Goal: Task Accomplishment & Management: Manage account settings

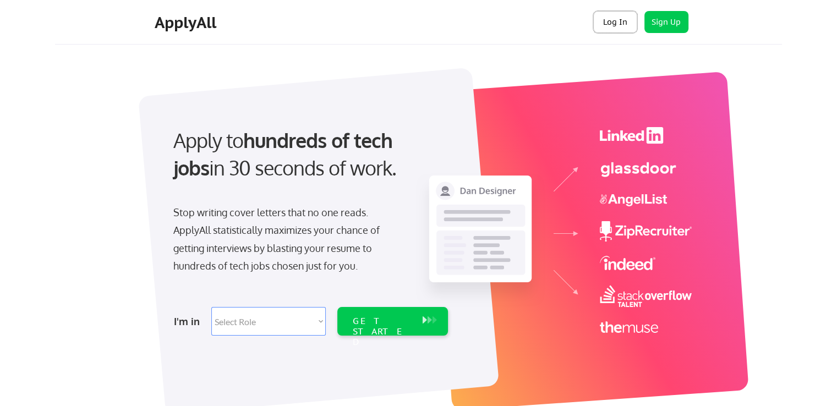
click at [612, 23] on button "Log In" at bounding box center [615, 22] width 44 height 22
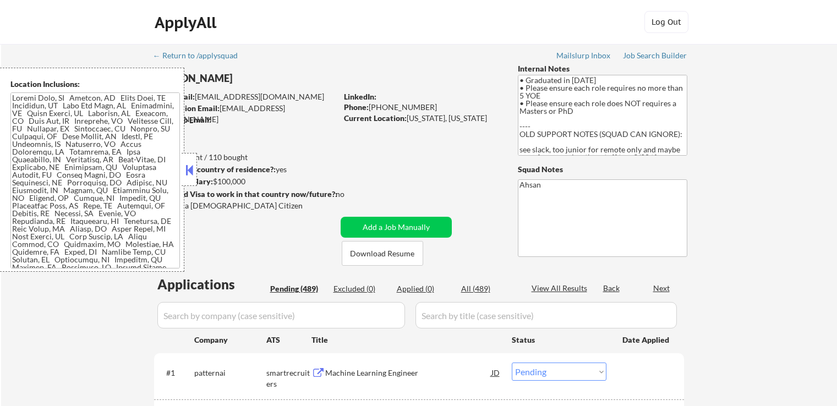
select select ""pending""
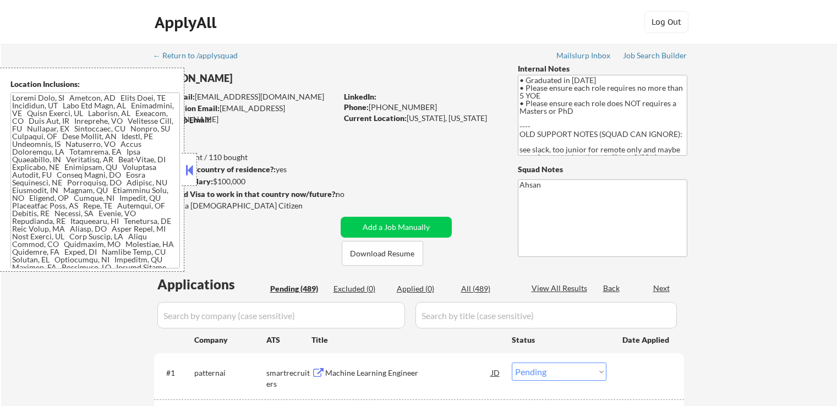
select select ""pending""
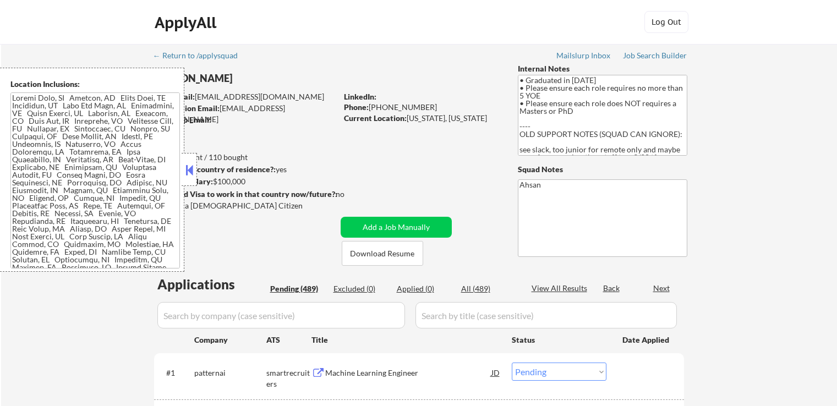
select select ""pending""
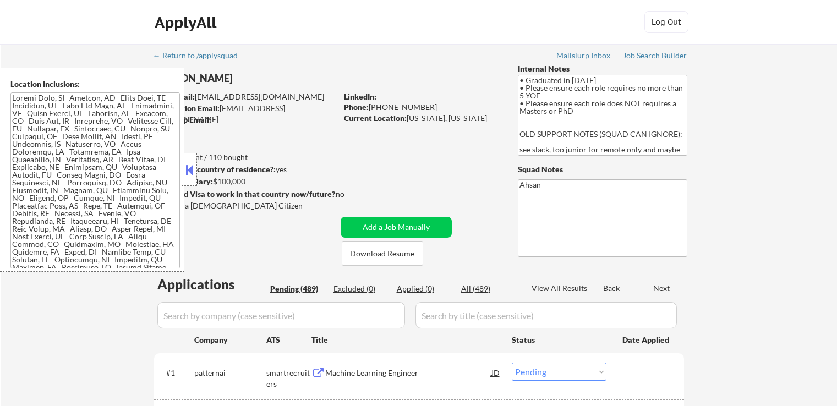
select select ""pending""
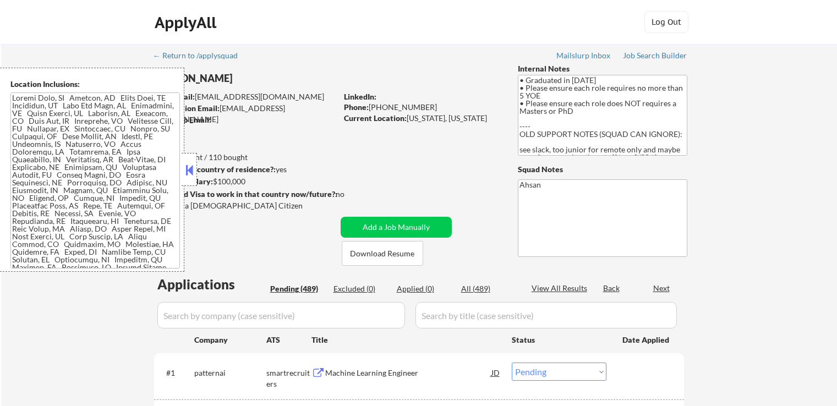
select select ""pending""
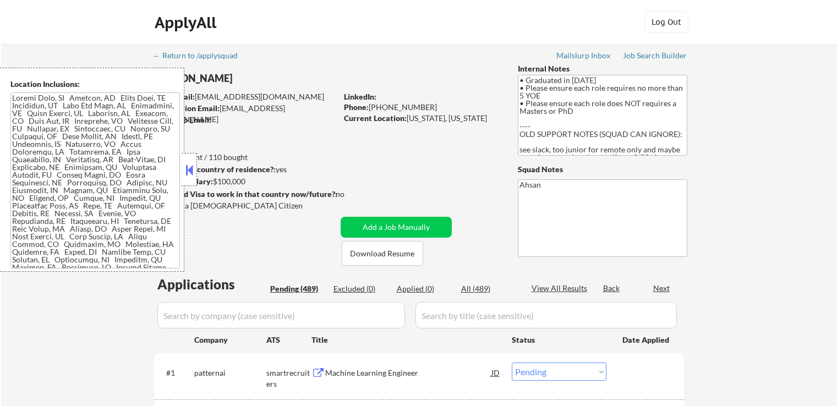
select select ""pending""
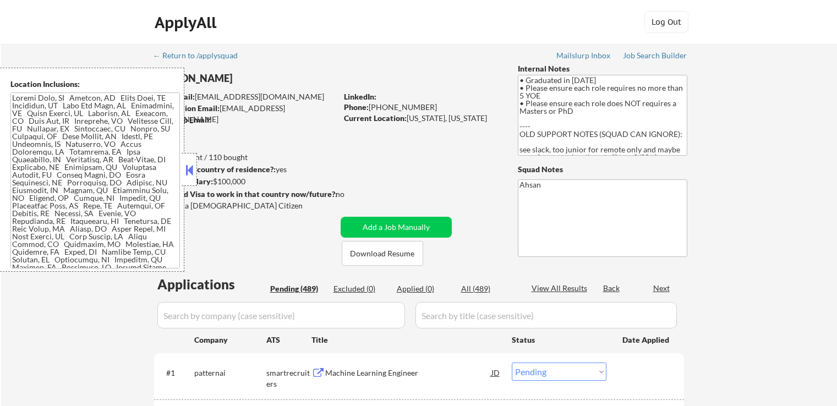
select select ""pending""
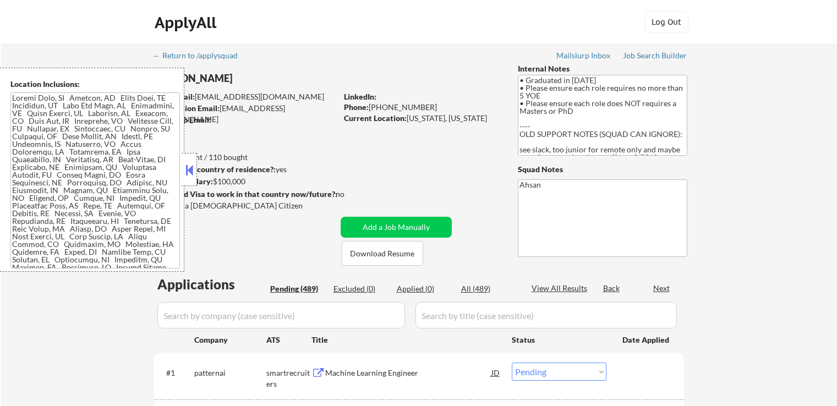
select select ""pending""
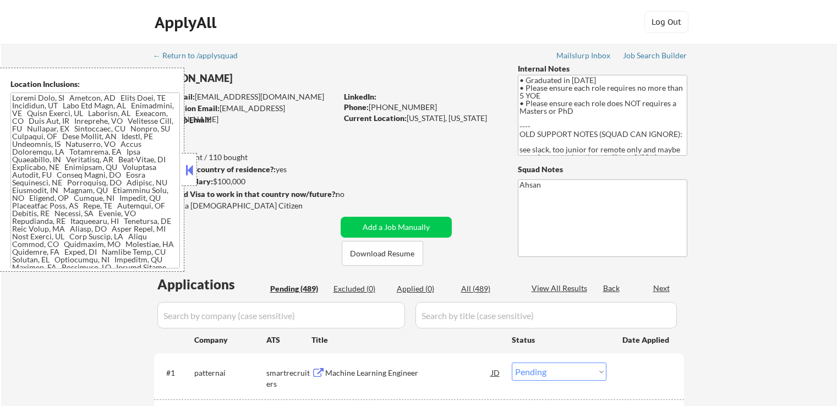
select select ""pending""
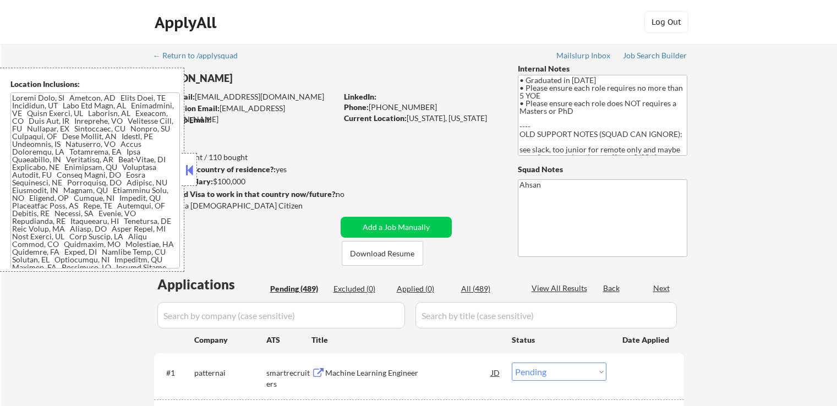
select select ""pending""
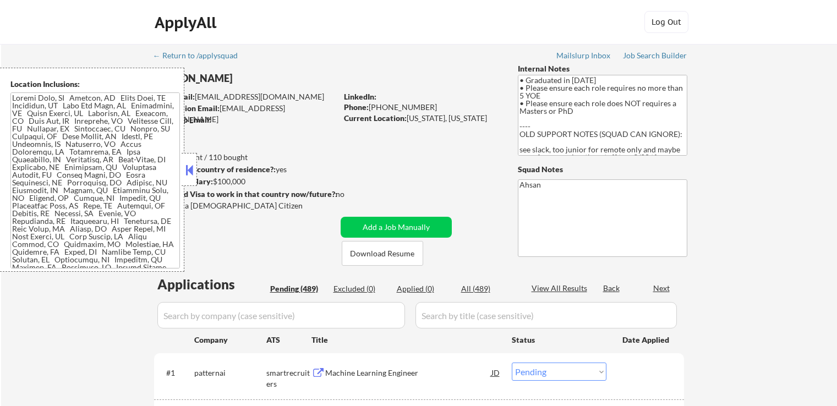
select select ""pending""
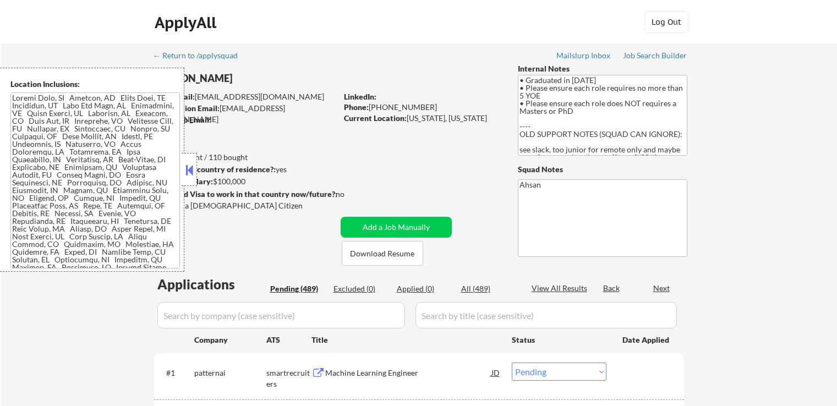
select select ""pending""
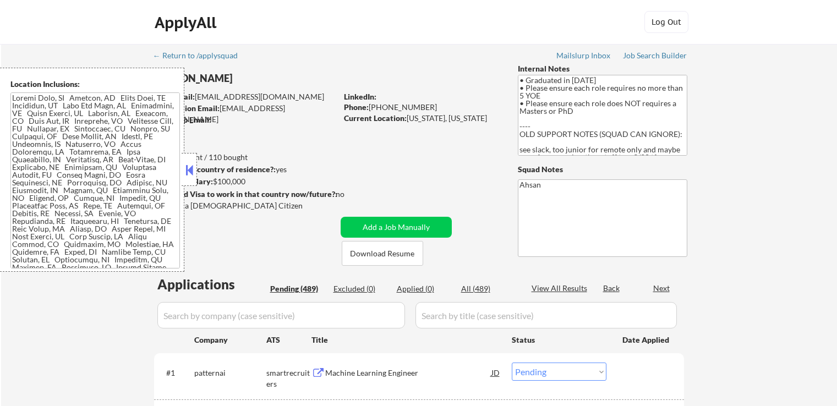
select select ""pending""
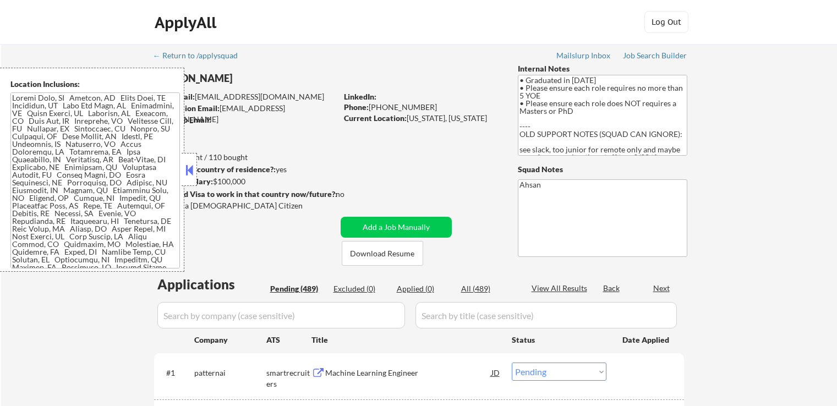
select select ""pending""
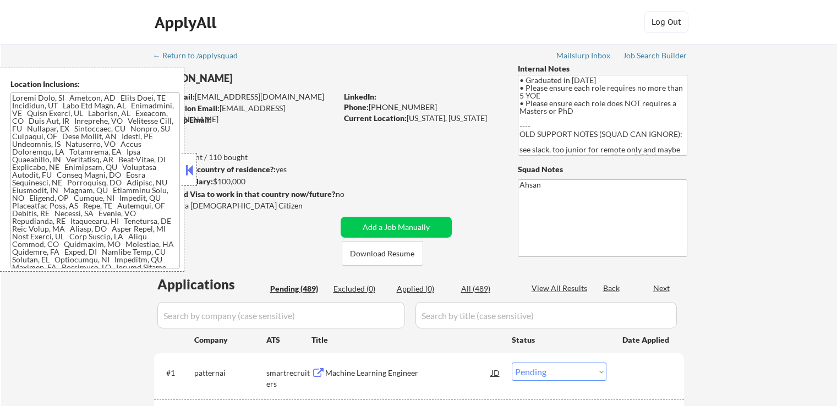
select select ""pending""
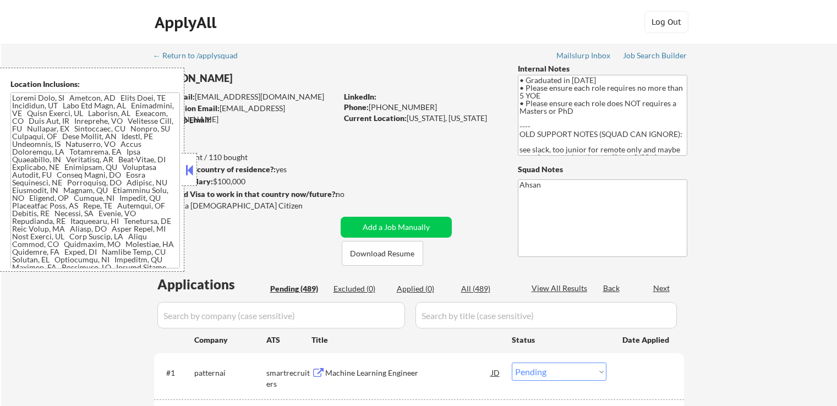
select select ""pending""
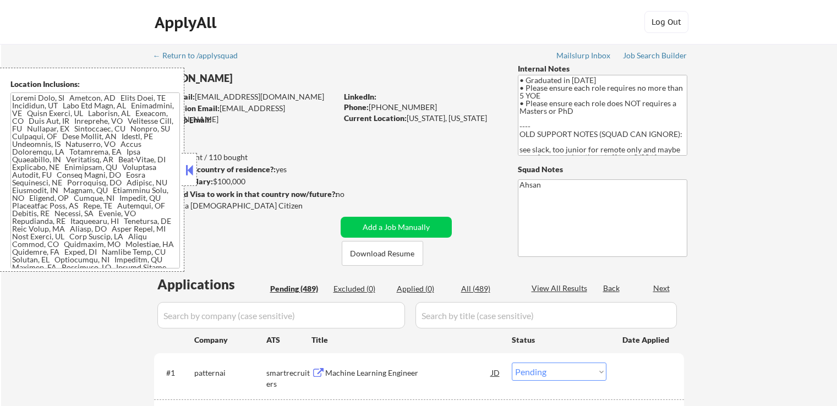
select select ""pending""
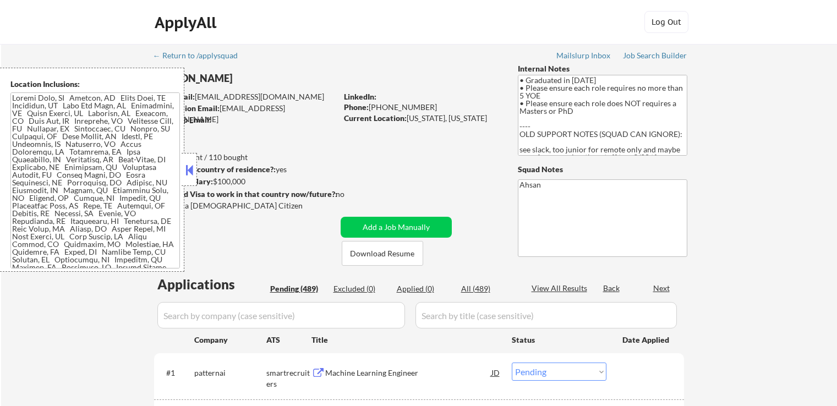
select select ""pending""
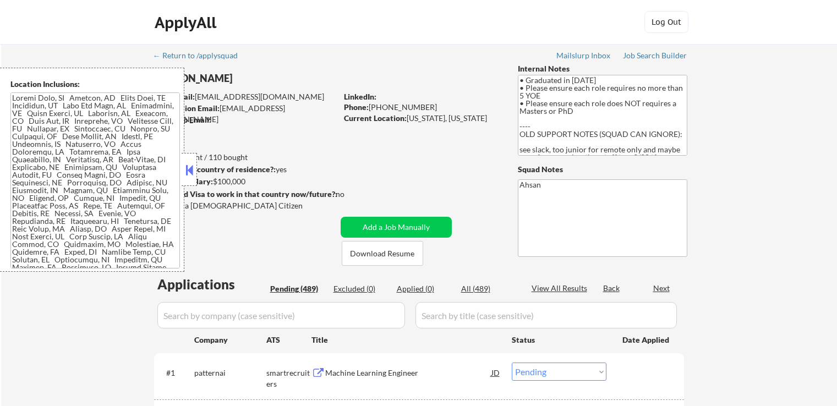
select select ""pending""
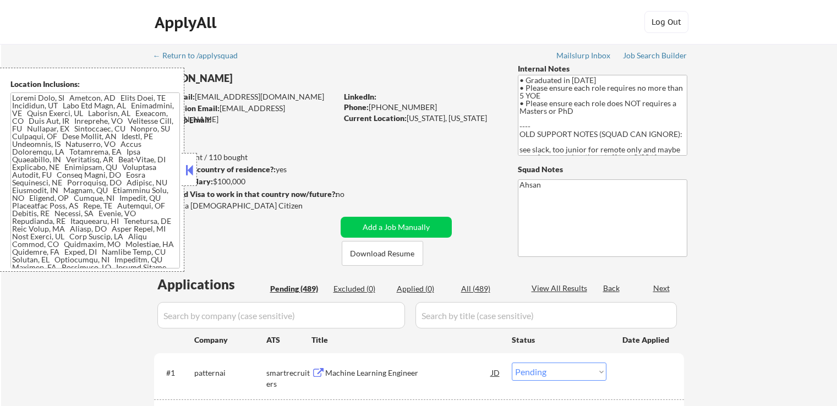
select select ""pending""
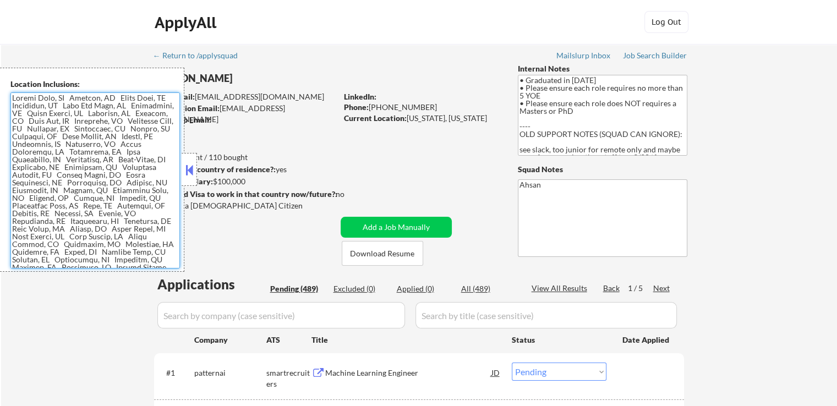
click at [122, 209] on textarea at bounding box center [94, 180] width 169 height 176
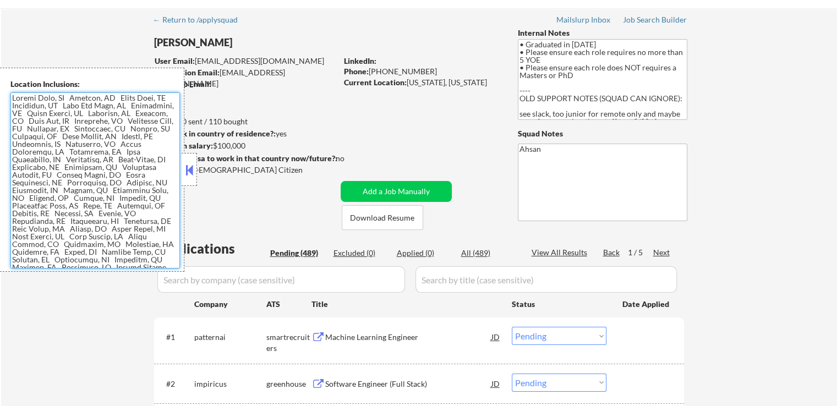
scroll to position [55, 0]
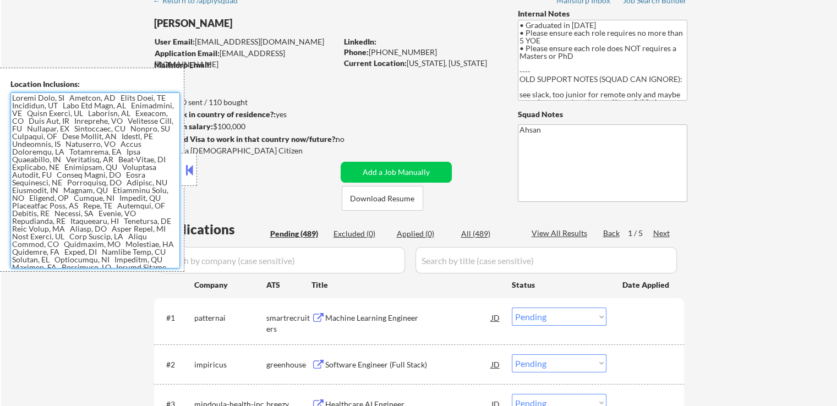
click at [189, 174] on button at bounding box center [189, 170] width 12 height 17
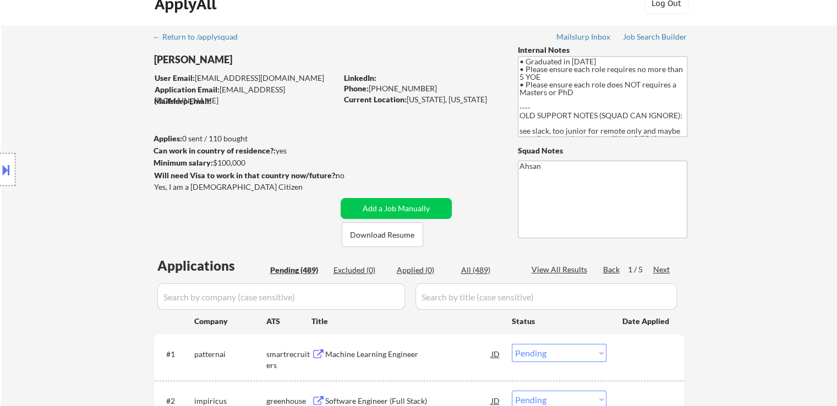
scroll to position [0, 0]
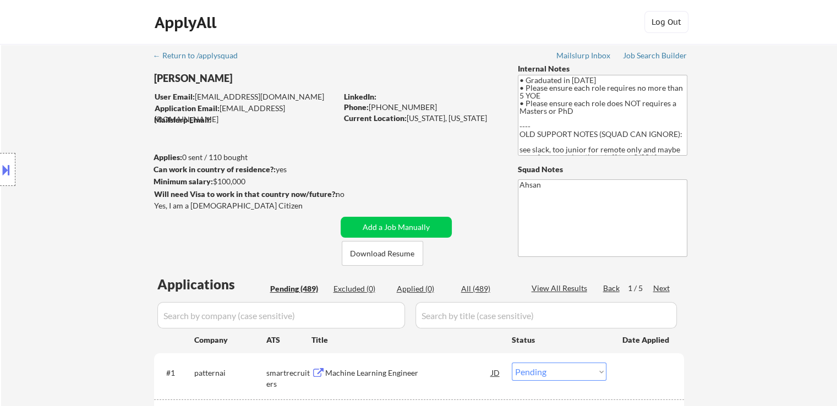
drag, startPoint x: 427, startPoint y: 102, endPoint x: 372, endPoint y: 104, distance: 55.0
click at [372, 104] on div "Phone: [PHONE_NUMBER]" at bounding box center [422, 107] width 156 height 11
copy div "408) 508-1887"
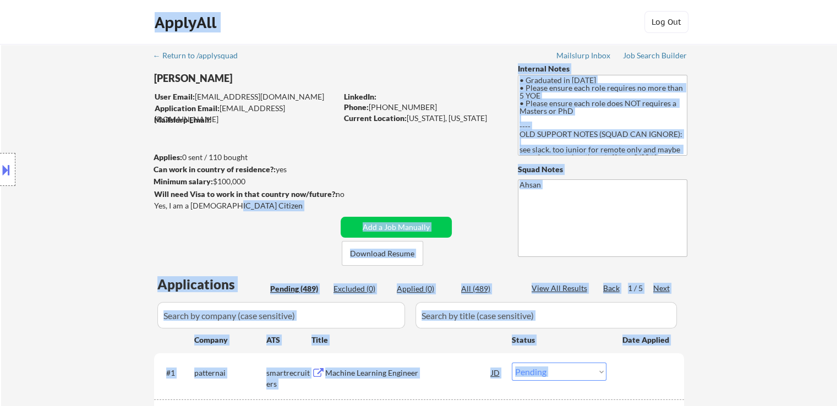
drag, startPoint x: 231, startPoint y: 204, endPoint x: 166, endPoint y: 203, distance: 65.5
click at [166, 203] on body "← Return to /applysquad Mailslurp Inbox Job Search Builder [PERSON_NAME] User E…" at bounding box center [418, 203] width 837 height 406
click at [148, 206] on div "Location Inclusions:" at bounding box center [98, 170] width 197 height 204
drag, startPoint x: 223, startPoint y: 206, endPoint x: 161, endPoint y: 200, distance: 62.4
click at [161, 200] on body "← Return to /applysquad Mailslurp Inbox Job Search Builder [PERSON_NAME] User E…" at bounding box center [418, 203] width 837 height 406
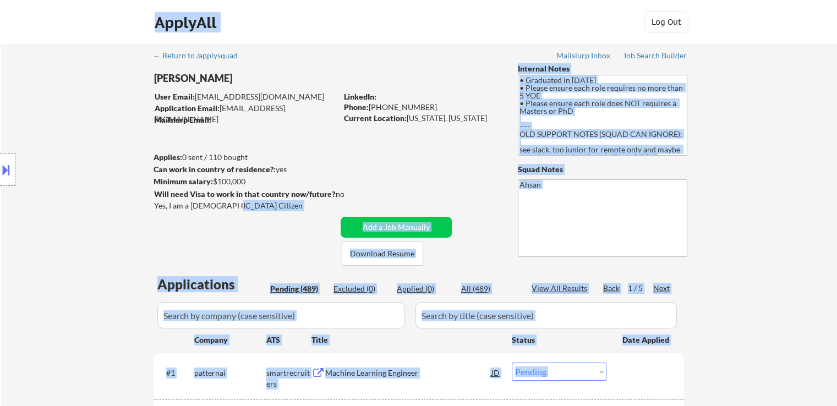
click at [183, 205] on div "Location Inclusions:" at bounding box center [98, 170] width 197 height 204
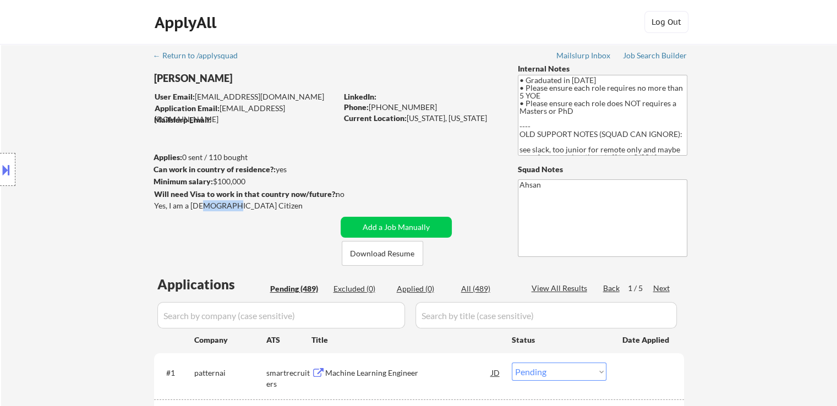
drag, startPoint x: 223, startPoint y: 206, endPoint x: 204, endPoint y: 204, distance: 19.4
click at [204, 204] on div "Yes, I am a [DEMOGRAPHIC_DATA] Citizen" at bounding box center [247, 205] width 186 height 11
drag, startPoint x: 186, startPoint y: 194, endPoint x: 178, endPoint y: 194, distance: 8.3
click at [182, 189] on div "Location Inclusions:" at bounding box center [98, 170] width 197 height 204
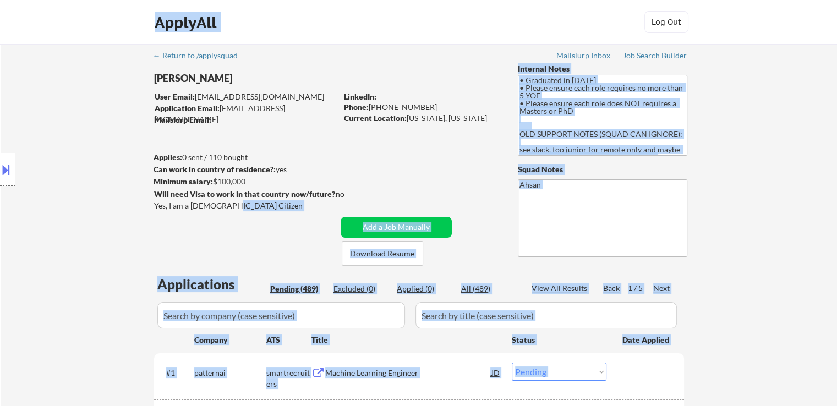
drag, startPoint x: 158, startPoint y: 194, endPoint x: 249, endPoint y: 205, distance: 90.9
click at [249, 205] on body "← Return to /applysquad Mailslurp Inbox Job Search Builder [PERSON_NAME] User E…" at bounding box center [418, 203] width 837 height 406
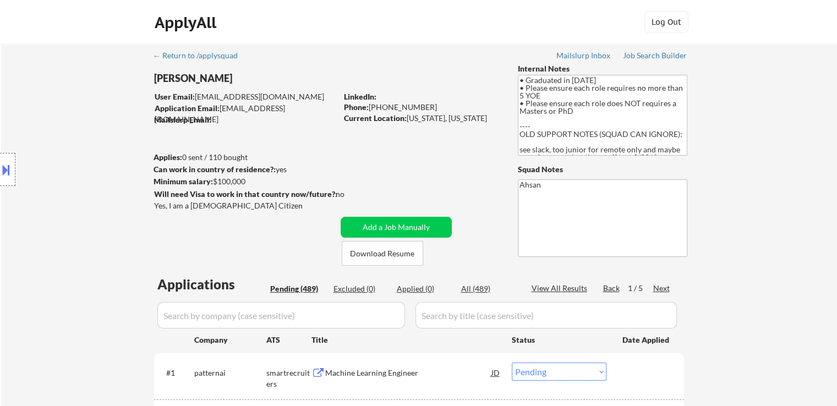
drag, startPoint x: 206, startPoint y: 201, endPoint x: 205, endPoint y: 208, distance: 7.2
click at [205, 202] on div "Yes, I am a [DEMOGRAPHIC_DATA] Citizen" at bounding box center [247, 205] width 186 height 11
click at [205, 208] on div "Yes, I am a [DEMOGRAPHIC_DATA] Citizen" at bounding box center [247, 205] width 186 height 11
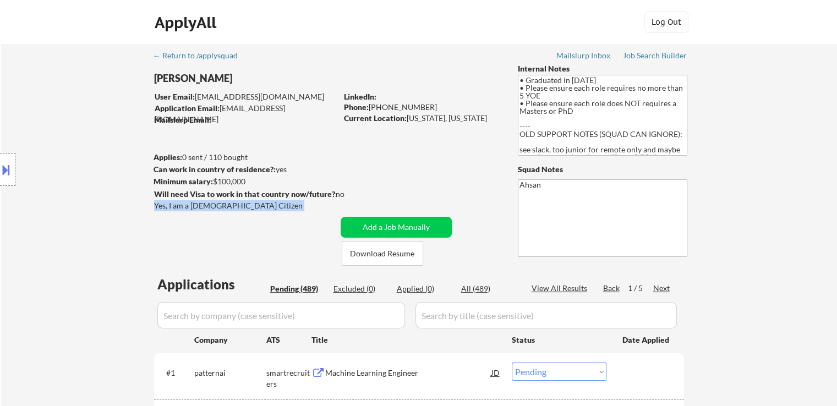
click at [205, 208] on div "Yes, I am a [DEMOGRAPHIC_DATA] Citizen" at bounding box center [247, 205] width 186 height 11
copy div "Yes, I am a [DEMOGRAPHIC_DATA] Citizen"
click at [9, 172] on button at bounding box center [6, 170] width 12 height 18
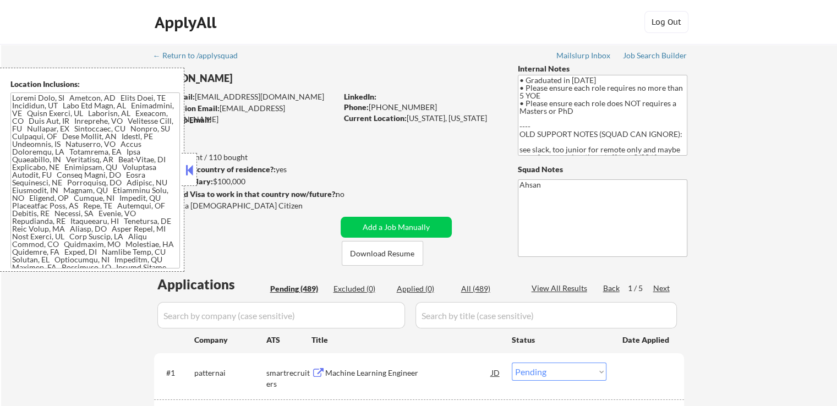
click at [101, 208] on textarea at bounding box center [94, 180] width 169 height 176
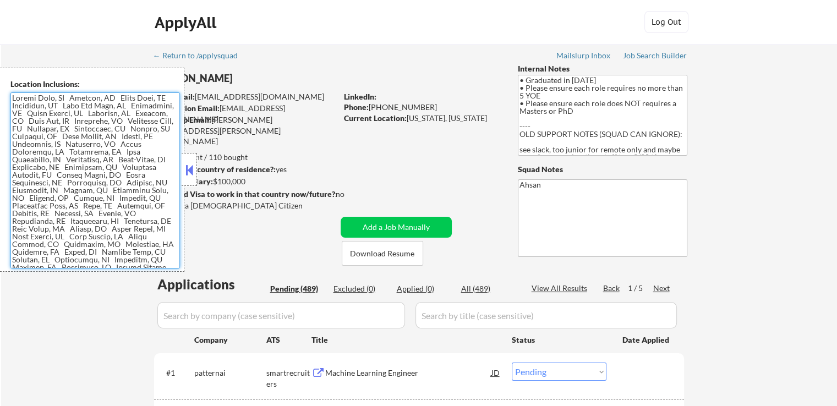
scroll to position [165, 0]
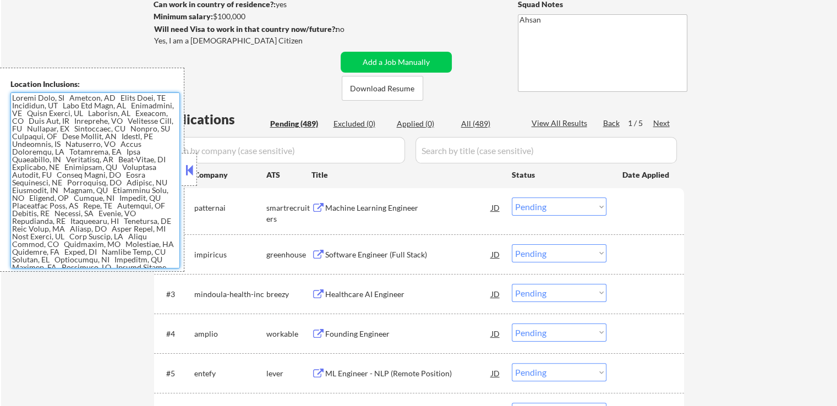
click at [188, 168] on button at bounding box center [189, 170] width 12 height 17
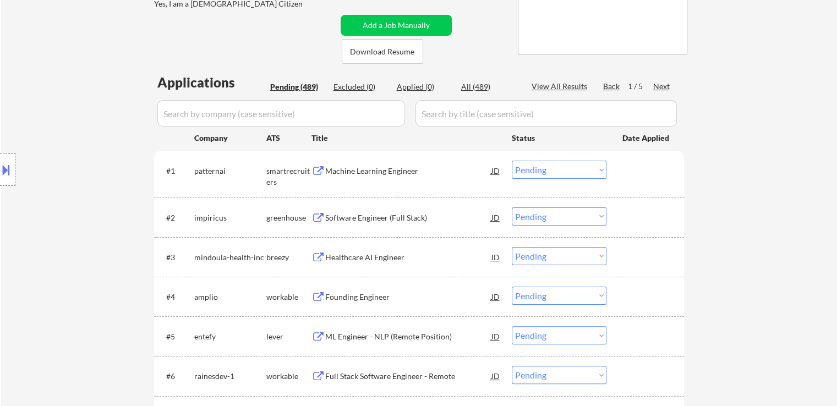
scroll to position [220, 0]
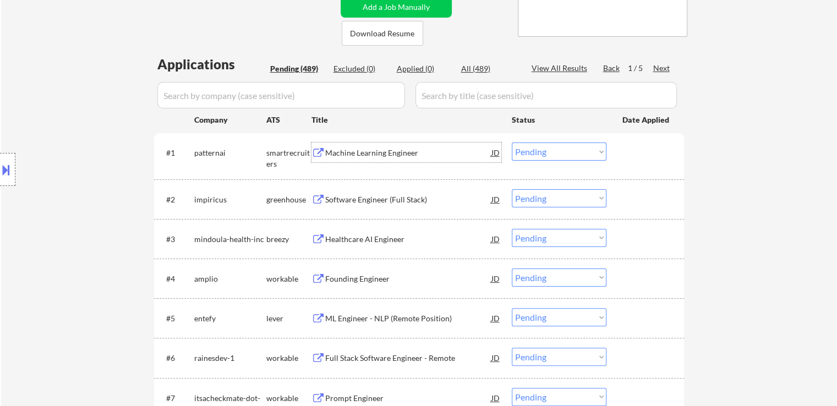
click at [326, 152] on div "Machine Learning Engineer" at bounding box center [408, 152] width 166 height 11
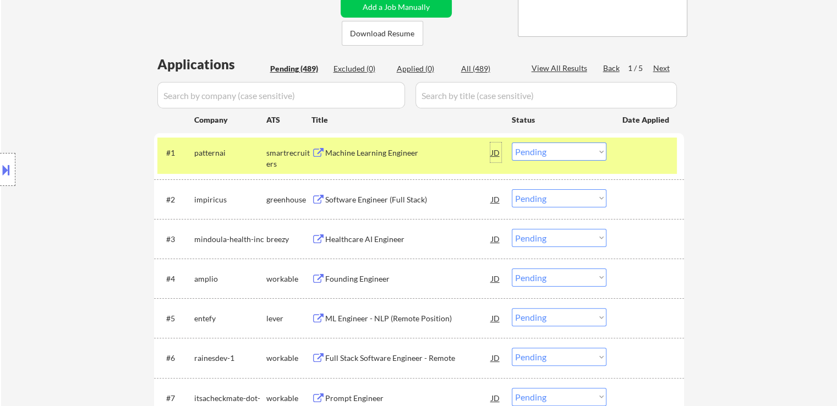
click at [496, 156] on div "JD" at bounding box center [495, 152] width 11 height 20
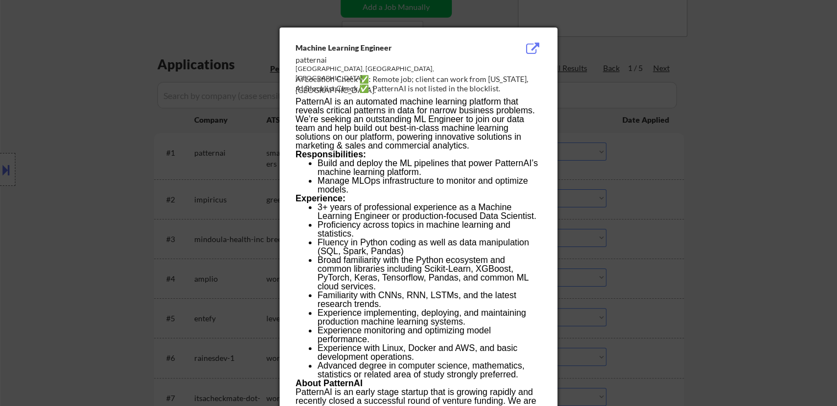
scroll to position [0, 0]
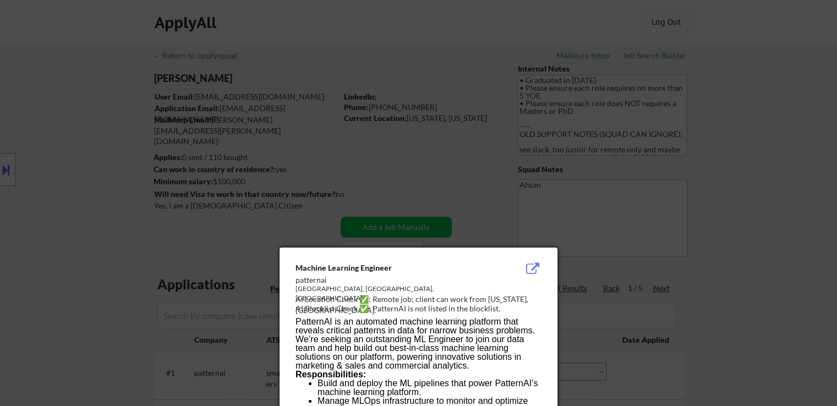
drag, startPoint x: 695, startPoint y: 249, endPoint x: 716, endPoint y: 249, distance: 20.9
click at [698, 249] on div at bounding box center [418, 203] width 837 height 406
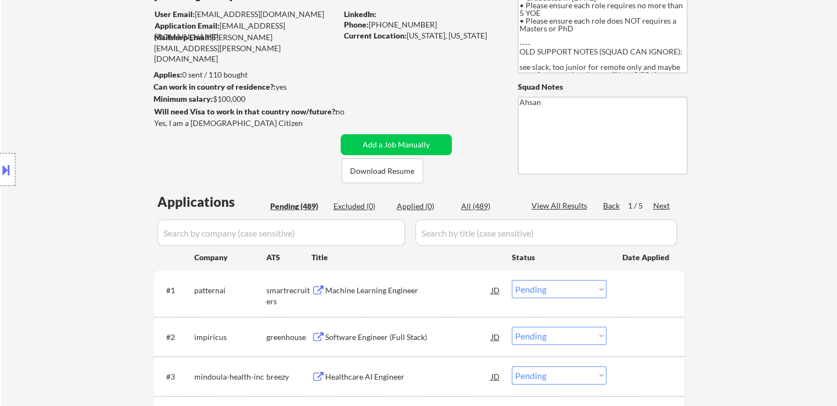
scroll to position [165, 0]
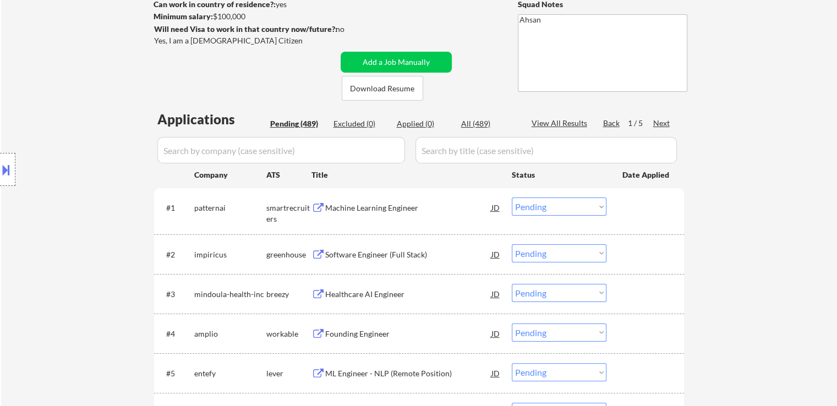
click at [331, 255] on div "Software Engineer (Full Stack)" at bounding box center [408, 254] width 166 height 11
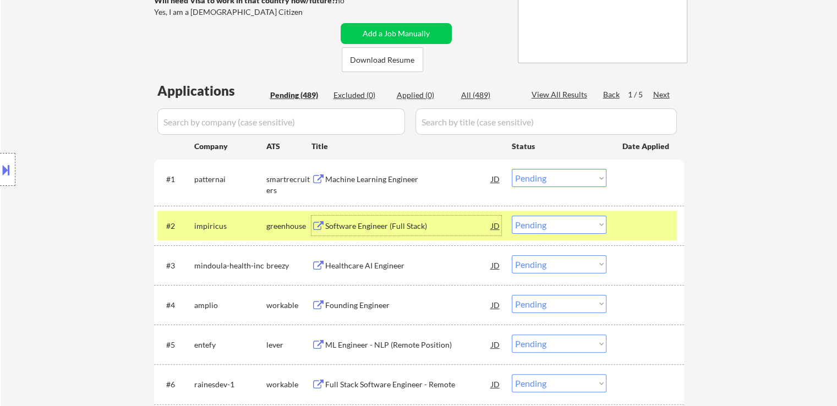
scroll to position [220, 0]
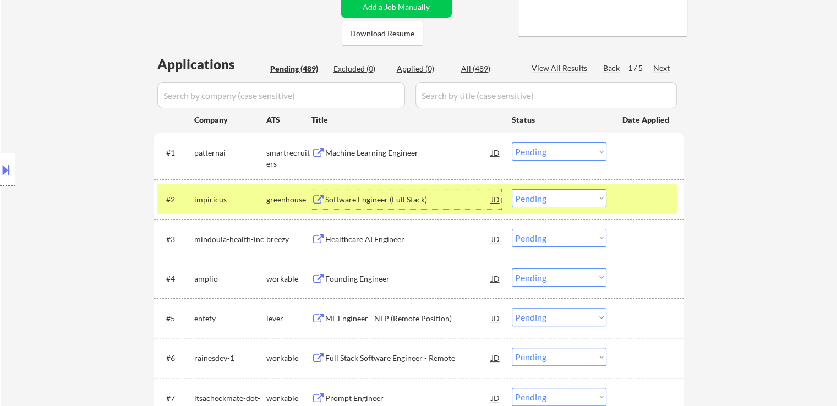
drag, startPoint x: 555, startPoint y: 151, endPoint x: 555, endPoint y: 160, distance: 8.3
click at [555, 151] on select "Choose an option... Pending Applied Excluded (Questions) Excluded (Expired) Exc…" at bounding box center [559, 151] width 95 height 18
click at [512, 142] on select "Choose an option... Pending Applied Excluded (Questions) Excluded (Expired) Exc…" at bounding box center [559, 151] width 95 height 18
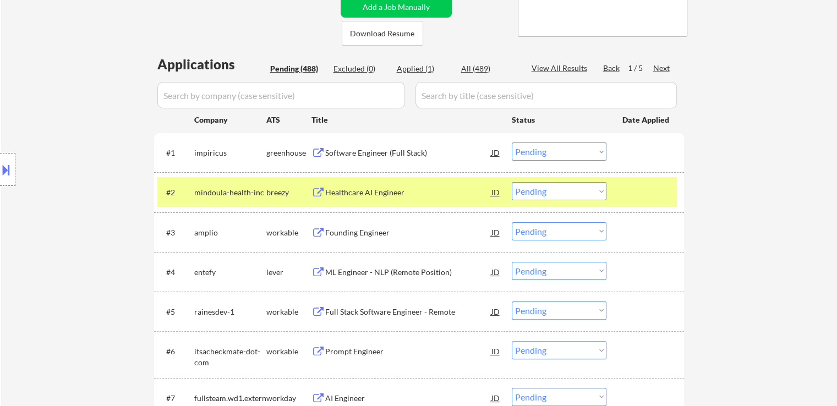
click at [336, 193] on div "Healthcare AI Engineer" at bounding box center [408, 192] width 166 height 11
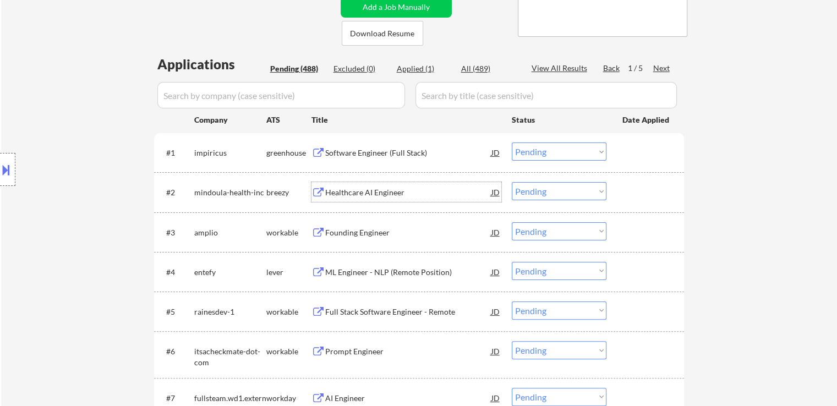
click at [541, 158] on select "Choose an option... Pending Applied Excluded (Questions) Excluded (Expired) Exc…" at bounding box center [559, 151] width 95 height 18
click at [512, 142] on select "Choose an option... Pending Applied Excluded (Questions) Excluded (Expired) Exc…" at bounding box center [559, 151] width 95 height 18
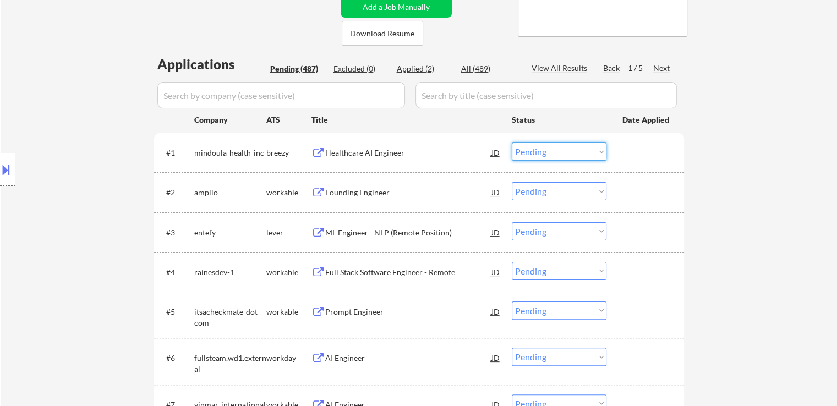
drag, startPoint x: 545, startPoint y: 146, endPoint x: 551, endPoint y: 155, distance: 11.4
click at [546, 146] on select "Choose an option... Pending Applied Excluded (Questions) Excluded (Expired) Exc…" at bounding box center [559, 151] width 95 height 18
click at [512, 142] on select "Choose an option... Pending Applied Excluded (Questions) Excluded (Expired) Exc…" at bounding box center [559, 151] width 95 height 18
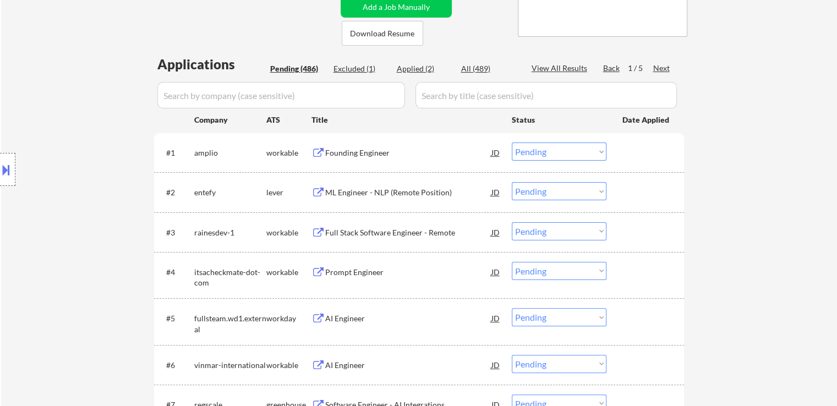
click at [323, 151] on button at bounding box center [318, 153] width 14 height 10
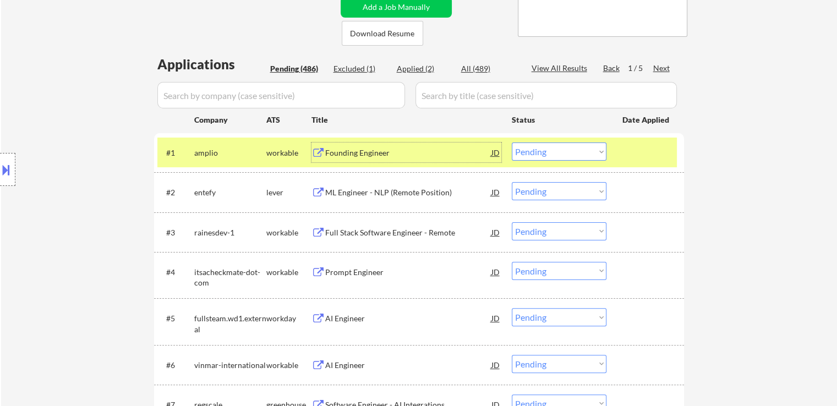
click at [359, 156] on div "Founding Engineer" at bounding box center [408, 152] width 166 height 11
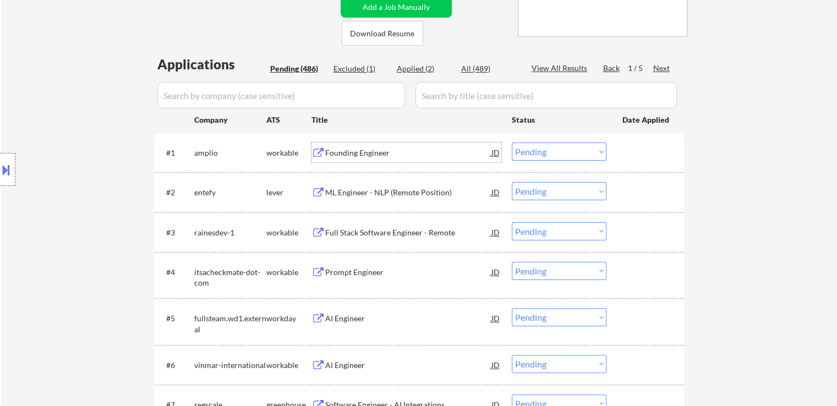
click at [555, 152] on select "Choose an option... Pending Applied Excluded (Questions) Excluded (Expired) Exc…" at bounding box center [559, 151] width 95 height 18
click at [512, 142] on select "Choose an option... Pending Applied Excluded (Questions) Excluded (Expired) Exc…" at bounding box center [559, 151] width 95 height 18
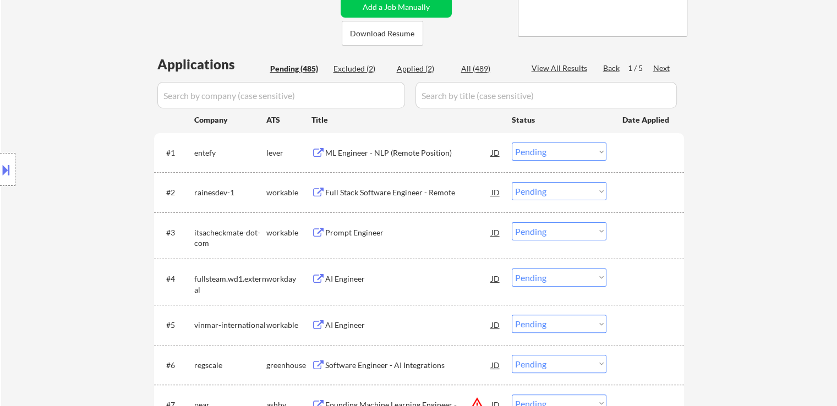
click at [365, 152] on div "ML Engineer - NLP (Remote Position)" at bounding box center [408, 152] width 166 height 11
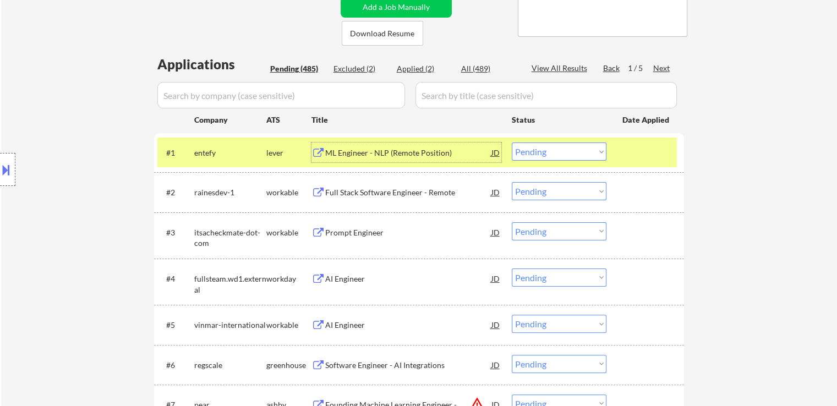
click at [545, 152] on select "Choose an option... Pending Applied Excluded (Questions) Excluded (Expired) Exc…" at bounding box center [559, 151] width 95 height 18
click at [512, 142] on select "Choose an option... Pending Applied Excluded (Questions) Excluded (Expired) Exc…" at bounding box center [559, 151] width 95 height 18
click at [356, 190] on div "Full Stack Software Engineer - Remote" at bounding box center [408, 192] width 166 height 11
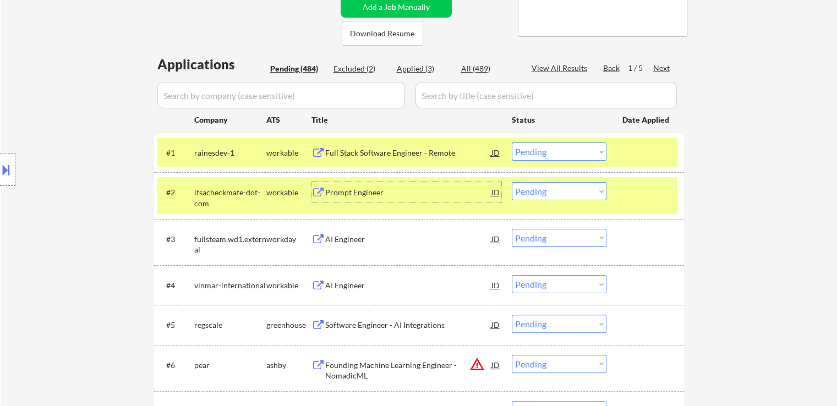
click at [401, 152] on div "Full Stack Software Engineer - Remote" at bounding box center [408, 152] width 166 height 11
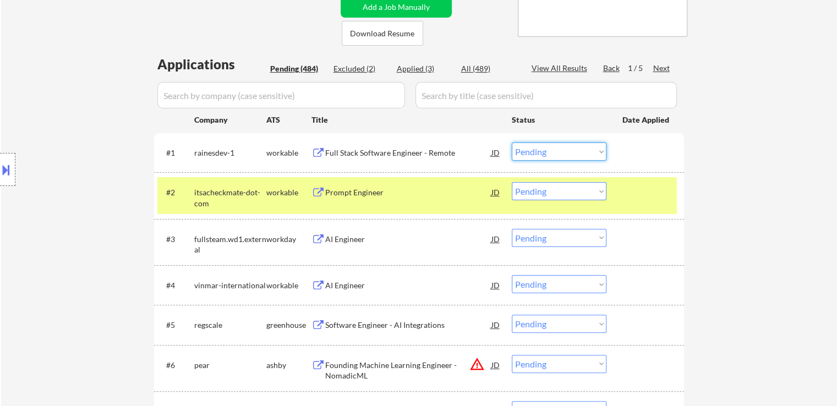
drag, startPoint x: 550, startPoint y: 150, endPoint x: 552, endPoint y: 160, distance: 9.6
click at [551, 150] on select "Choose an option... Pending Applied Excluded (Questions) Excluded (Expired) Exc…" at bounding box center [559, 151] width 95 height 18
click at [512, 142] on select "Choose an option... Pending Applied Excluded (Questions) Excluded (Expired) Exc…" at bounding box center [559, 151] width 95 height 18
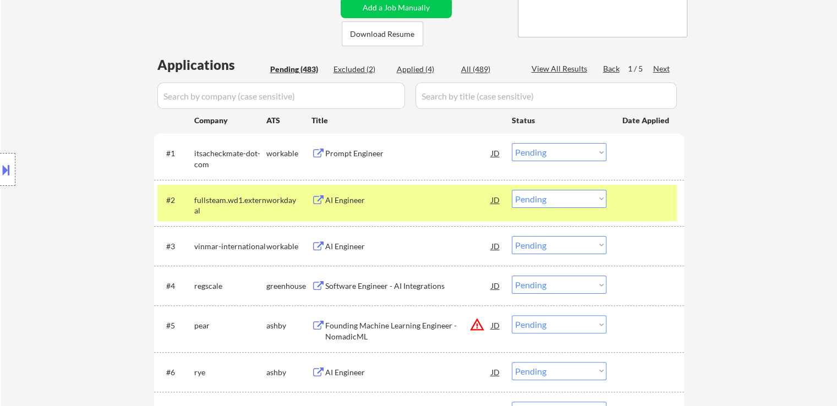
scroll to position [275, 0]
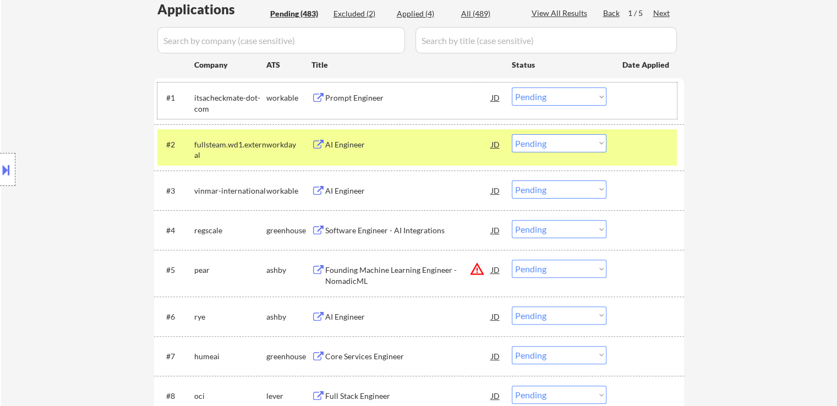
click at [251, 100] on div "itsacheckmate-dot-com" at bounding box center [230, 102] width 72 height 21
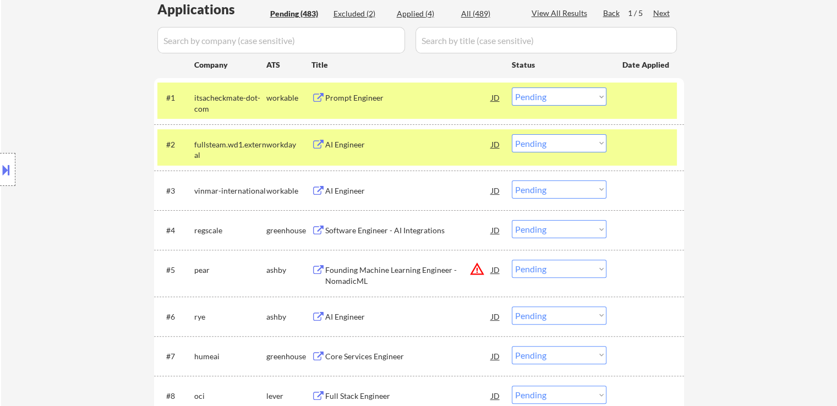
click at [353, 96] on div "Prompt Engineer" at bounding box center [408, 97] width 166 height 11
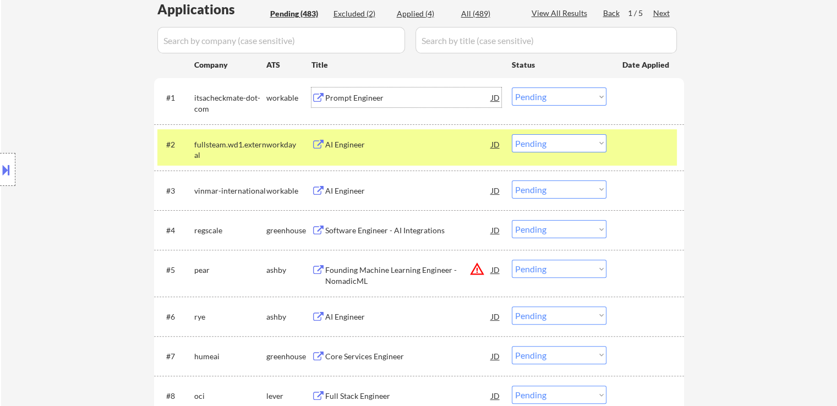
scroll to position [220, 0]
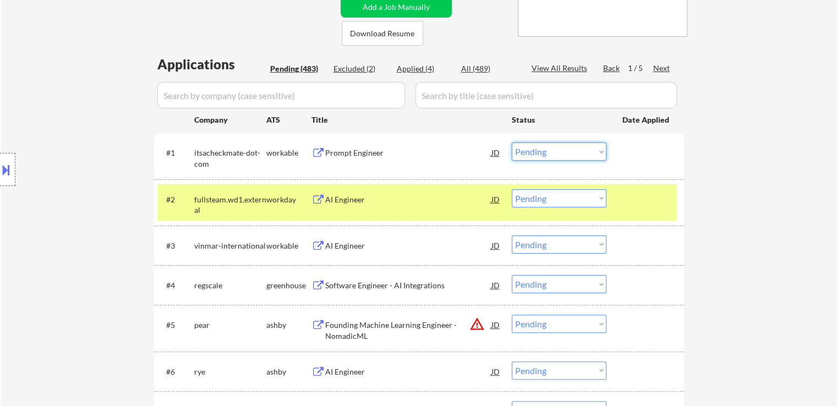
click at [561, 155] on select "Choose an option... Pending Applied Excluded (Questions) Excluded (Expired) Exc…" at bounding box center [559, 151] width 95 height 18
click at [512, 142] on select "Choose an option... Pending Applied Excluded (Questions) Excluded (Expired) Exc…" at bounding box center [559, 151] width 95 height 18
select select ""pending""
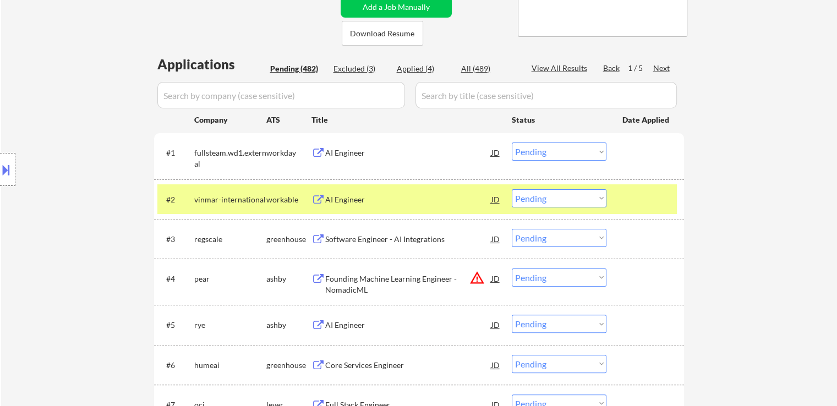
scroll to position [275, 0]
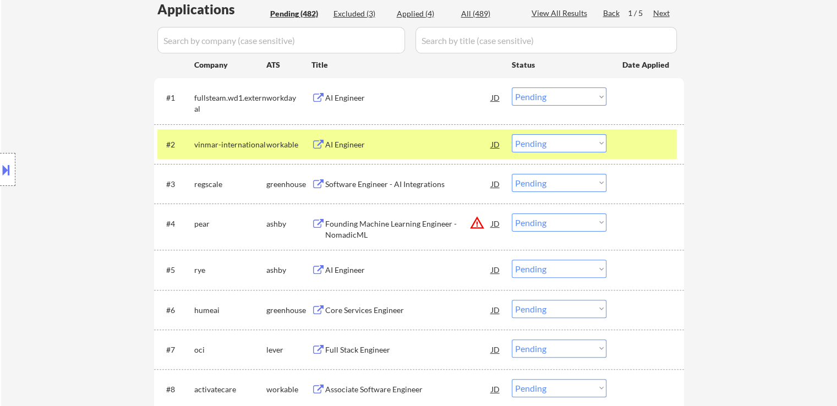
click at [339, 141] on div "AI Engineer" at bounding box center [408, 144] width 166 height 11
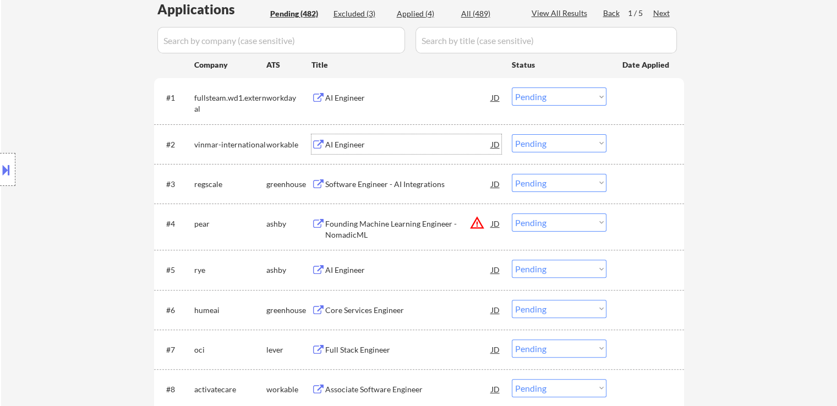
click at [332, 182] on div "Software Engineer - AI Integrations" at bounding box center [408, 184] width 166 height 11
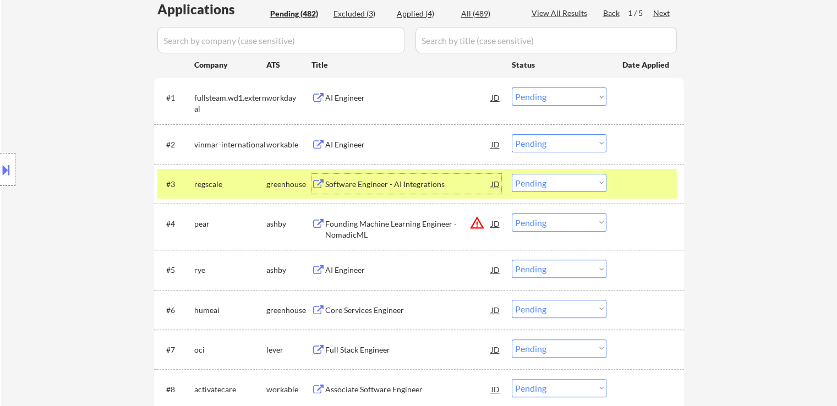
scroll to position [220, 0]
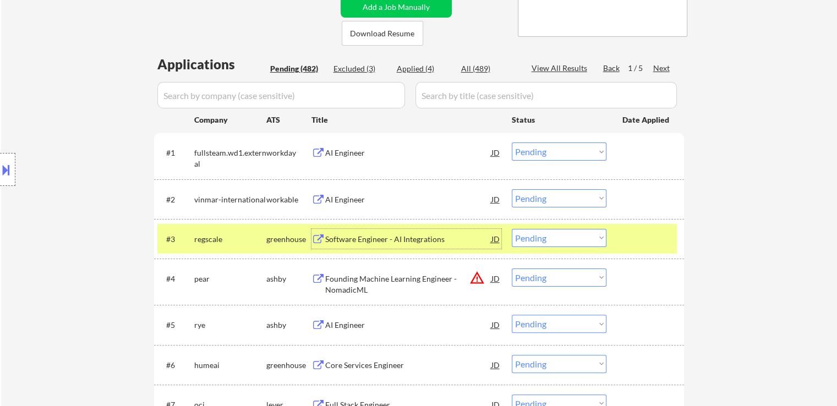
click at [534, 196] on select "Choose an option... Pending Applied Excluded (Questions) Excluded (Expired) Exc…" at bounding box center [559, 198] width 95 height 18
click at [512, 189] on select "Choose an option... Pending Applied Excluded (Questions) Excluded (Expired) Exc…" at bounding box center [559, 198] width 95 height 18
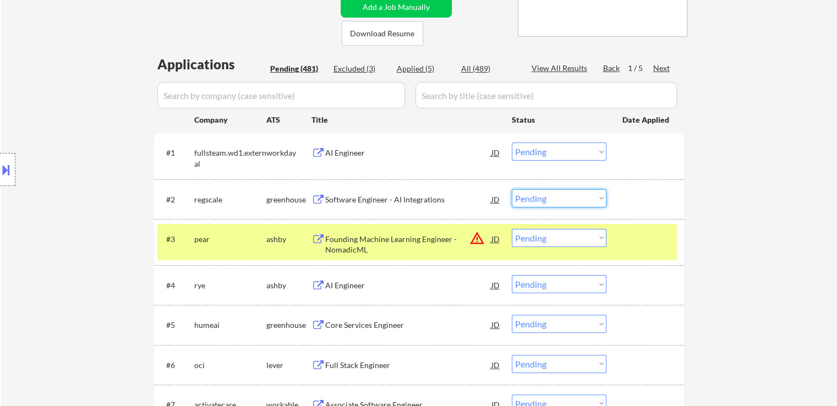
click at [552, 194] on select "Choose an option... Pending Applied Excluded (Questions) Excluded (Expired) Exc…" at bounding box center [559, 198] width 95 height 18
click at [512, 189] on select "Choose an option... Pending Applied Excluded (Questions) Excluded (Expired) Exc…" at bounding box center [559, 198] width 95 height 18
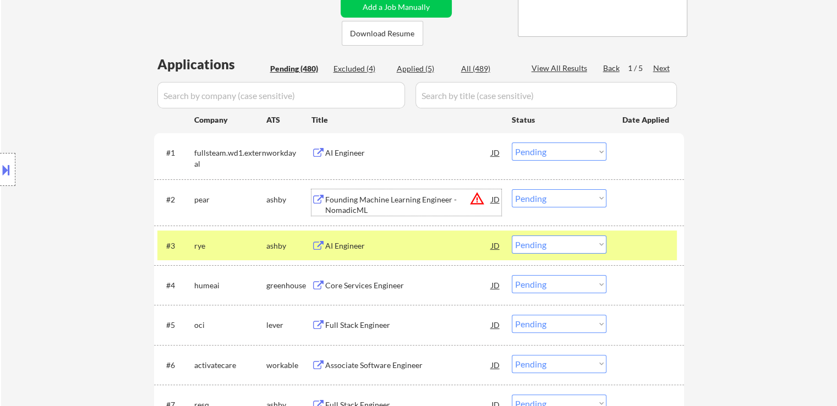
click at [348, 203] on div "Founding Machine Learning Engineer - NomadicML" at bounding box center [408, 204] width 166 height 21
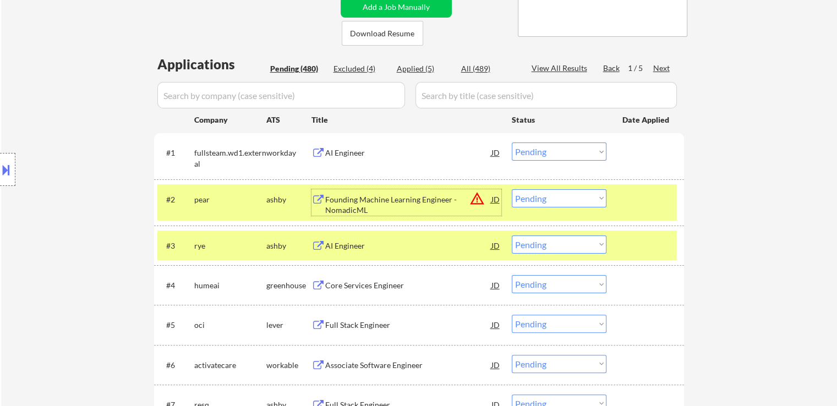
click at [341, 244] on div "AI Engineer" at bounding box center [408, 245] width 166 height 11
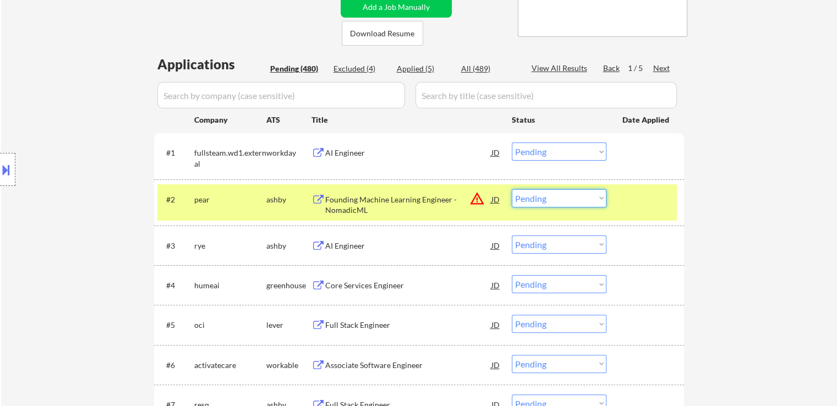
click at [561, 201] on select "Choose an option... Pending Applied Excluded (Questions) Excluded (Expired) Exc…" at bounding box center [559, 198] width 95 height 18
click at [512, 189] on select "Choose an option... Pending Applied Excluded (Questions) Excluded (Expired) Exc…" at bounding box center [559, 198] width 95 height 18
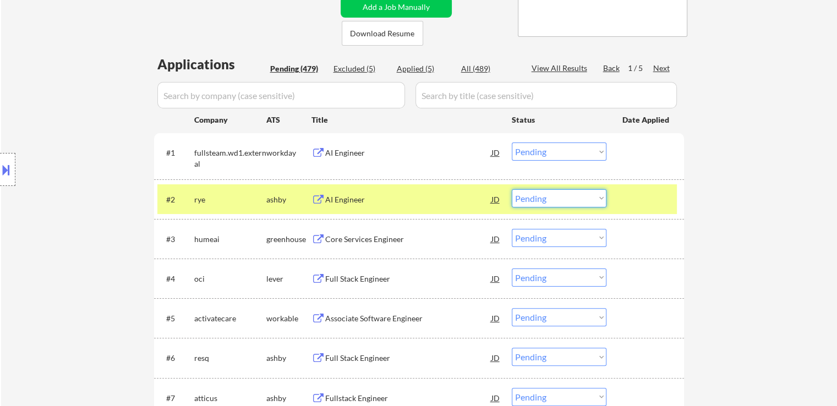
click at [569, 199] on select "Choose an option... Pending Applied Excluded (Questions) Excluded (Expired) Exc…" at bounding box center [559, 198] width 95 height 18
click at [512, 189] on select "Choose an option... Pending Applied Excluded (Questions) Excluded (Expired) Exc…" at bounding box center [559, 198] width 95 height 18
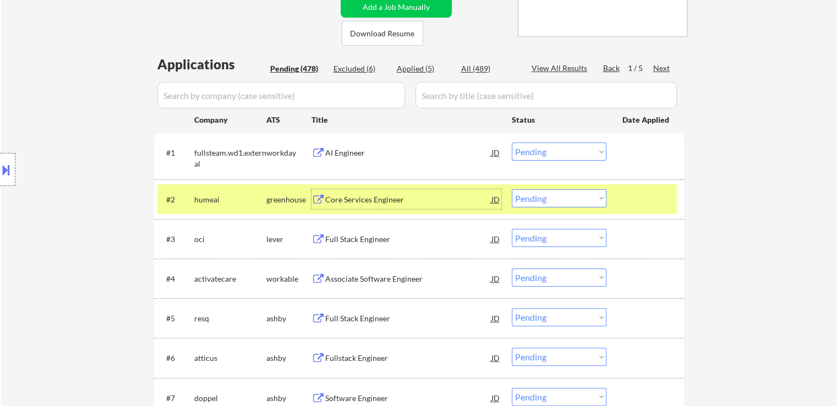
click at [339, 199] on div "Core Services Engineer" at bounding box center [408, 199] width 166 height 11
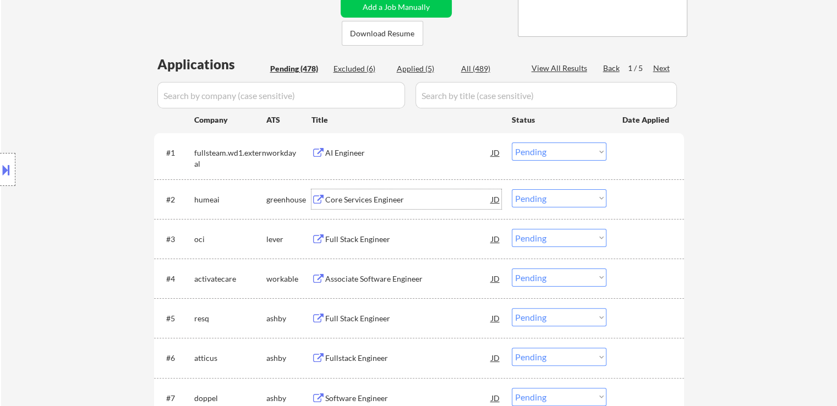
click at [328, 237] on div "Full Stack Engineer" at bounding box center [408, 239] width 166 height 11
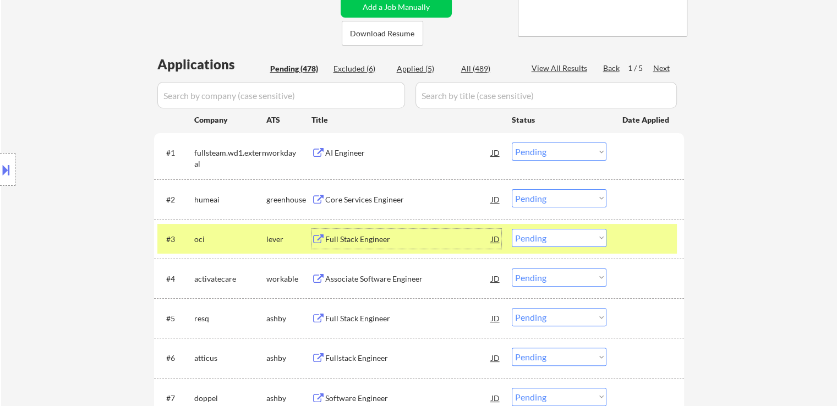
click at [563, 196] on select "Choose an option... Pending Applied Excluded (Questions) Excluded (Expired) Exc…" at bounding box center [559, 198] width 95 height 18
click at [512, 189] on select "Choose an option... Pending Applied Excluded (Questions) Excluded (Expired) Exc…" at bounding box center [559, 198] width 95 height 18
select select ""pending""
click at [359, 239] on div "Associate Software Engineer" at bounding box center [408, 239] width 166 height 11
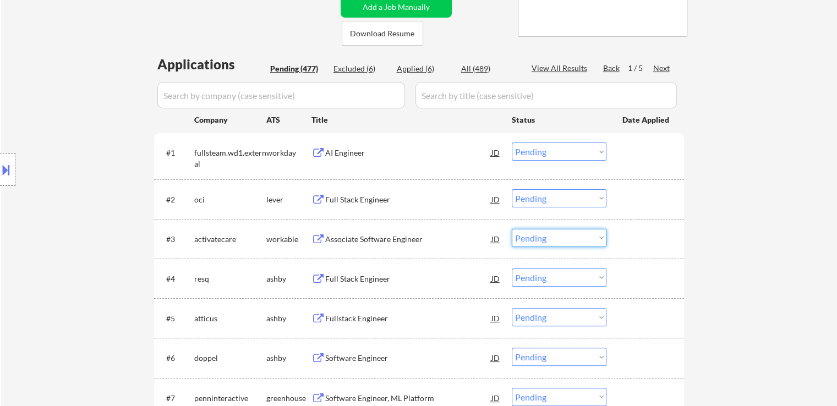
click at [539, 239] on select "Choose an option... Pending Applied Excluded (Questions) Excluded (Expired) Exc…" at bounding box center [559, 238] width 95 height 18
click at [512, 229] on select "Choose an option... Pending Applied Excluded (Questions) Excluded (Expired) Exc…" at bounding box center [559, 238] width 95 height 18
click at [356, 239] on div "Full Stack Engineer" at bounding box center [408, 239] width 166 height 11
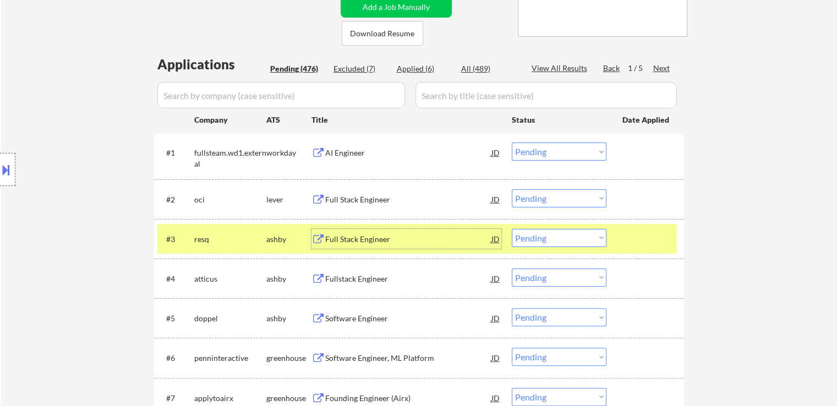
click at [553, 235] on select "Choose an option... Pending Applied Excluded (Questions) Excluded (Expired) Exc…" at bounding box center [559, 238] width 95 height 18
click at [512, 229] on select "Choose an option... Pending Applied Excluded (Questions) Excluded (Expired) Exc…" at bounding box center [559, 238] width 95 height 18
select select ""pending""
click at [564, 199] on select "Choose an option... Pending Applied Excluded (Questions) Excluded (Expired) Exc…" at bounding box center [559, 198] width 95 height 18
click at [512, 189] on select "Choose an option... Pending Applied Excluded (Questions) Excluded (Expired) Exc…" at bounding box center [559, 198] width 95 height 18
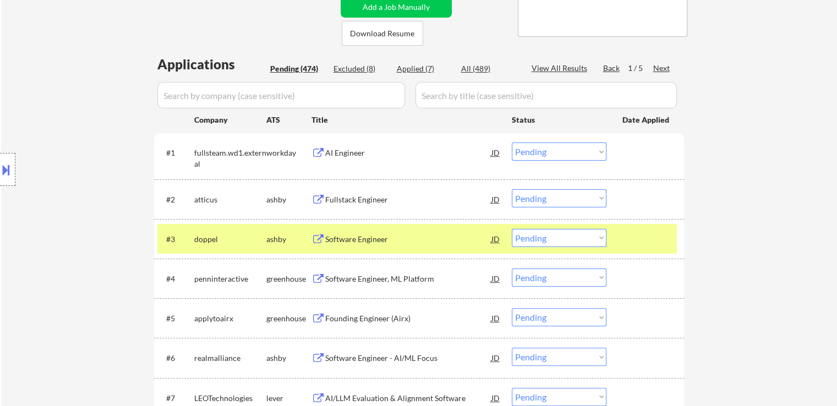
scroll to position [275, 0]
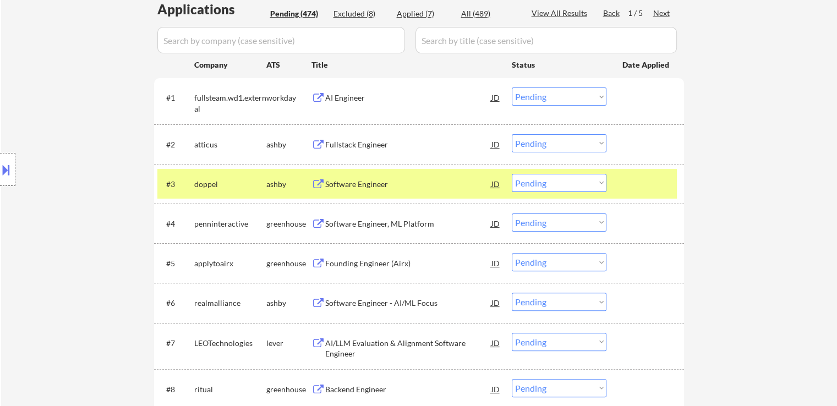
click at [341, 141] on div "Fullstack Engineer" at bounding box center [408, 144] width 166 height 11
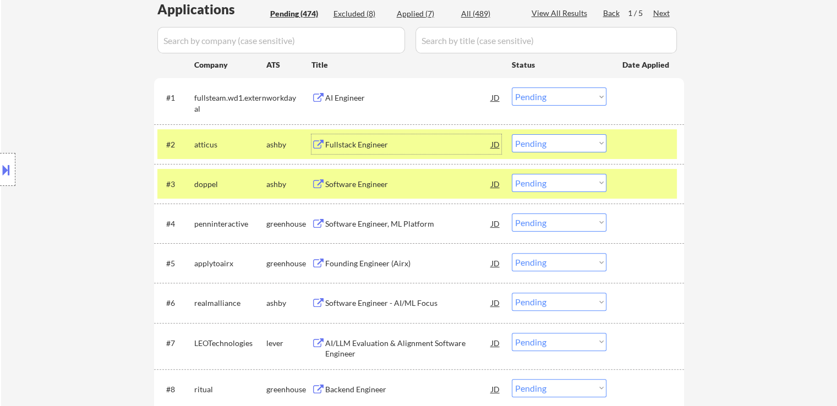
click at [339, 181] on div "Software Engineer" at bounding box center [408, 184] width 166 height 11
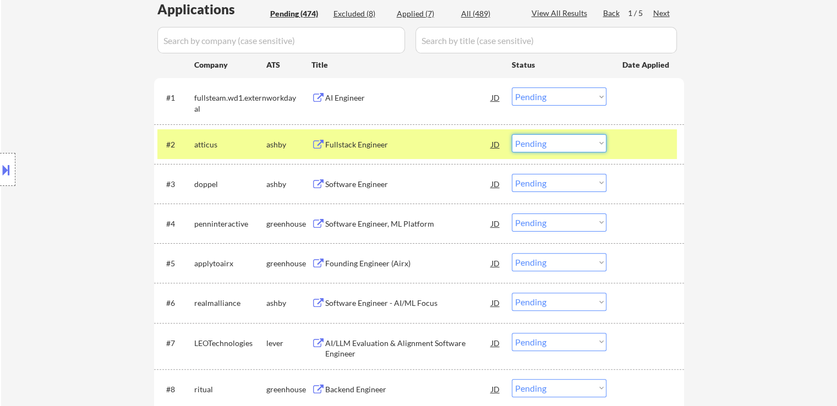
click at [531, 145] on select "Choose an option... Pending Applied Excluded (Questions) Excluded (Expired) Exc…" at bounding box center [559, 143] width 95 height 18
click at [512, 134] on select "Choose an option... Pending Applied Excluded (Questions) Excluded (Expired) Exc…" at bounding box center [559, 143] width 95 height 18
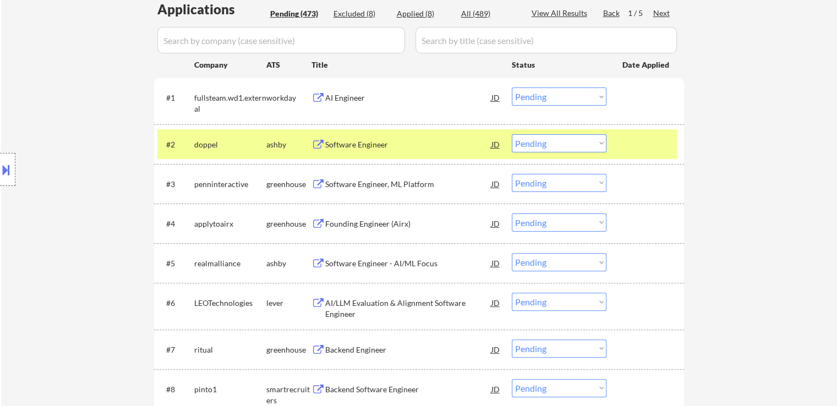
click at [578, 146] on select "Choose an option... Pending Applied Excluded (Questions) Excluded (Expired) Exc…" at bounding box center [559, 143] width 95 height 18
click at [512, 134] on select "Choose an option... Pending Applied Excluded (Questions) Excluded (Expired) Exc…" at bounding box center [559, 143] width 95 height 18
click at [387, 183] on div "Software Engineer, ML Platform" at bounding box center [408, 184] width 166 height 11
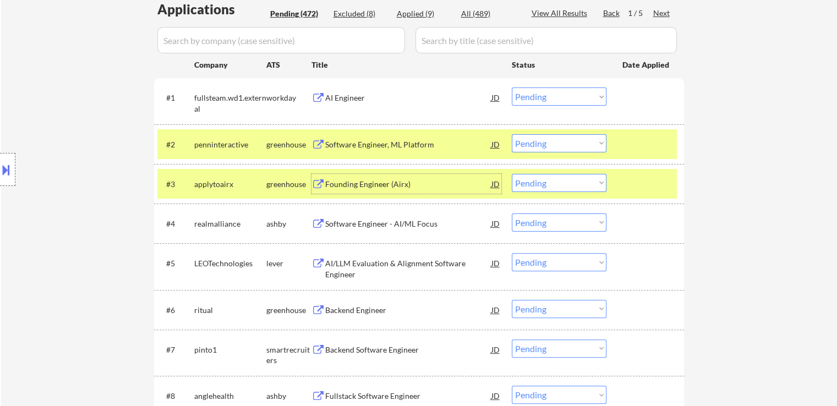
click at [348, 185] on div "Founding Engineer (Airx)" at bounding box center [408, 184] width 166 height 11
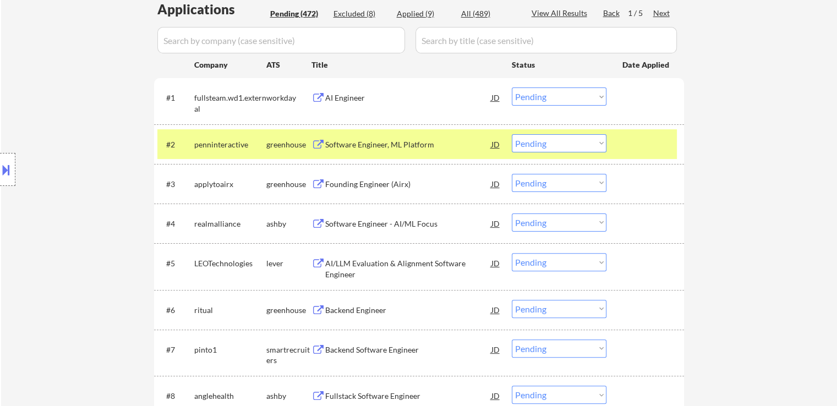
click at [541, 144] on select "Choose an option... Pending Applied Excluded (Questions) Excluded (Expired) Exc…" at bounding box center [559, 143] width 95 height 18
click at [512, 134] on select "Choose an option... Pending Applied Excluded (Questions) Excluded (Expired) Exc…" at bounding box center [559, 143] width 95 height 18
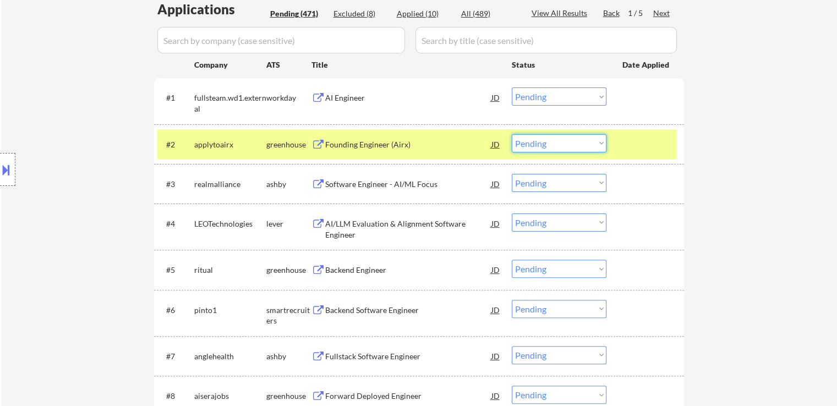
click at [577, 141] on select "Choose an option... Pending Applied Excluded (Questions) Excluded (Expired) Exc…" at bounding box center [559, 143] width 95 height 18
click at [512, 134] on select "Choose an option... Pending Applied Excluded (Questions) Excluded (Expired) Exc…" at bounding box center [559, 143] width 95 height 18
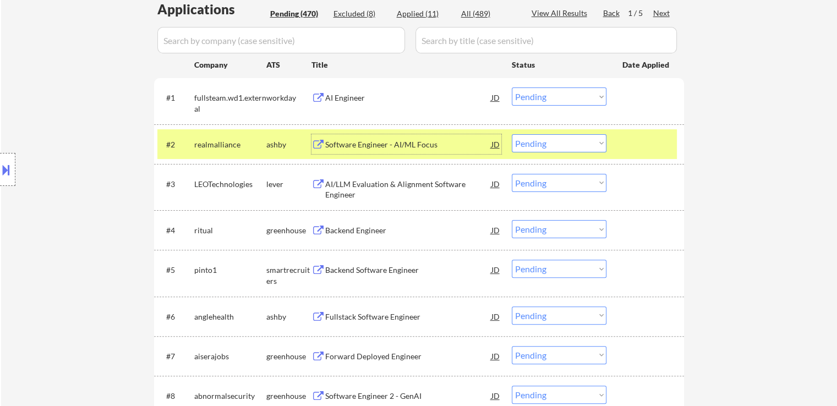
click at [345, 143] on div "Software Engineer - AI/ML Focus" at bounding box center [408, 144] width 166 height 11
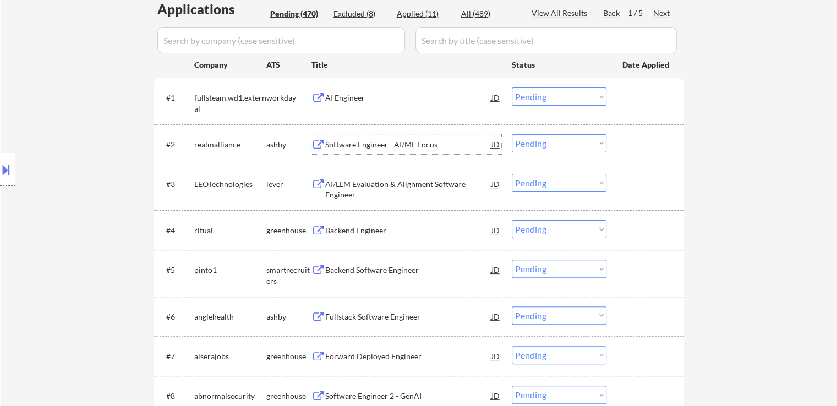
click at [594, 142] on select "Choose an option... Pending Applied Excluded (Questions) Excluded (Expired) Exc…" at bounding box center [559, 143] width 95 height 18
click at [512, 134] on select "Choose an option... Pending Applied Excluded (Questions) Excluded (Expired) Exc…" at bounding box center [559, 143] width 95 height 18
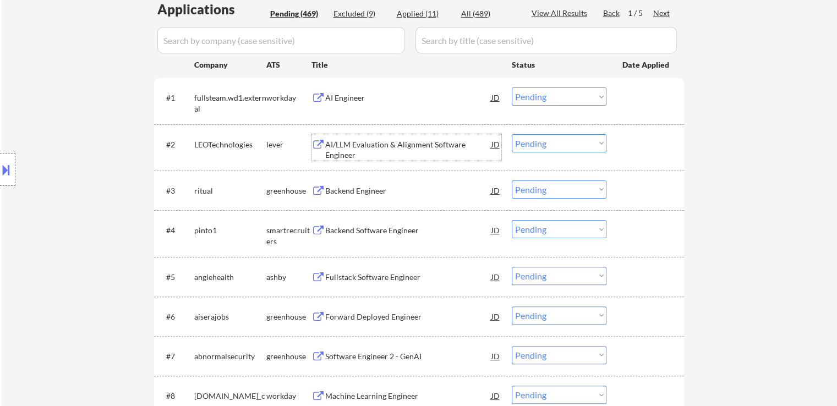
click at [341, 144] on div "AI/LLM Evaluation & Alignment Software Engineer" at bounding box center [408, 149] width 166 height 21
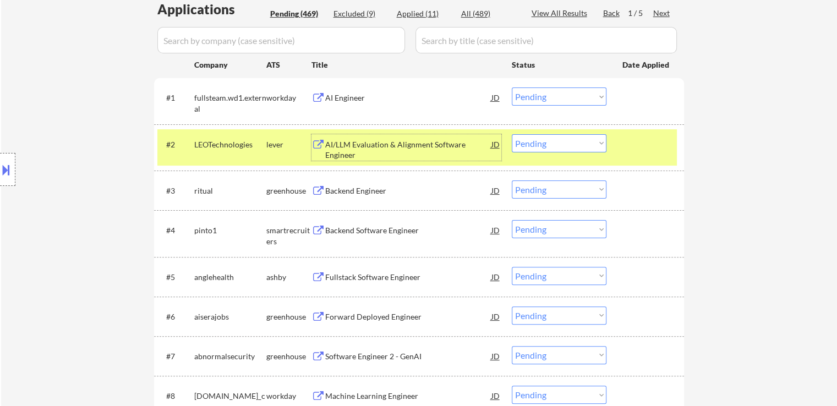
click at [350, 188] on div "Backend Engineer" at bounding box center [408, 190] width 166 height 11
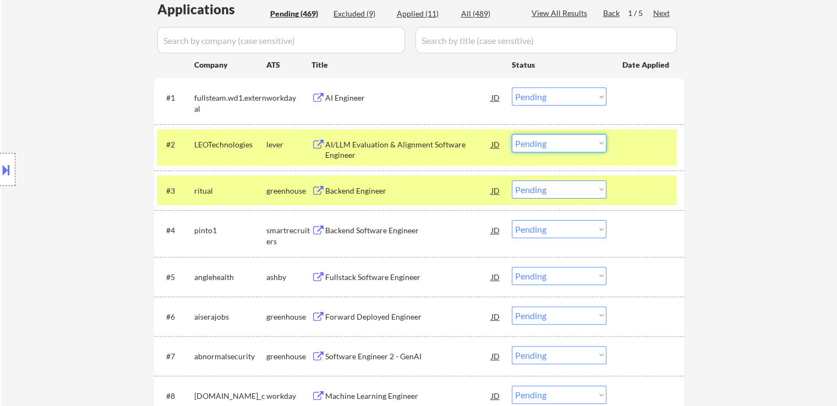
click at [546, 139] on select "Choose an option... Pending Applied Excluded (Questions) Excluded (Expired) Exc…" at bounding box center [559, 143] width 95 height 18
click at [512, 134] on select "Choose an option... Pending Applied Excluded (Questions) Excluded (Expired) Exc…" at bounding box center [559, 143] width 95 height 18
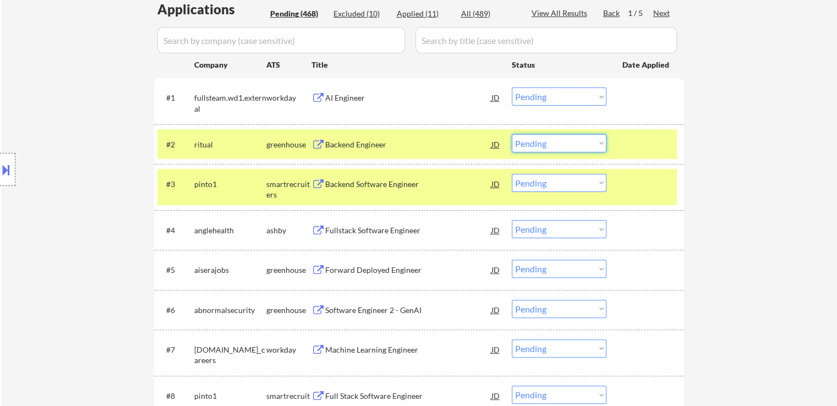
click at [573, 139] on select "Choose an option... Pending Applied Excluded (Questions) Excluded (Expired) Exc…" at bounding box center [559, 143] width 95 height 18
click at [512, 134] on select "Choose an option... Pending Applied Excluded (Questions) Excluded (Expired) Exc…" at bounding box center [559, 143] width 95 height 18
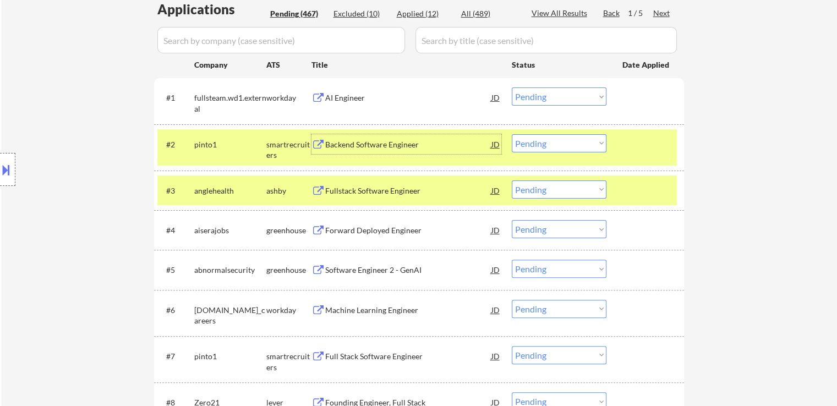
click at [350, 141] on div "Backend Software Engineer" at bounding box center [408, 144] width 166 height 11
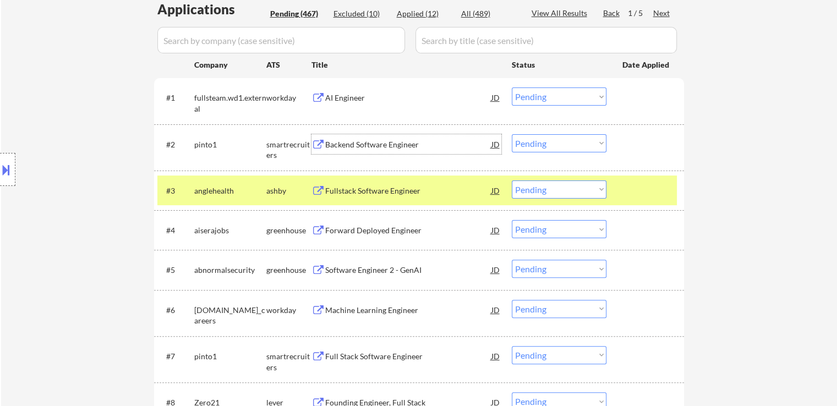
click at [365, 189] on div "Fullstack Software Engineer" at bounding box center [408, 190] width 166 height 11
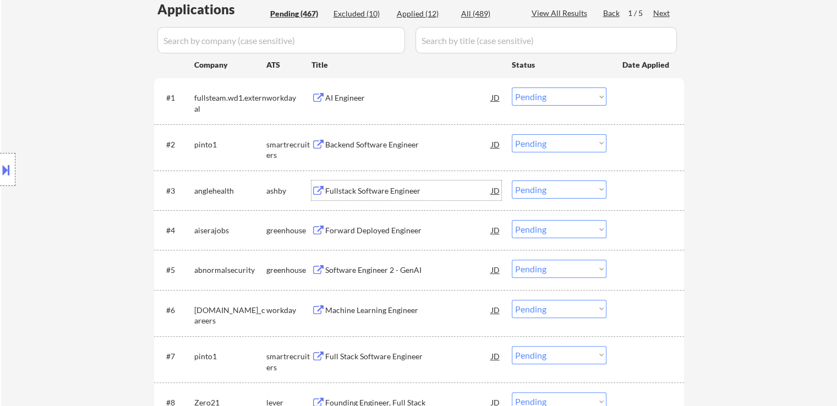
drag, startPoint x: 571, startPoint y: 142, endPoint x: 570, endPoint y: 148, distance: 6.1
click at [571, 142] on select "Choose an option... Pending Applied Excluded (Questions) Excluded (Expired) Exc…" at bounding box center [559, 143] width 95 height 18
click at [512, 134] on select "Choose an option... Pending Applied Excluded (Questions) Excluded (Expired) Exc…" at bounding box center [559, 143] width 95 height 18
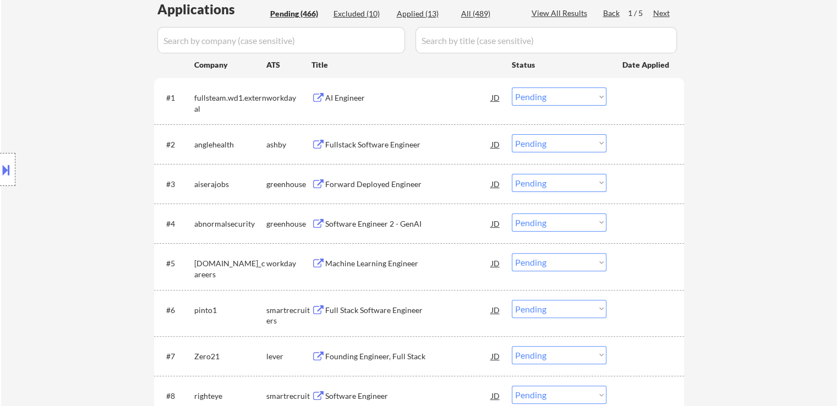
click at [563, 141] on select "Choose an option... Pending Applied Excluded (Questions) Excluded (Expired) Exc…" at bounding box center [559, 143] width 95 height 18
click at [512, 134] on select "Choose an option... Pending Applied Excluded (Questions) Excluded (Expired) Exc…" at bounding box center [559, 143] width 95 height 18
click at [351, 188] on div "Forward Deployed Engineer" at bounding box center [408, 184] width 166 height 11
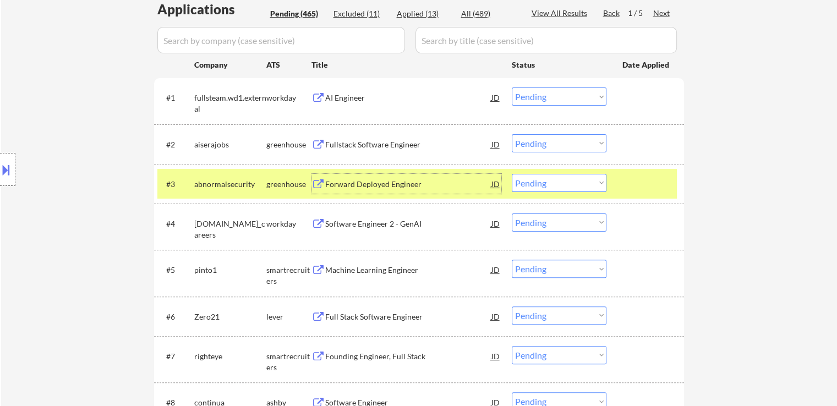
scroll to position [330, 0]
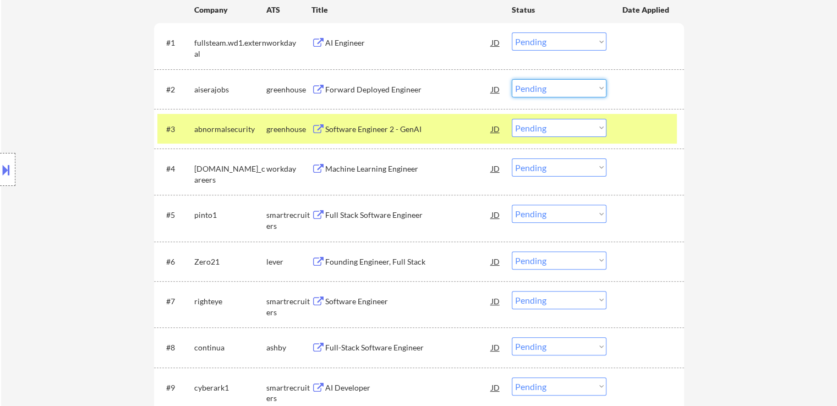
click at [530, 86] on select "Choose an option... Pending Applied Excluded (Questions) Excluded (Expired) Exc…" at bounding box center [559, 88] width 95 height 18
click at [512, 79] on select "Choose an option... Pending Applied Excluded (Questions) Excluded (Expired) Exc…" at bounding box center [559, 88] width 95 height 18
click at [325, 126] on div "Software Engineer 2 - GenAI" at bounding box center [408, 129] width 166 height 11
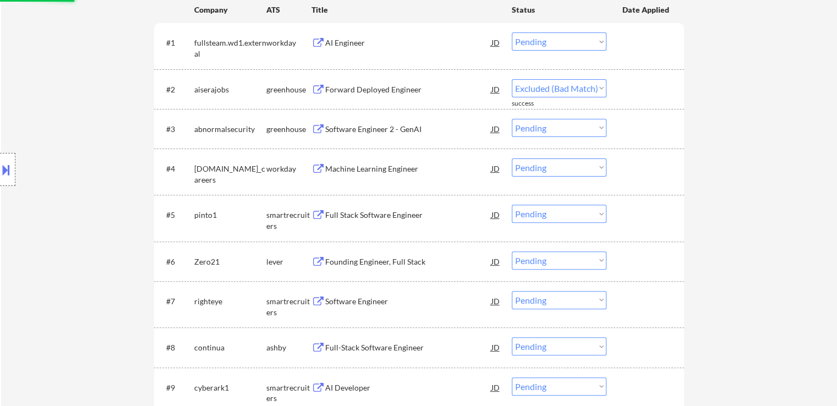
select select ""pending""
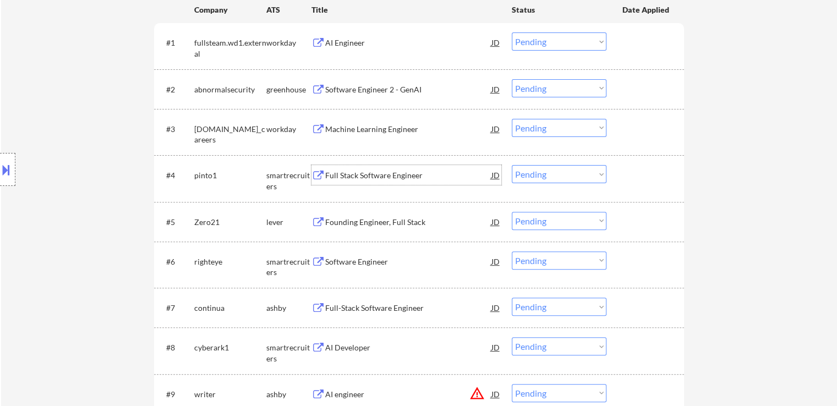
click at [336, 180] on div "Full Stack Software Engineer" at bounding box center [408, 175] width 166 height 11
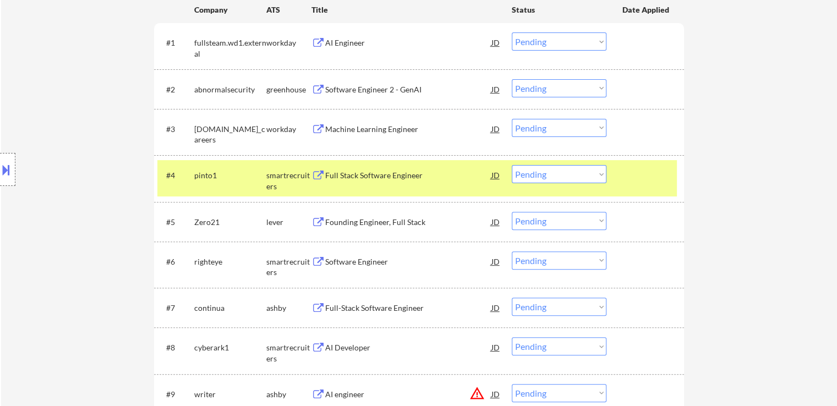
click at [321, 220] on button at bounding box center [318, 222] width 14 height 10
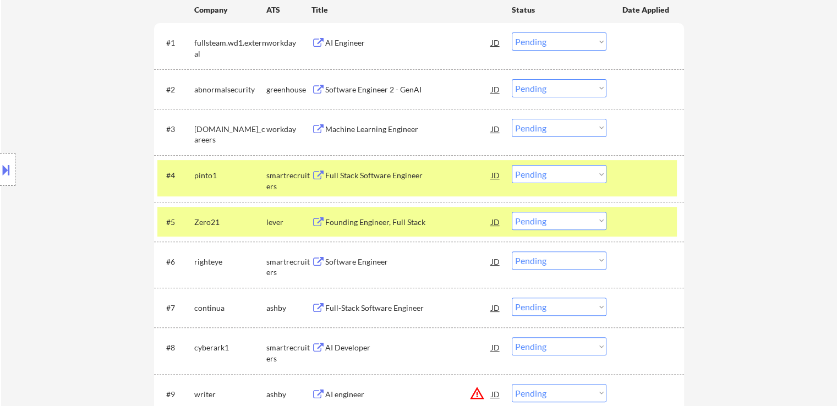
click at [319, 258] on button at bounding box center [318, 262] width 14 height 10
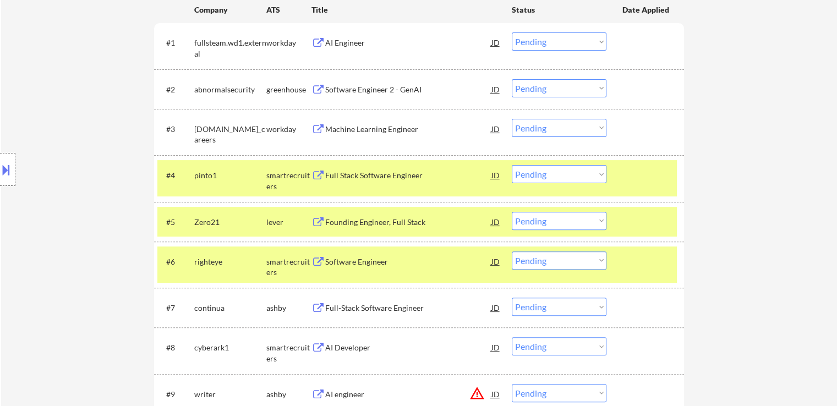
click at [329, 310] on div "Full-Stack Software Engineer" at bounding box center [408, 308] width 166 height 11
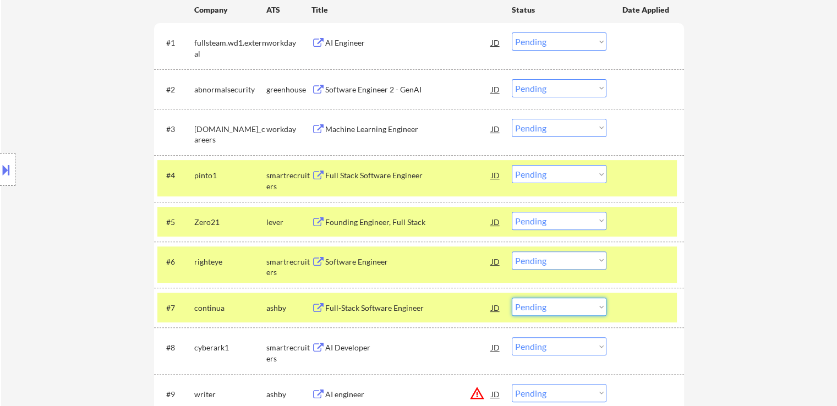
click at [576, 304] on select "Choose an option... Pending Applied Excluded (Questions) Excluded (Expired) Exc…" at bounding box center [559, 307] width 95 height 18
click at [512, 298] on select "Choose an option... Pending Applied Excluded (Questions) Excluded (Expired) Exc…" at bounding box center [559, 307] width 95 height 18
select select ""pending""
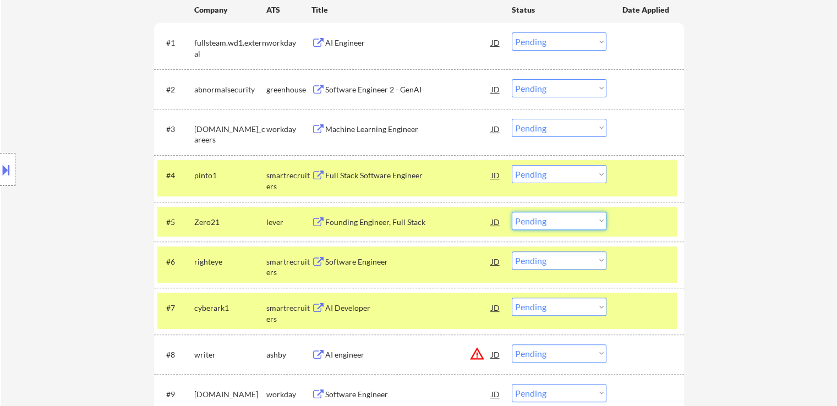
click at [544, 225] on select "Choose an option... Pending Applied Excluded (Questions) Excluded (Expired) Exc…" at bounding box center [559, 221] width 95 height 18
click at [512, 212] on select "Choose an option... Pending Applied Excluded (Questions) Excluded (Expired) Exc…" at bounding box center [559, 221] width 95 height 18
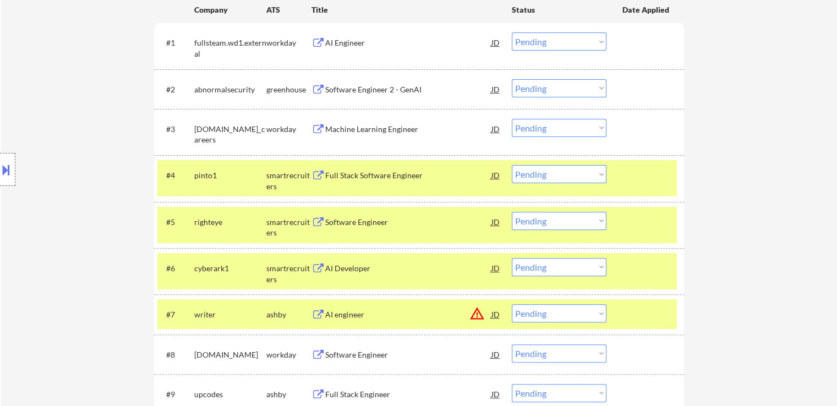
click at [349, 172] on div "Full Stack Software Engineer" at bounding box center [408, 175] width 166 height 11
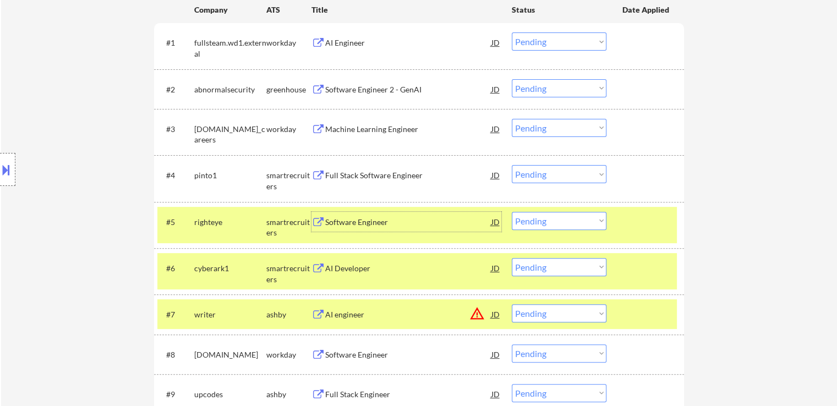
click at [336, 222] on div "Software Engineer" at bounding box center [408, 222] width 166 height 11
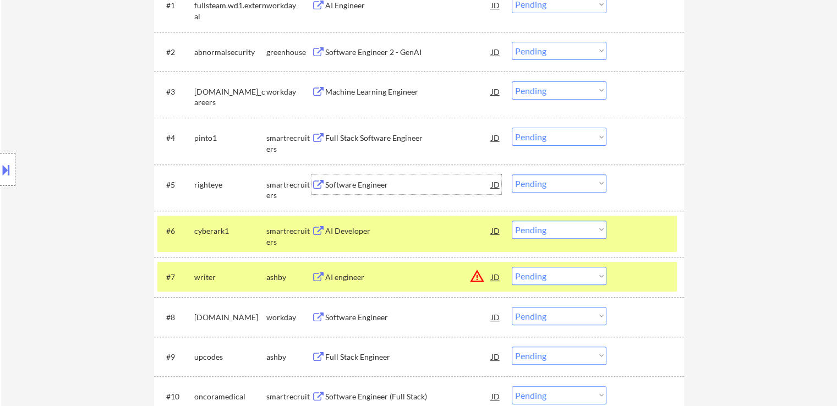
scroll to position [385, 0]
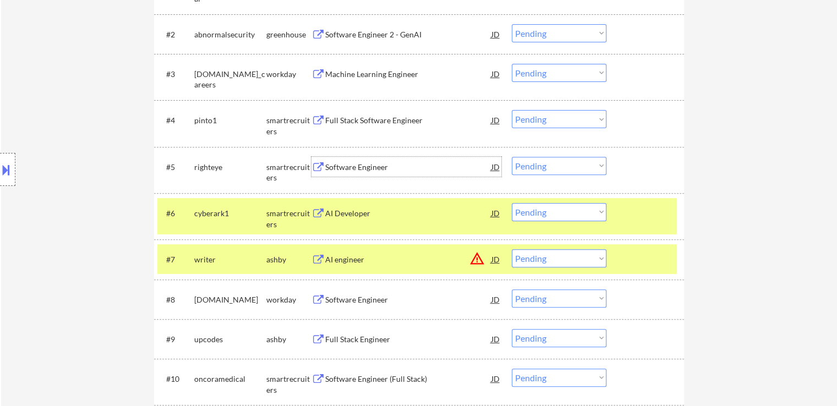
drag, startPoint x: 553, startPoint y: 164, endPoint x: 552, endPoint y: 173, distance: 8.3
click at [553, 164] on select "Choose an option... Pending Applied Excluded (Questions) Excluded (Expired) Exc…" at bounding box center [559, 166] width 95 height 18
click at [512, 157] on select "Choose an option... Pending Applied Excluded (Questions) Excluded (Expired) Exc…" at bounding box center [559, 166] width 95 height 18
select select ""pending""
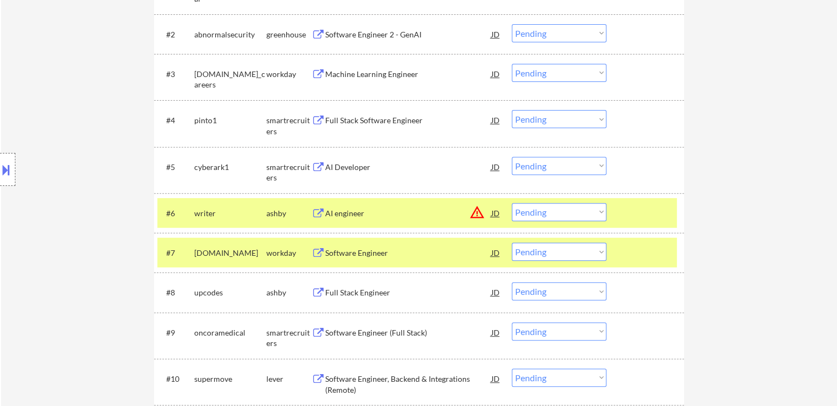
drag, startPoint x: 579, startPoint y: 114, endPoint x: 570, endPoint y: 124, distance: 13.3
click at [579, 114] on select "Choose an option... Pending Applied Excluded (Questions) Excluded (Expired) Exc…" at bounding box center [559, 119] width 95 height 18
click at [512, 110] on select "Choose an option... Pending Applied Excluded (Questions) Excluded (Expired) Exc…" at bounding box center [559, 119] width 95 height 18
select select ""pending""
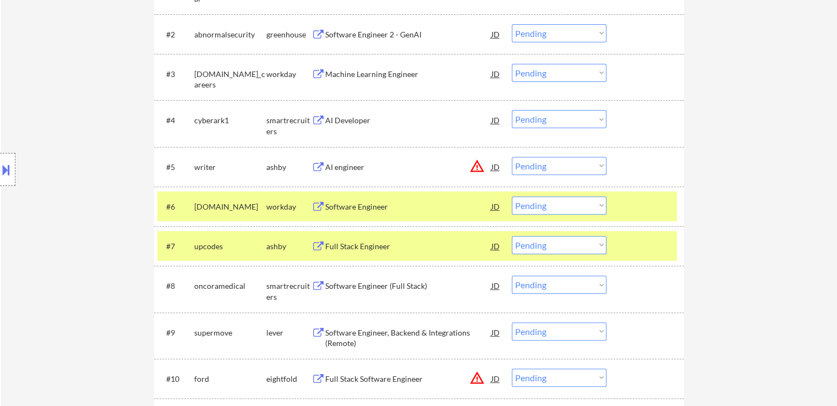
scroll to position [330, 0]
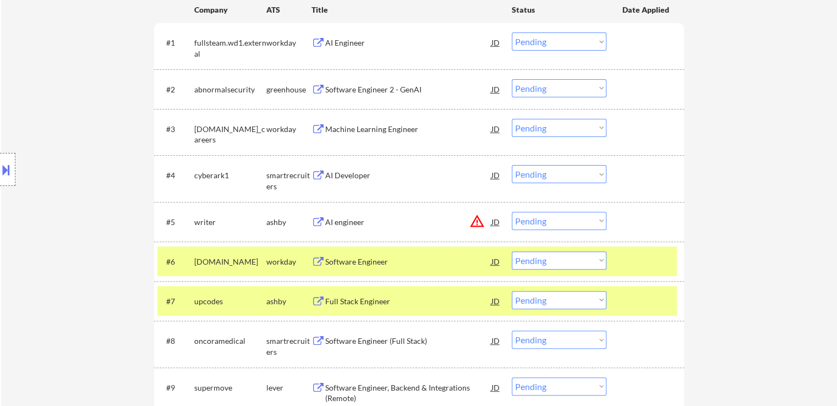
drag, startPoint x: 550, startPoint y: 86, endPoint x: 551, endPoint y: 95, distance: 9.4
click at [550, 86] on select "Choose an option... Pending Applied Excluded (Questions) Excluded (Expired) Exc…" at bounding box center [559, 88] width 95 height 18
click at [512, 79] on select "Choose an option... Pending Applied Excluded (Questions) Excluded (Expired) Exc…" at bounding box center [559, 88] width 95 height 18
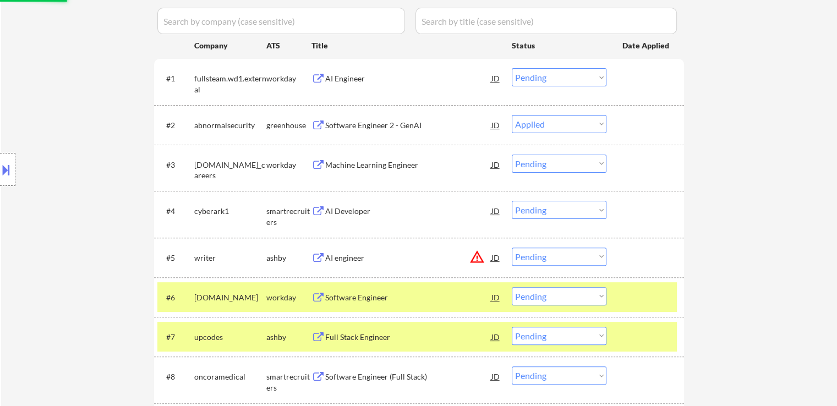
scroll to position [275, 0]
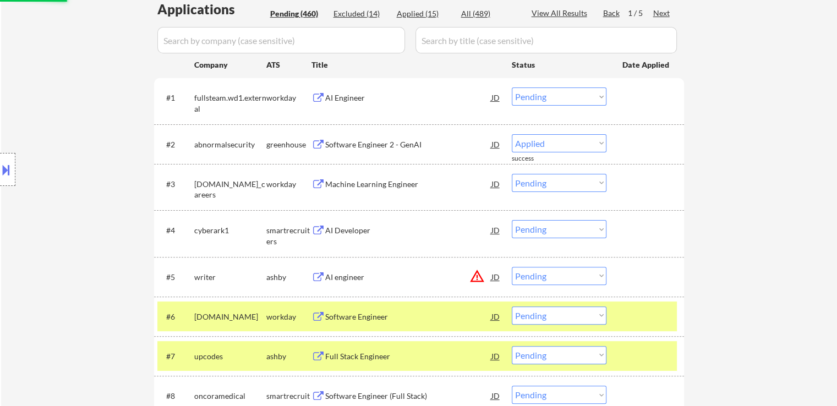
select select ""pending""
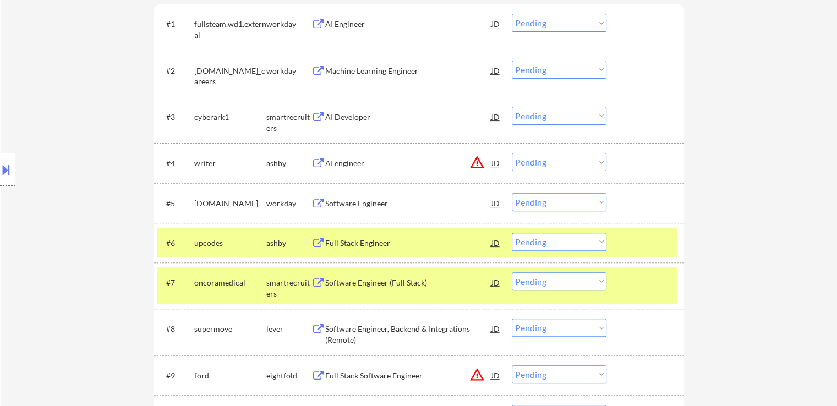
scroll to position [330, 0]
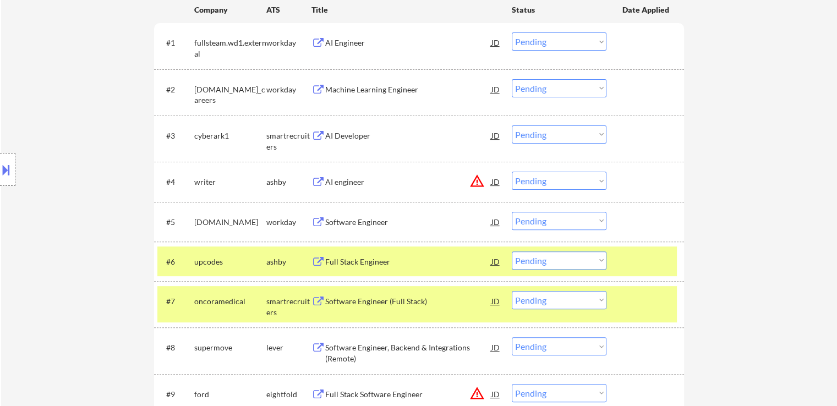
click at [317, 137] on button at bounding box center [318, 136] width 14 height 10
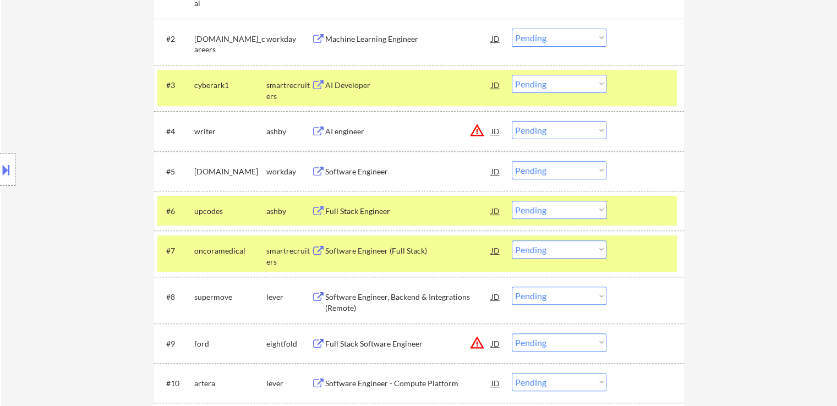
scroll to position [440, 0]
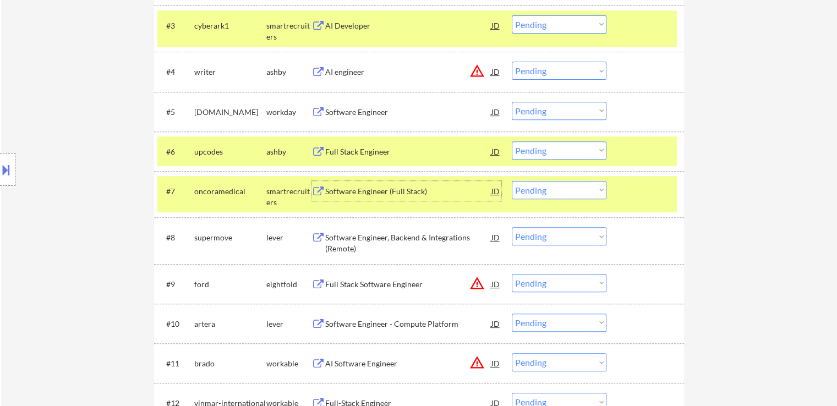
click at [347, 189] on div "Software Engineer (Full Stack)" at bounding box center [408, 191] width 166 height 11
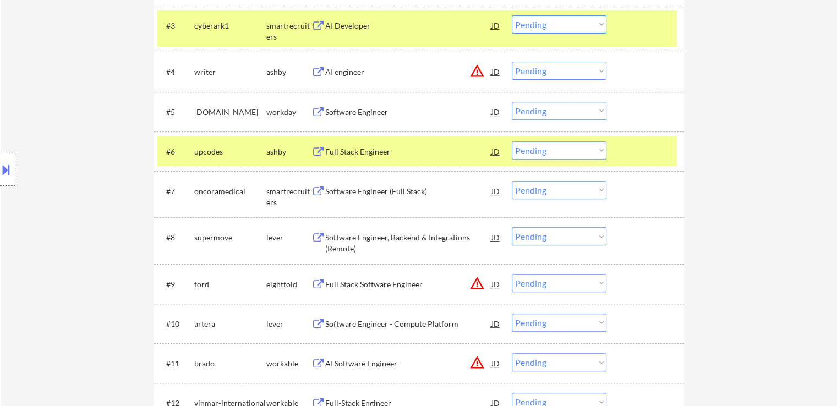
select select ""pending""
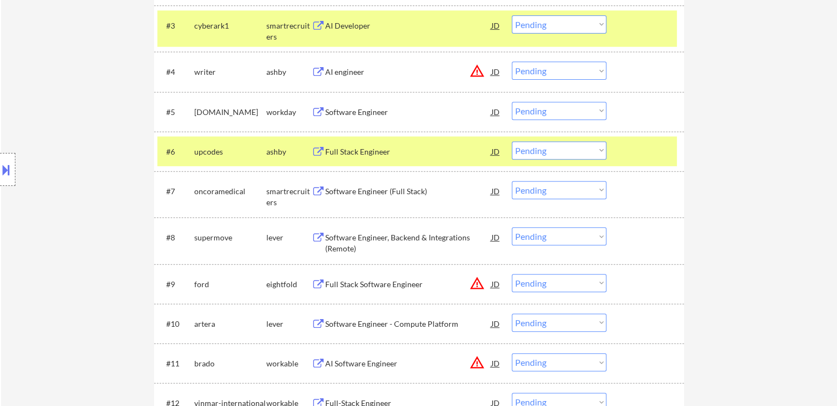
select select ""pending""
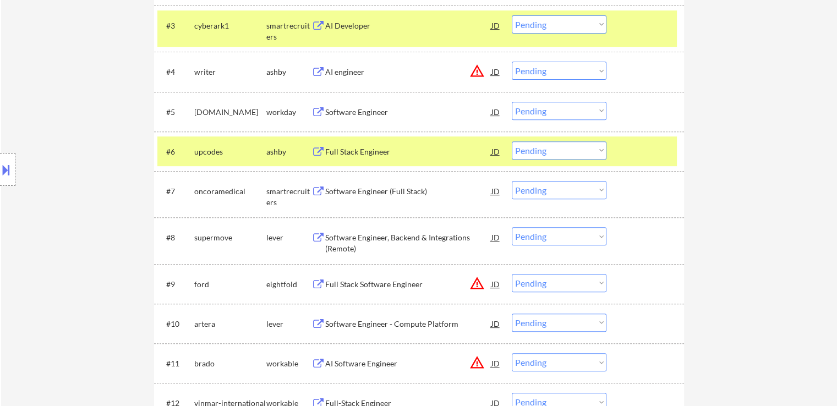
select select ""pending""
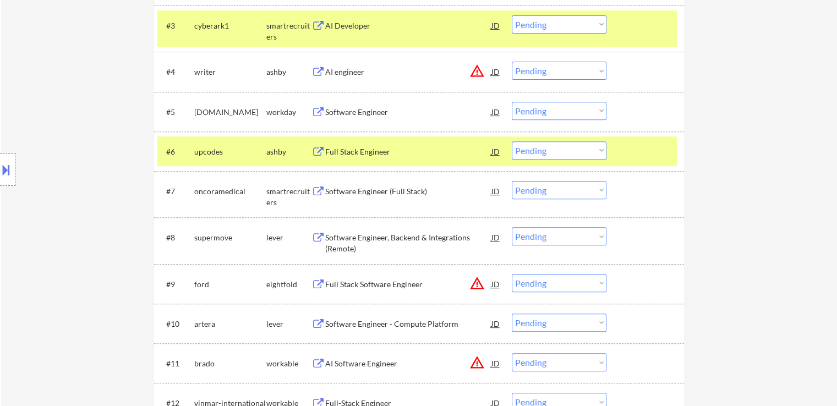
select select ""pending""
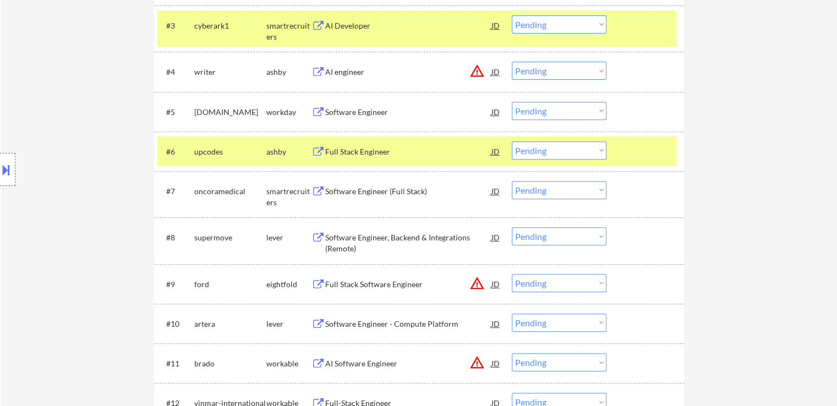
select select ""pending""
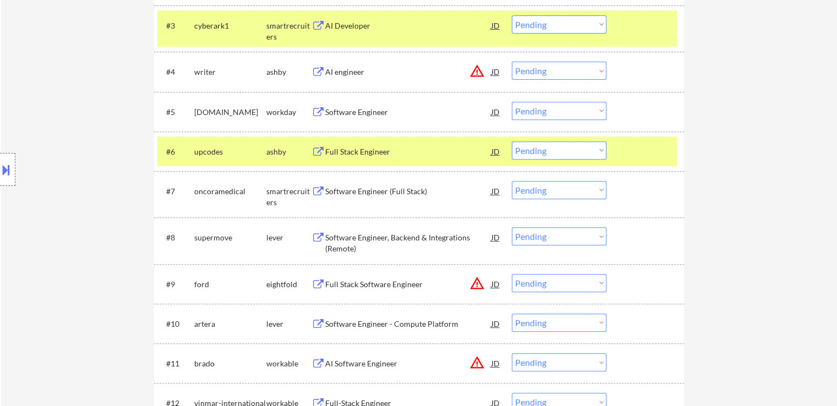
select select ""pending""
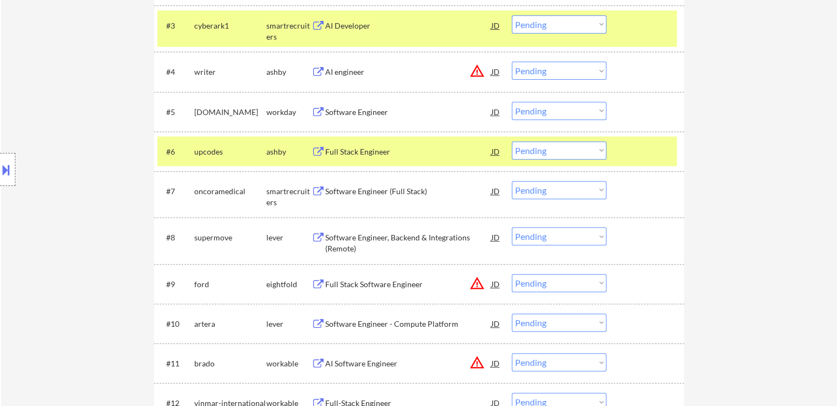
select select ""pending""
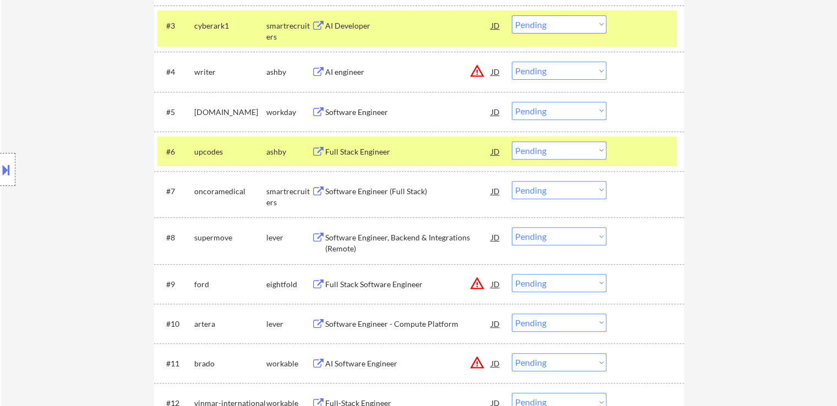
select select ""pending""
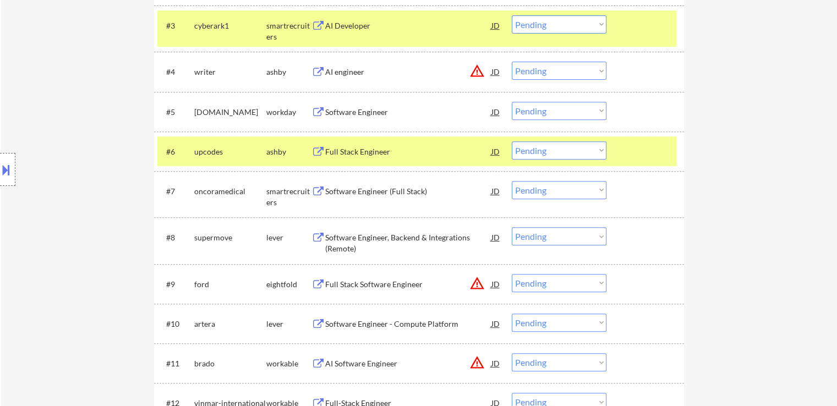
select select ""pending""
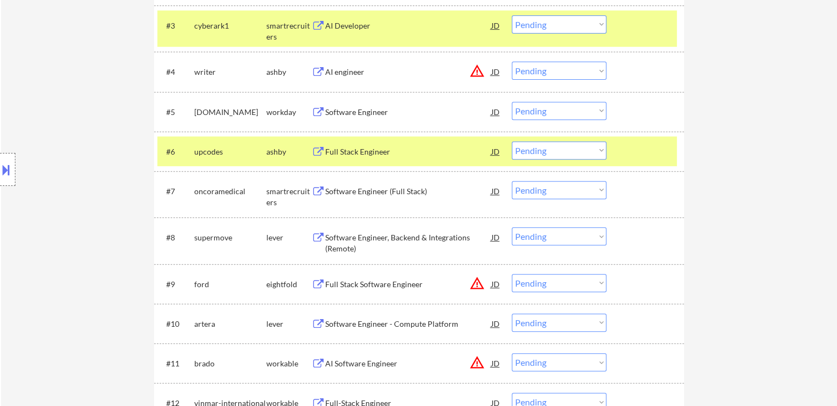
select select ""pending""
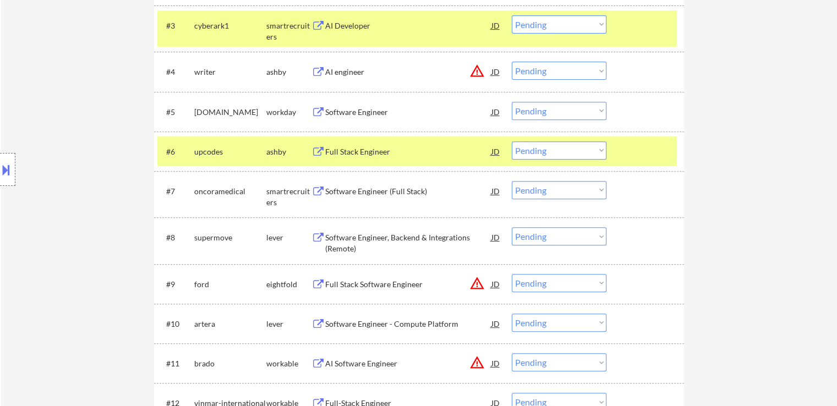
select select ""pending""
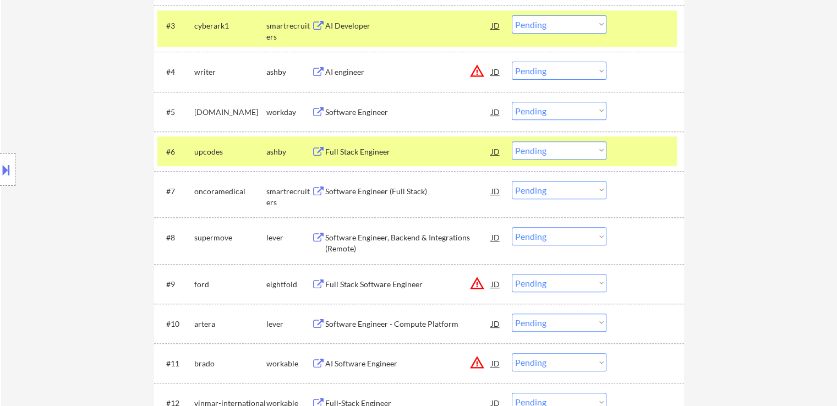
select select ""pending""
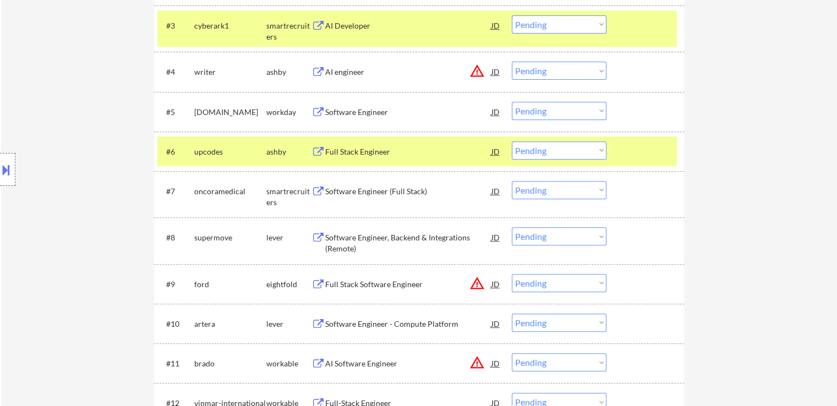
select select ""pending""
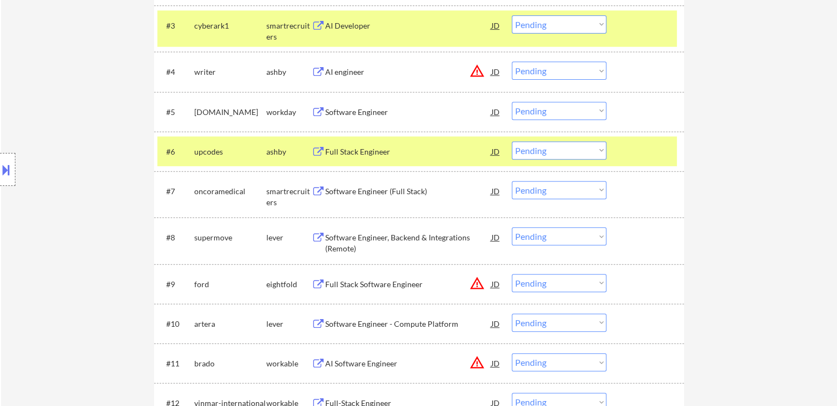
select select ""pending""
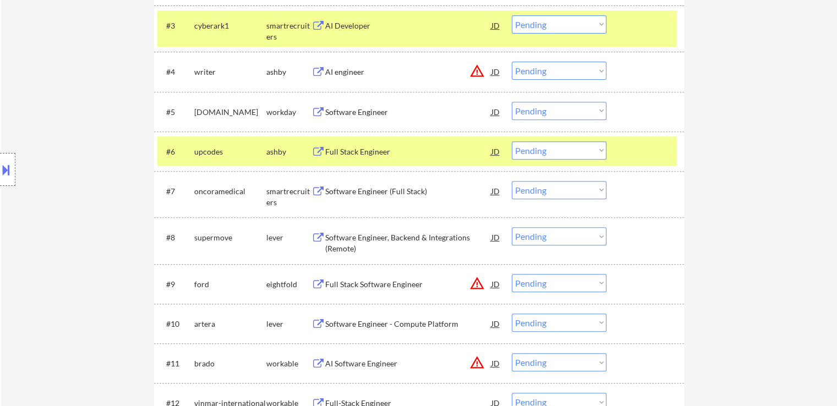
select select ""pending""
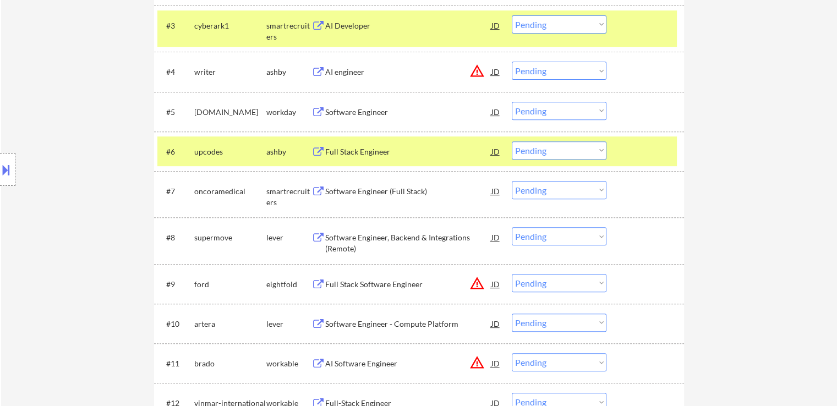
select select ""pending""
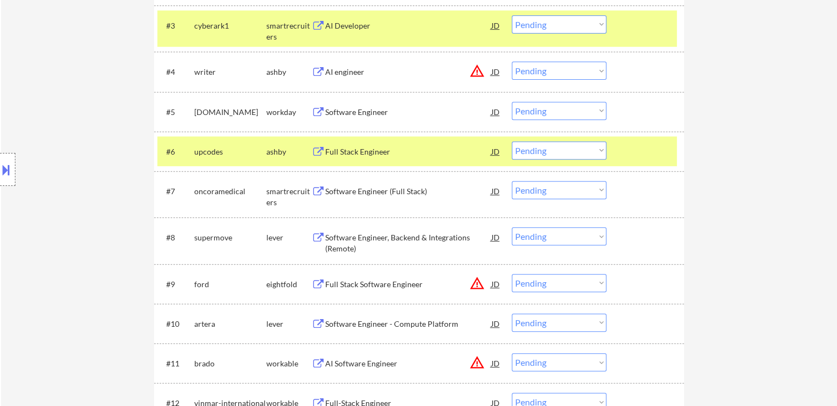
select select ""pending""
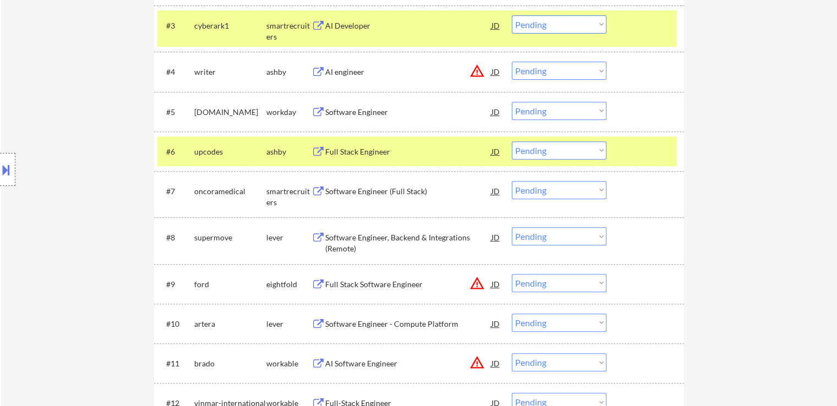
select select ""pending""
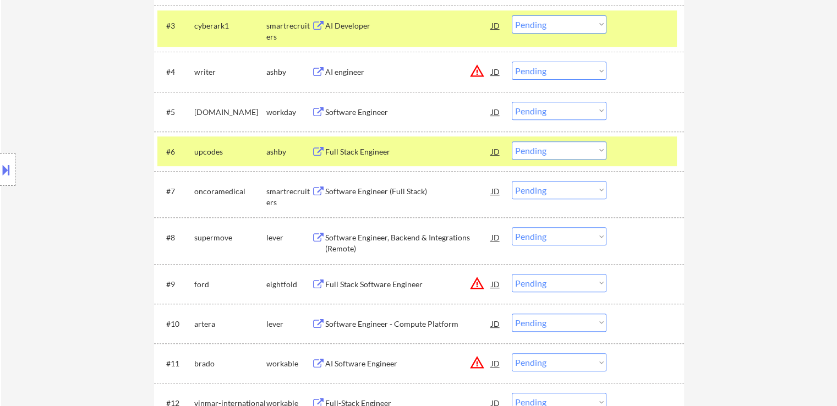
select select ""pending""
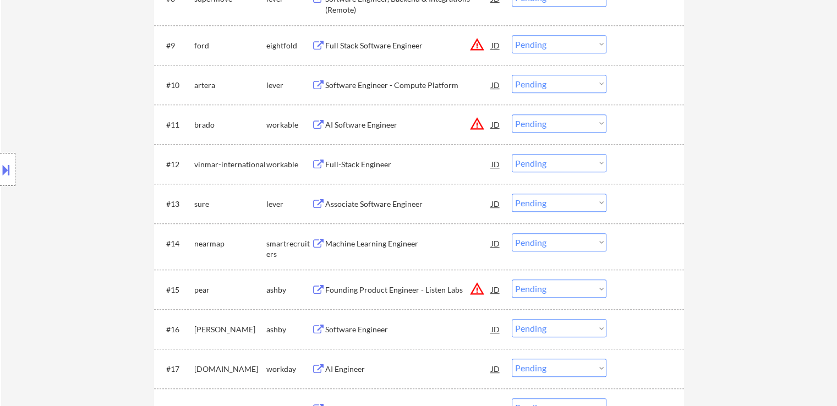
scroll to position [715, 0]
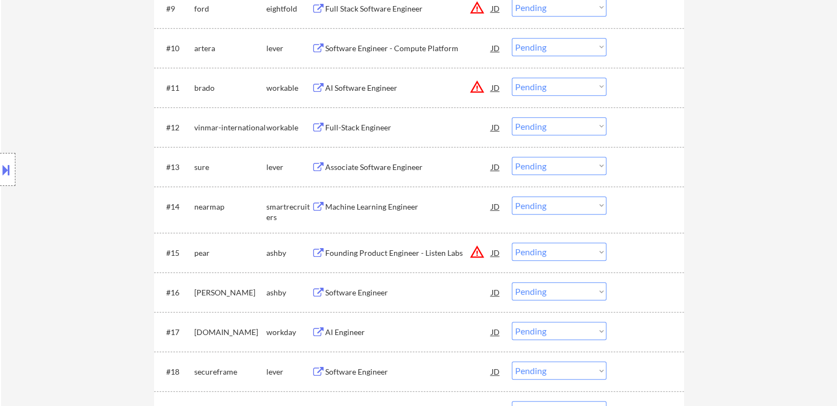
click at [339, 206] on div "Machine Learning Engineer" at bounding box center [408, 206] width 166 height 11
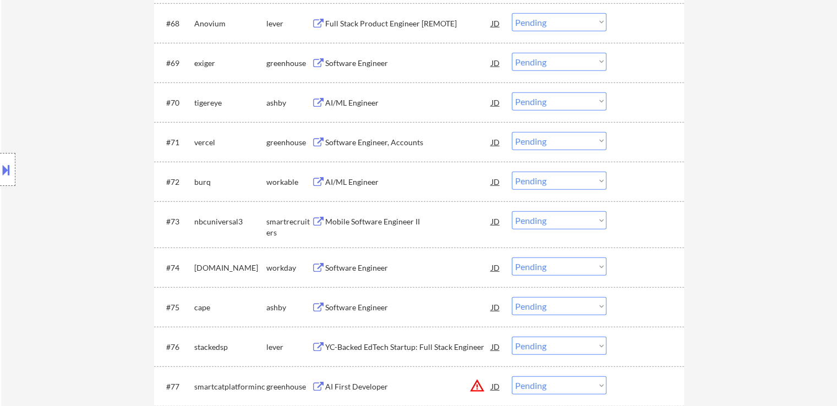
scroll to position [3136, 0]
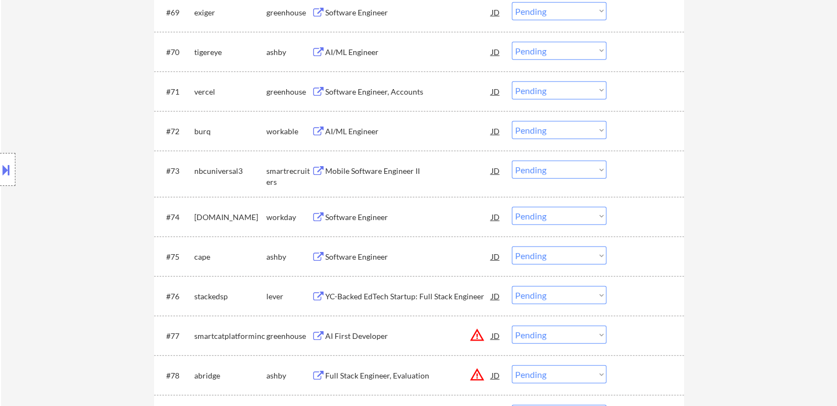
click at [334, 178] on div "Mobile Software Engineer II" at bounding box center [408, 171] width 166 height 20
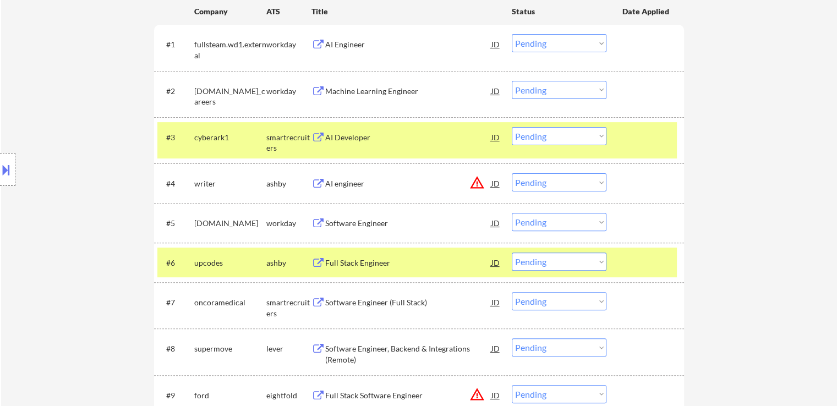
scroll to position [330, 0]
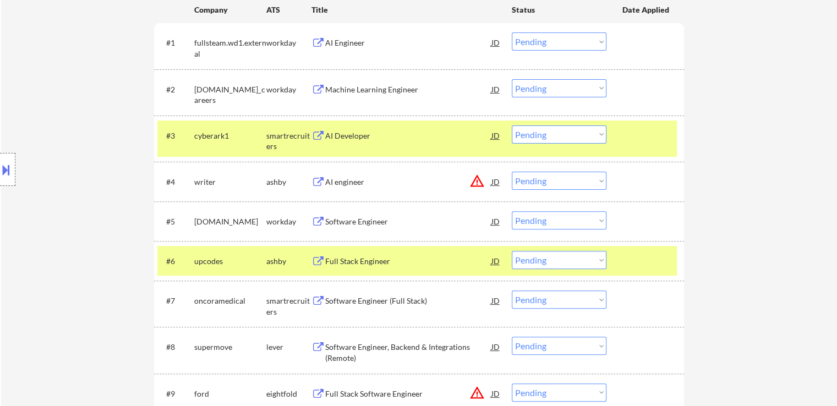
click at [550, 138] on select "Choose an option... Pending Applied Excluded (Questions) Excluded (Expired) Exc…" at bounding box center [559, 134] width 95 height 18
click at [512, 125] on select "Choose an option... Pending Applied Excluded (Questions) Excluded (Expired) Exc…" at bounding box center [559, 134] width 95 height 18
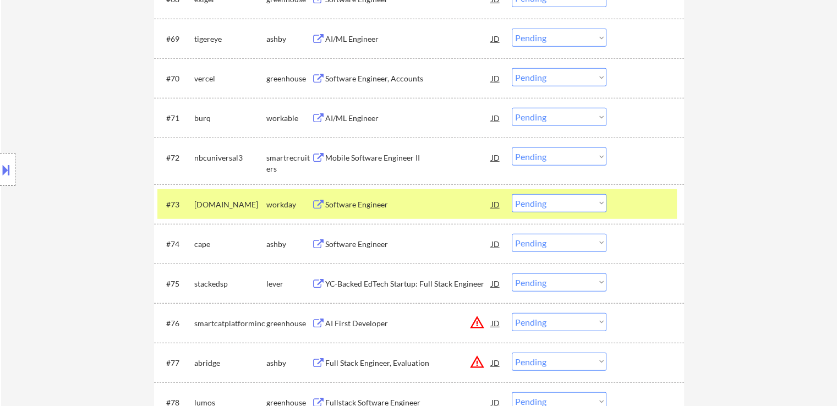
scroll to position [3169, 0]
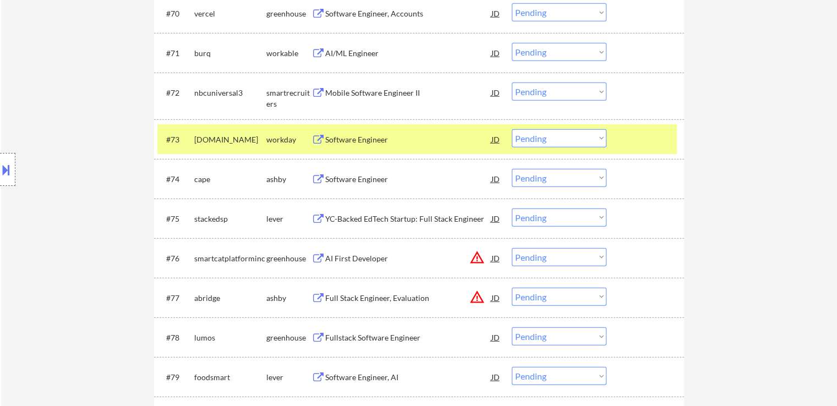
click at [540, 95] on select "Choose an option... Pending Applied Excluded (Questions) Excluded (Expired) Exc…" at bounding box center [559, 92] width 95 height 18
click at [512, 83] on select "Choose an option... Pending Applied Excluded (Questions) Excluded (Expired) Exc…" at bounding box center [559, 92] width 95 height 18
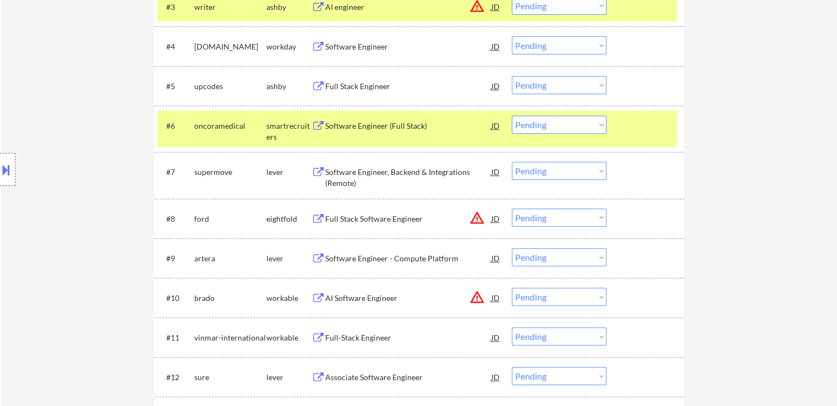
scroll to position [440, 0]
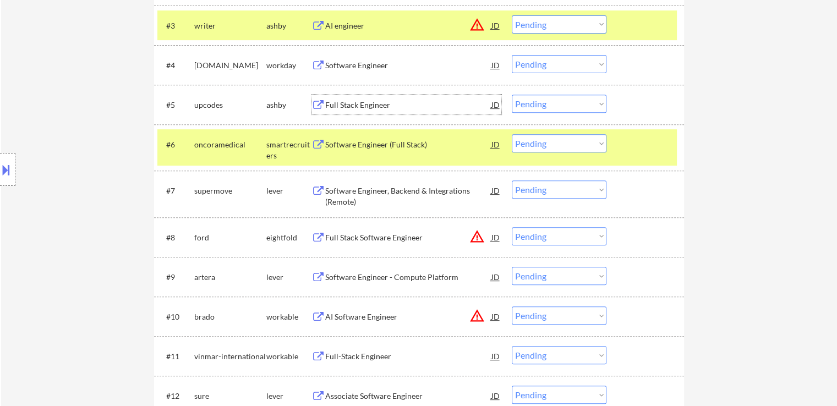
click at [334, 106] on div "Full Stack Engineer" at bounding box center [408, 105] width 166 height 11
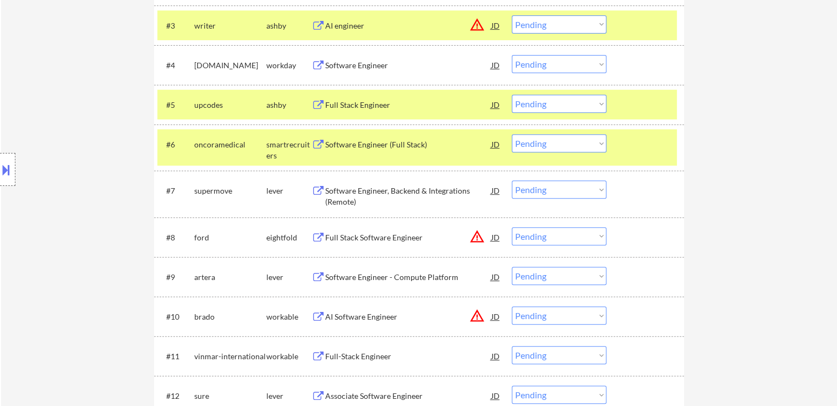
drag, startPoint x: 548, startPoint y: 144, endPoint x: 550, endPoint y: 150, distance: 6.2
click at [548, 146] on select "Choose an option... Pending Applied Excluded (Questions) Excluded (Expired) Exc…" at bounding box center [559, 143] width 95 height 18
click at [512, 134] on select "Choose an option... Pending Applied Excluded (Questions) Excluded (Expired) Exc…" at bounding box center [559, 143] width 95 height 18
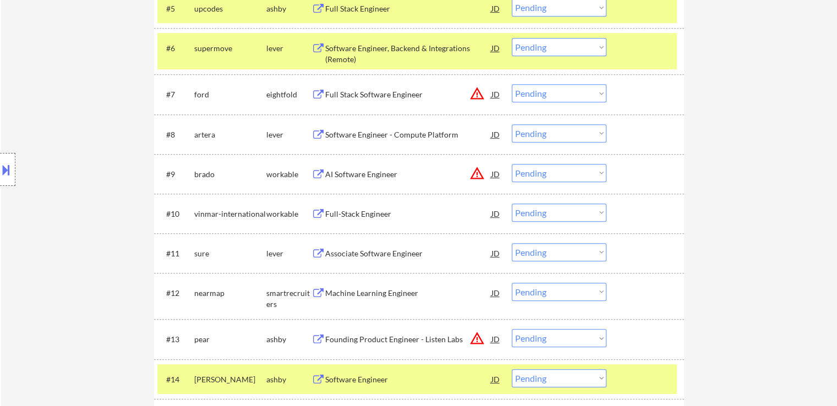
scroll to position [605, 0]
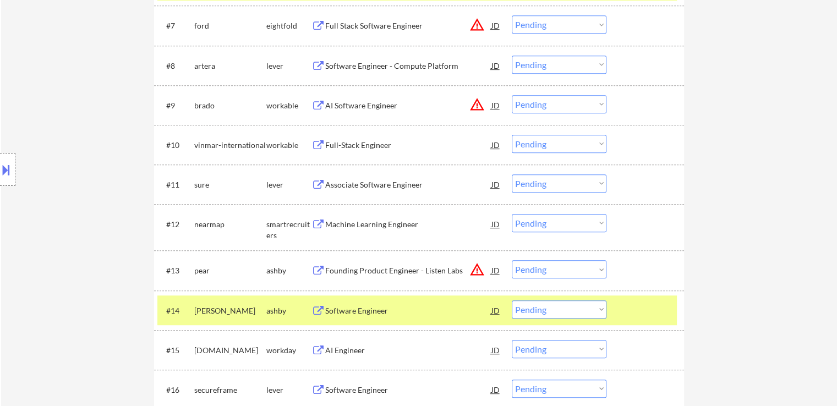
click at [541, 223] on select "Choose an option... Pending Applied Excluded (Questions) Excluded (Expired) Exc…" at bounding box center [559, 223] width 95 height 18
click at [512, 214] on select "Choose an option... Pending Applied Excluded (Questions) Excluded (Expired) Exc…" at bounding box center [559, 223] width 95 height 18
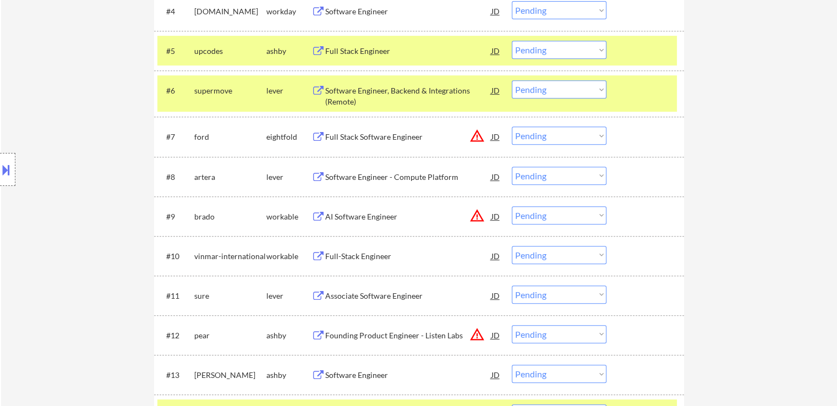
scroll to position [440, 0]
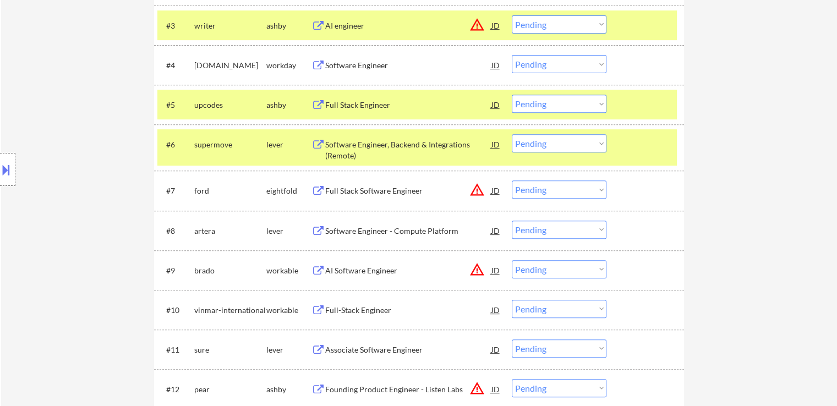
click at [336, 152] on div "Software Engineer, Backend & Integrations (Remote)" at bounding box center [408, 149] width 166 height 21
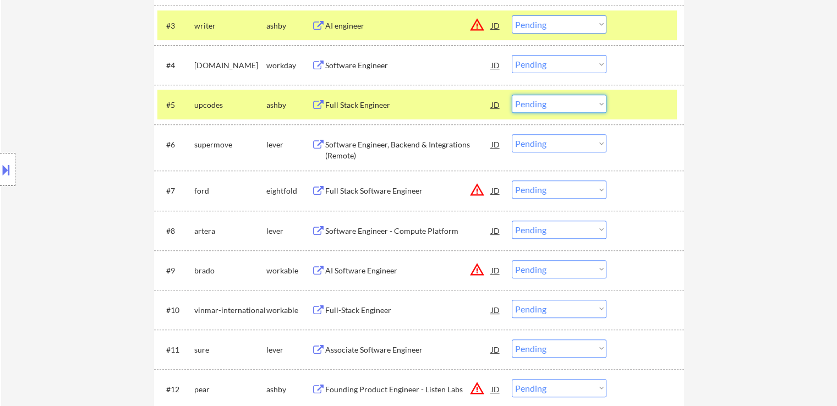
drag, startPoint x: 531, startPoint y: 101, endPoint x: 533, endPoint y: 111, distance: 10.1
click at [533, 101] on select "Choose an option... Pending Applied Excluded (Questions) Excluded (Expired) Exc…" at bounding box center [559, 104] width 95 height 18
click at [512, 95] on select "Choose an option... Pending Applied Excluded (Questions) Excluded (Expired) Exc…" at bounding box center [559, 104] width 95 height 18
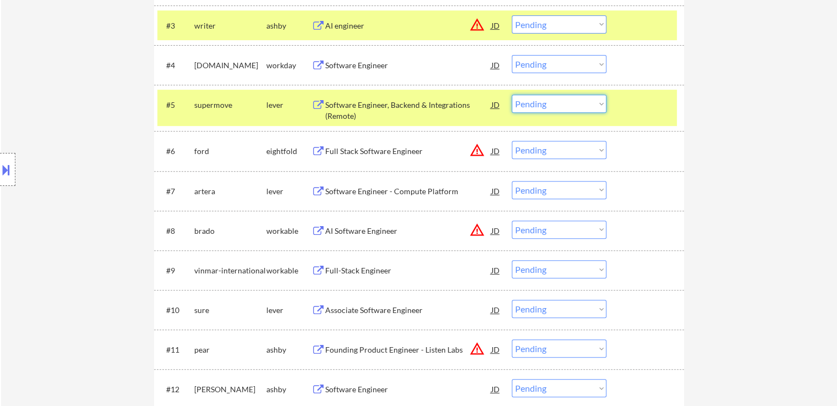
click at [547, 107] on select "Choose an option... Pending Applied Excluded (Questions) Excluded (Expired) Exc…" at bounding box center [559, 104] width 95 height 18
click at [512, 95] on select "Choose an option... Pending Applied Excluded (Questions) Excluded (Expired) Exc…" at bounding box center [559, 104] width 95 height 18
click at [558, 153] on select "Choose an option... Pending Applied Excluded (Questions) Excluded (Expired) Exc…" at bounding box center [559, 150] width 95 height 18
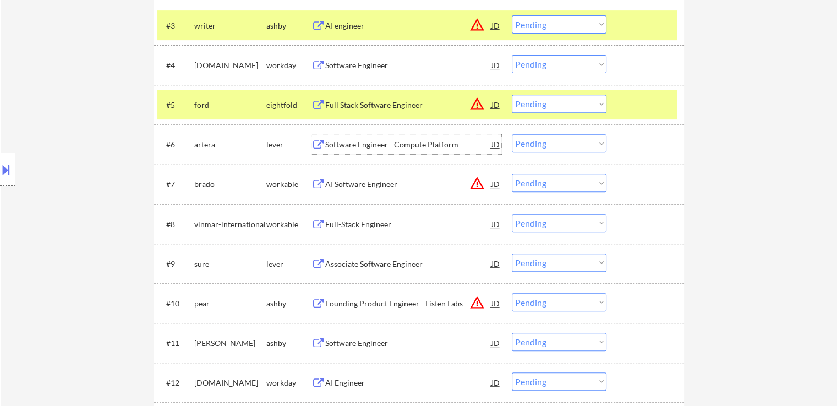
click at [333, 146] on div "Software Engineer - Compute Platform" at bounding box center [408, 144] width 166 height 11
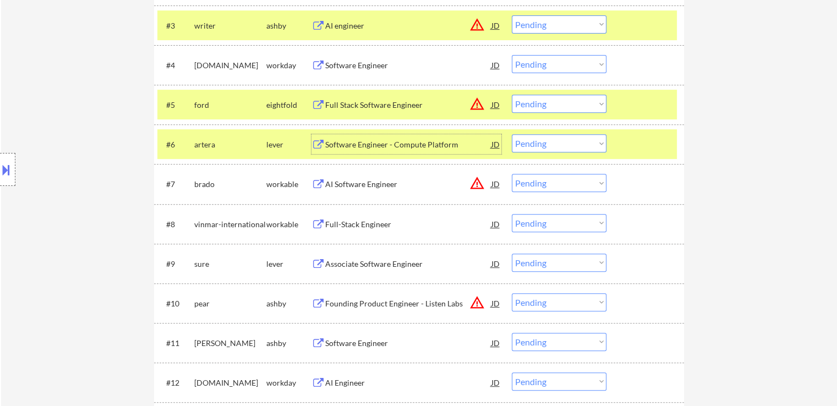
click at [334, 222] on div "Full-Stack Engineer" at bounding box center [408, 224] width 166 height 11
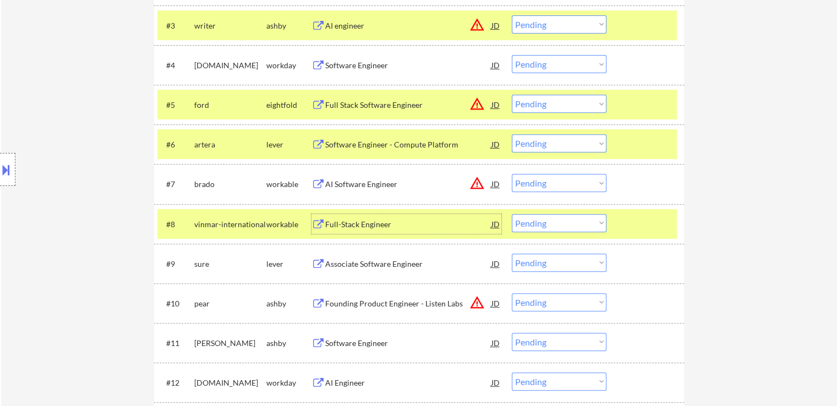
drag, startPoint x: 545, startPoint y: 140, endPoint x: 553, endPoint y: 150, distance: 12.5
click at [546, 141] on select "Choose an option... Pending Applied Excluded (Questions) Excluded (Expired) Exc…" at bounding box center [559, 143] width 95 height 18
click at [512, 134] on select "Choose an option... Pending Applied Excluded (Questions) Excluded (Expired) Exc…" at bounding box center [559, 143] width 95 height 18
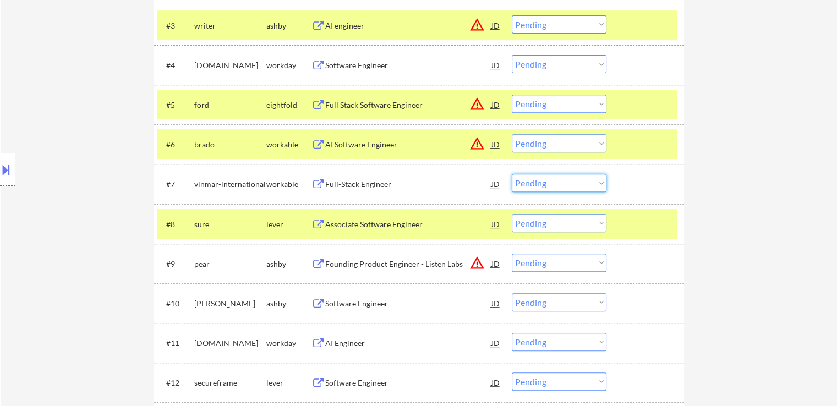
click at [533, 184] on select "Choose an option... Pending Applied Excluded (Questions) Excluded (Expired) Exc…" at bounding box center [559, 183] width 95 height 18
click at [512, 174] on select "Choose an option... Pending Applied Excluded (Questions) Excluded (Expired) Exc…" at bounding box center [559, 183] width 95 height 18
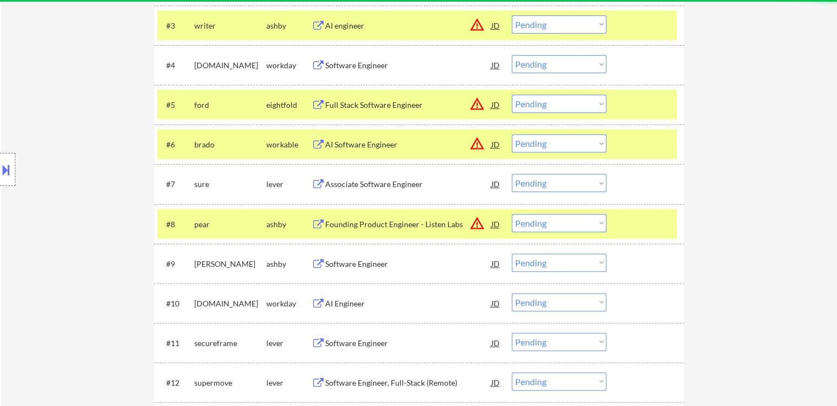
click at [341, 181] on div "Associate Software Engineer" at bounding box center [408, 184] width 166 height 11
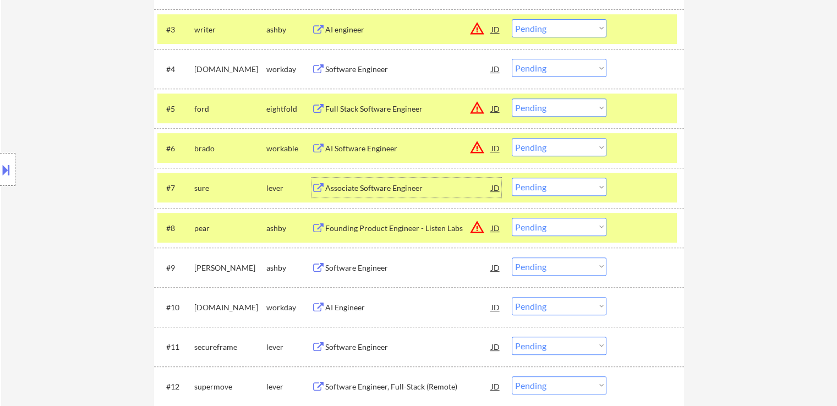
scroll to position [495, 0]
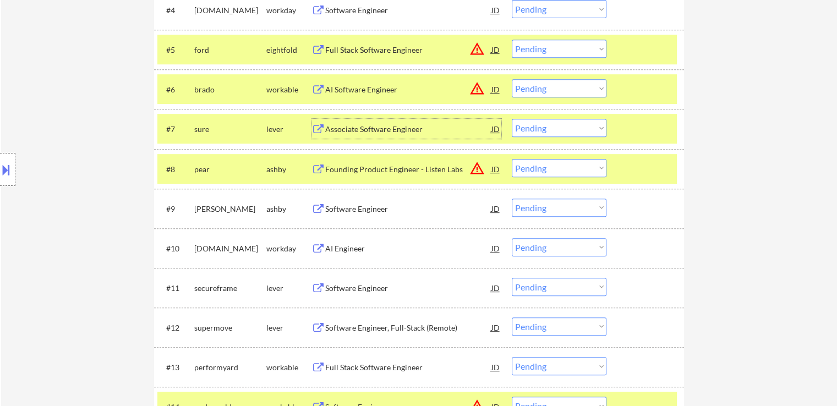
drag, startPoint x: 552, startPoint y: 128, endPoint x: 551, endPoint y: 136, distance: 8.3
click at [552, 128] on select "Choose an option... Pending Applied Excluded (Questions) Excluded (Expired) Exc…" at bounding box center [559, 128] width 95 height 18
click at [512, 119] on select "Choose an option... Pending Applied Excluded (Questions) Excluded (Expired) Exc…" at bounding box center [559, 128] width 95 height 18
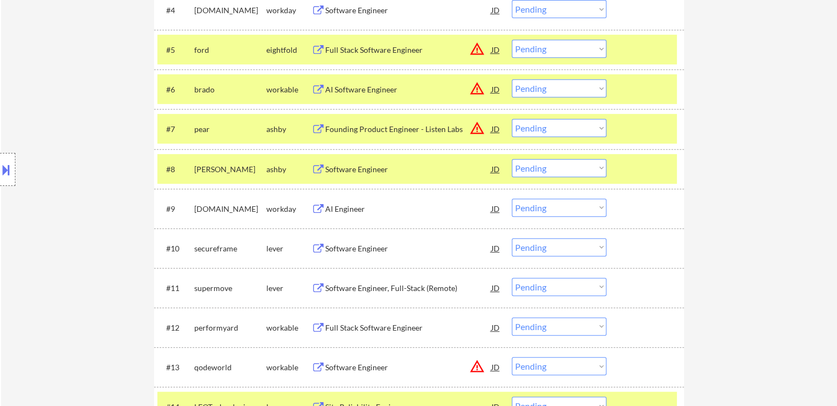
click at [337, 168] on div "Software Engineer" at bounding box center [408, 169] width 166 height 11
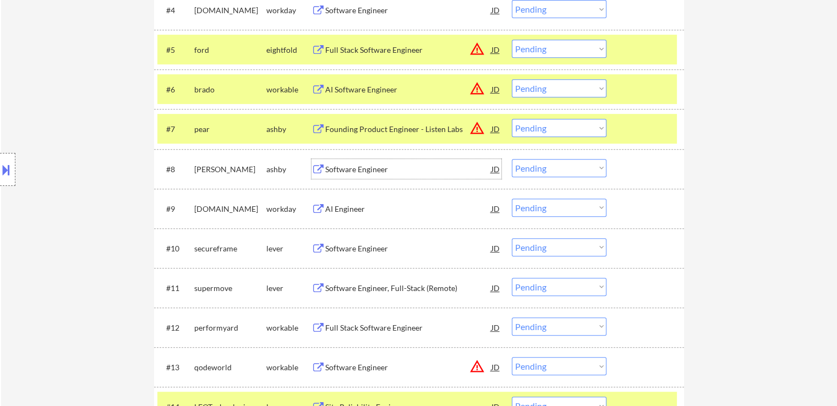
click at [566, 171] on select "Choose an option... Pending Applied Excluded (Questions) Excluded (Expired) Exc…" at bounding box center [559, 168] width 95 height 18
click at [512, 159] on select "Choose an option... Pending Applied Excluded (Questions) Excluded (Expired) Exc…" at bounding box center [559, 168] width 95 height 18
click at [342, 245] on div "Software Engineer" at bounding box center [408, 248] width 166 height 11
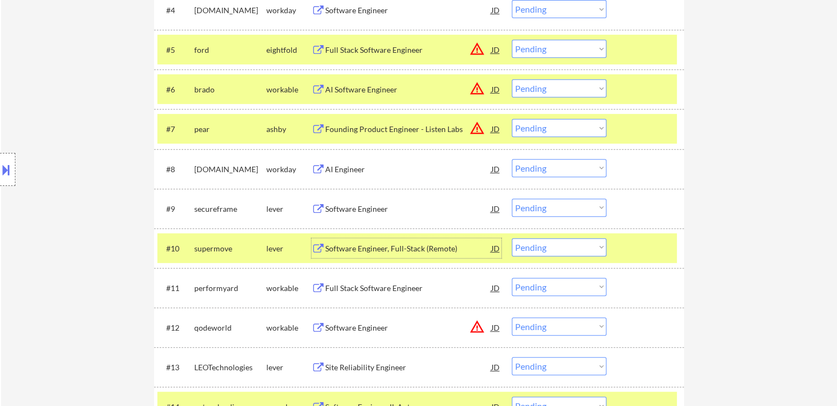
click at [328, 291] on div "Full Stack Software Engineer" at bounding box center [408, 288] width 166 height 11
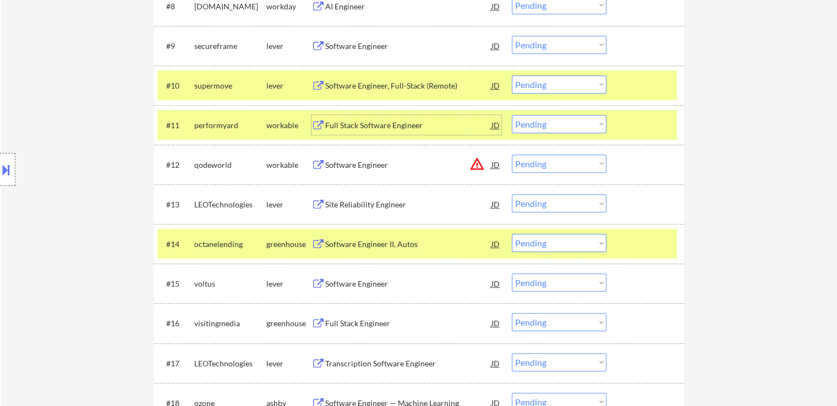
scroll to position [660, 0]
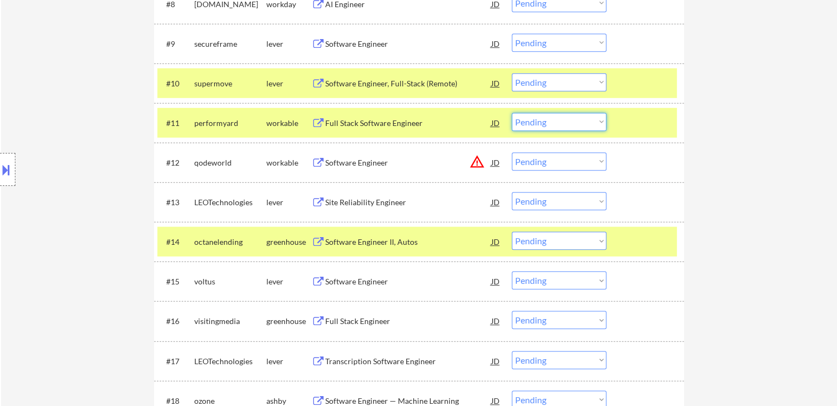
drag, startPoint x: 537, startPoint y: 122, endPoint x: 550, endPoint y: 130, distance: 15.6
click at [537, 122] on select "Choose an option... Pending Applied Excluded (Questions) Excluded (Expired) Exc…" at bounding box center [559, 122] width 95 height 18
click at [512, 113] on select "Choose an option... Pending Applied Excluded (Questions) Excluded (Expired) Exc…" at bounding box center [559, 122] width 95 height 18
drag, startPoint x: 553, startPoint y: 83, endPoint x: 559, endPoint y: 89, distance: 9.0
click at [553, 83] on select "Choose an option... Pending Applied Excluded (Questions) Excluded (Expired) Exc…" at bounding box center [559, 82] width 95 height 18
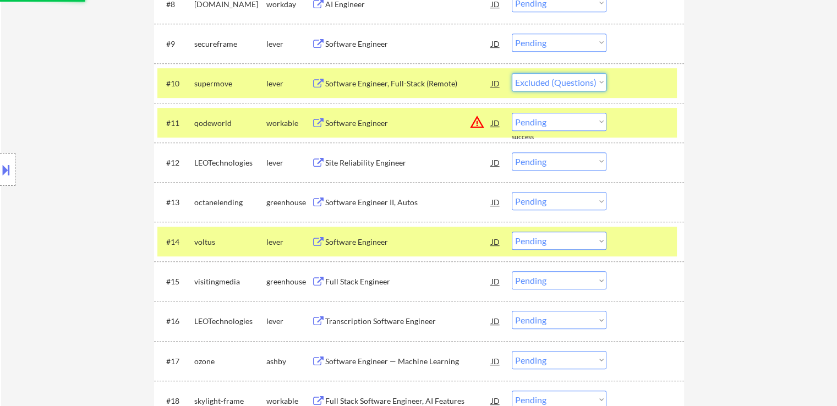
click at [512, 73] on select "Choose an option... Pending Applied Excluded (Questions) Excluded (Expired) Exc…" at bounding box center [559, 82] width 95 height 18
click at [338, 161] on div "Site Reliability Engineer" at bounding box center [408, 162] width 166 height 11
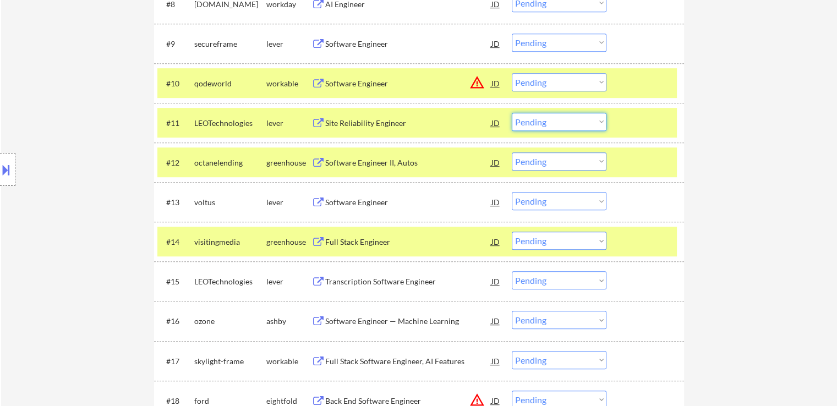
drag, startPoint x: 523, startPoint y: 118, endPoint x: 526, endPoint y: 126, distance: 8.4
click at [523, 118] on select "Choose an option... Pending Applied Excluded (Questions) Excluded (Expired) Exc…" at bounding box center [559, 122] width 95 height 18
click at [512, 113] on select "Choose an option... Pending Applied Excluded (Questions) Excluded (Expired) Exc…" at bounding box center [559, 122] width 95 height 18
click at [356, 167] on div "Software Engineer II, Autos" at bounding box center [408, 162] width 166 height 11
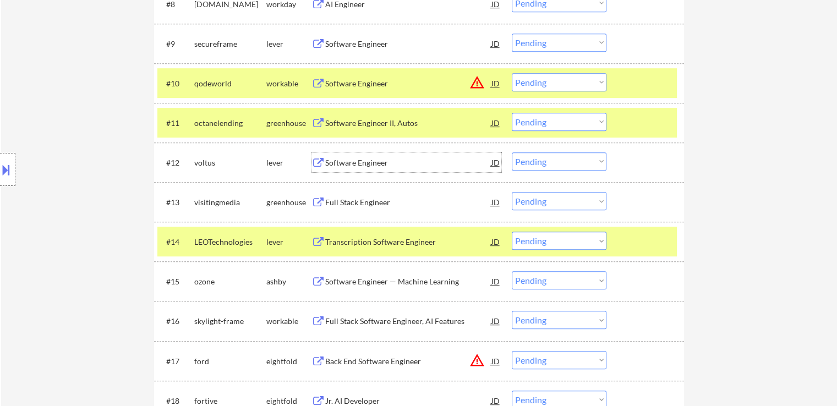
click at [341, 162] on div "Software Engineer" at bounding box center [408, 162] width 166 height 11
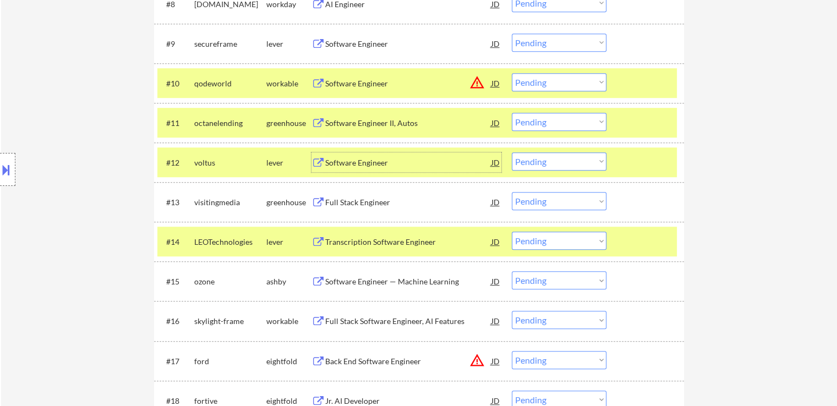
click at [342, 200] on div "Full Stack Engineer" at bounding box center [408, 202] width 166 height 11
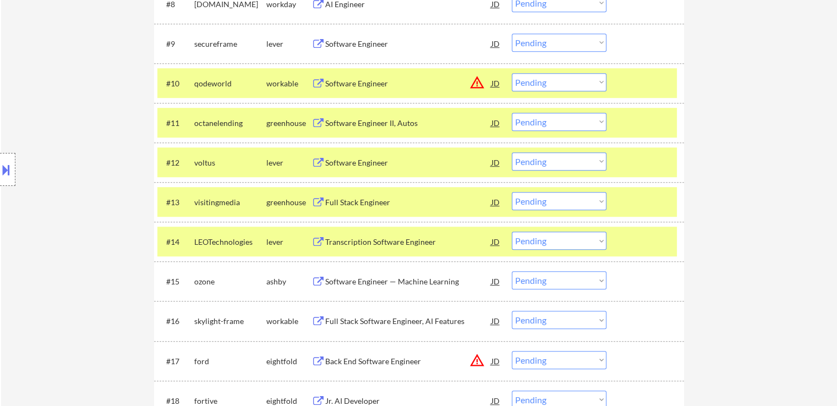
click at [322, 238] on button at bounding box center [318, 242] width 14 height 10
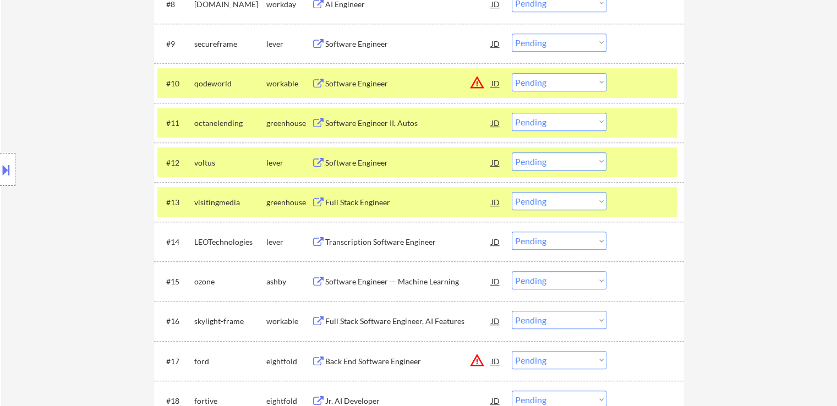
click at [552, 241] on select "Choose an option... Pending Applied Excluded (Questions) Excluded (Expired) Exc…" at bounding box center [559, 241] width 95 height 18
click at [512, 232] on select "Choose an option... Pending Applied Excluded (Questions) Excluded (Expired) Exc…" at bounding box center [559, 241] width 95 height 18
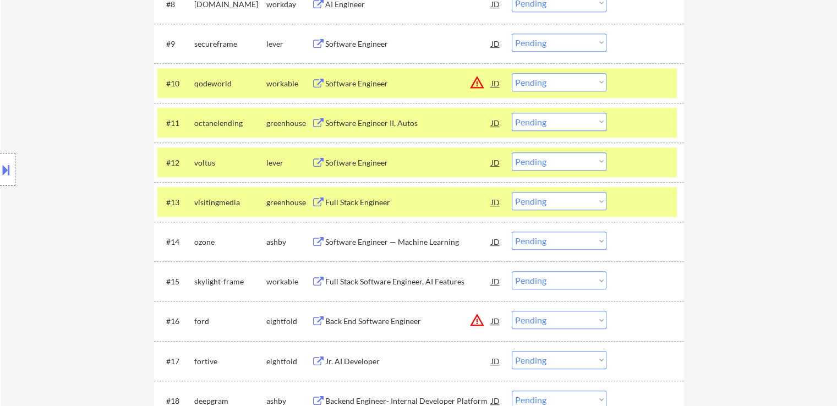
click at [544, 163] on select "Choose an option... Pending Applied Excluded (Questions) Excluded (Expired) Exc…" at bounding box center [559, 161] width 95 height 18
click at [512, 152] on select "Choose an option... Pending Applied Excluded (Questions) Excluded (Expired) Exc…" at bounding box center [559, 161] width 95 height 18
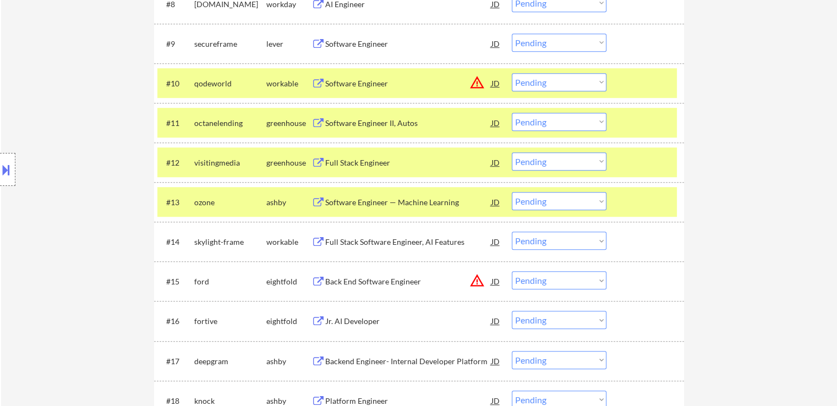
click at [537, 159] on select "Choose an option... Pending Applied Excluded (Questions) Excluded (Expired) Exc…" at bounding box center [559, 161] width 95 height 18
click at [512, 152] on select "Choose an option... Pending Applied Excluded (Questions) Excluded (Expired) Exc…" at bounding box center [559, 161] width 95 height 18
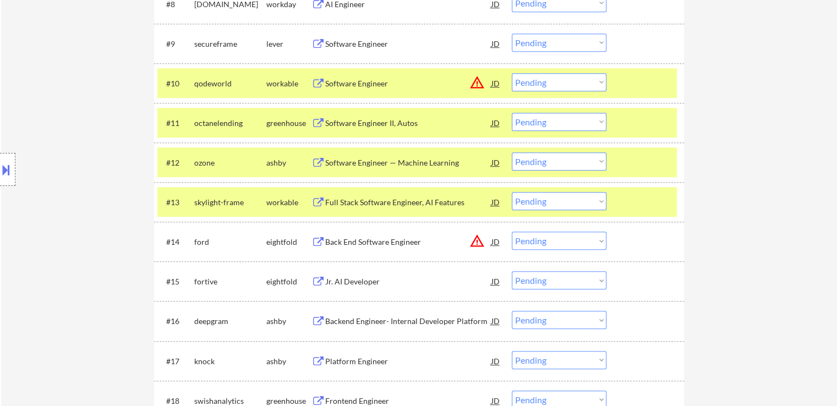
drag, startPoint x: 548, startPoint y: 117, endPoint x: 552, endPoint y: 122, distance: 6.4
click at [549, 117] on select "Choose an option... Pending Applied Excluded (Questions) Excluded (Expired) Exc…" at bounding box center [559, 122] width 95 height 18
click at [512, 113] on select "Choose an option... Pending Applied Excluded (Questions) Excluded (Expired) Exc…" at bounding box center [559, 122] width 95 height 18
click at [332, 166] on div "Software Engineer — Machine Learning" at bounding box center [408, 162] width 166 height 11
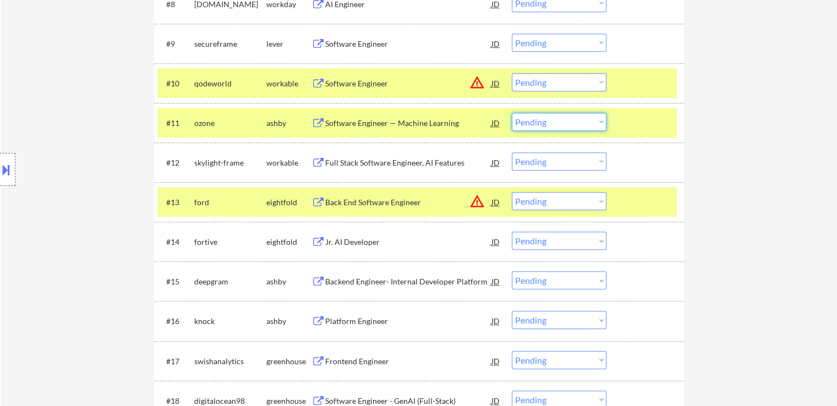
click at [535, 124] on select "Choose an option... Pending Applied Excluded (Questions) Excluded (Expired) Exc…" at bounding box center [559, 122] width 95 height 18
click at [512, 113] on select "Choose an option... Pending Applied Excluded (Questions) Excluded (Expired) Exc…" at bounding box center [559, 122] width 95 height 18
click at [385, 161] on div "Full Stack Software Engineer, AI Features" at bounding box center [408, 162] width 166 height 11
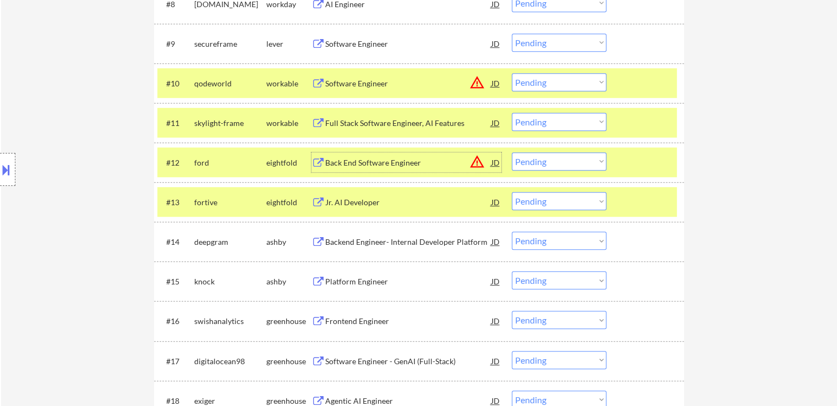
click at [546, 119] on select "Choose an option... Pending Applied Excluded (Questions) Excluded (Expired) Exc…" at bounding box center [559, 122] width 95 height 18
click at [512, 113] on select "Choose an option... Pending Applied Excluded (Questions) Excluded (Expired) Exc…" at bounding box center [559, 122] width 95 height 18
click at [339, 241] on div "Backend Engineer- Internal Developer Platform" at bounding box center [408, 242] width 166 height 11
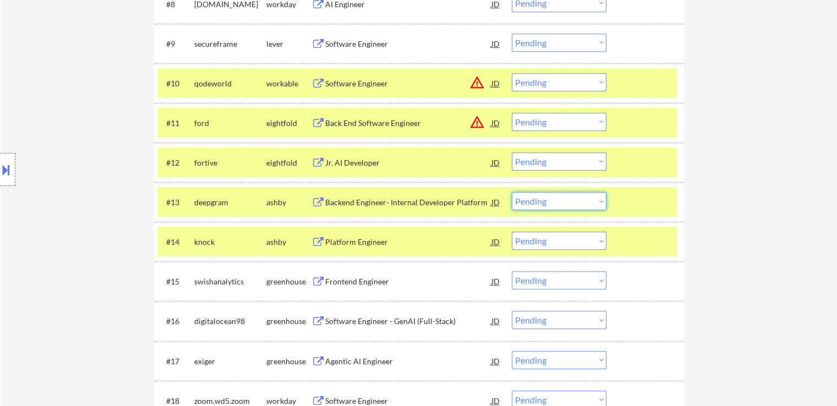
drag, startPoint x: 552, startPoint y: 196, endPoint x: 557, endPoint y: 206, distance: 10.8
click at [552, 196] on select "Choose an option... Pending Applied Excluded (Questions) Excluded (Expired) Exc…" at bounding box center [559, 201] width 95 height 18
click at [512, 192] on select "Choose an option... Pending Applied Excluded (Questions) Excluded (Expired) Exc…" at bounding box center [559, 201] width 95 height 18
click at [343, 243] on div "Platform Engineer" at bounding box center [408, 242] width 166 height 11
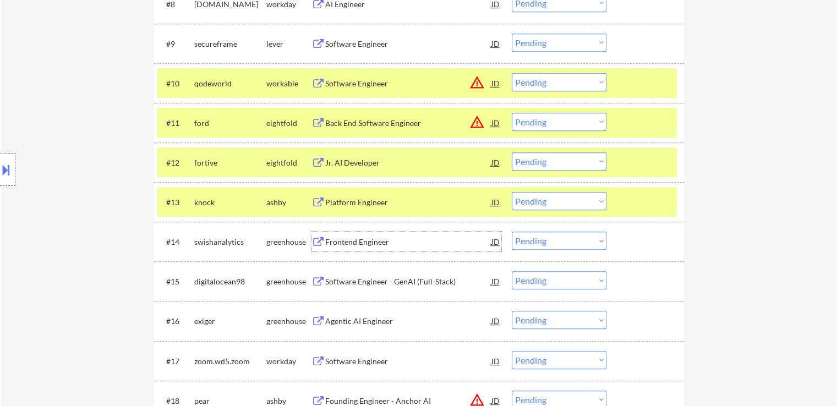
click at [351, 201] on div "Platform Engineer" at bounding box center [408, 202] width 166 height 11
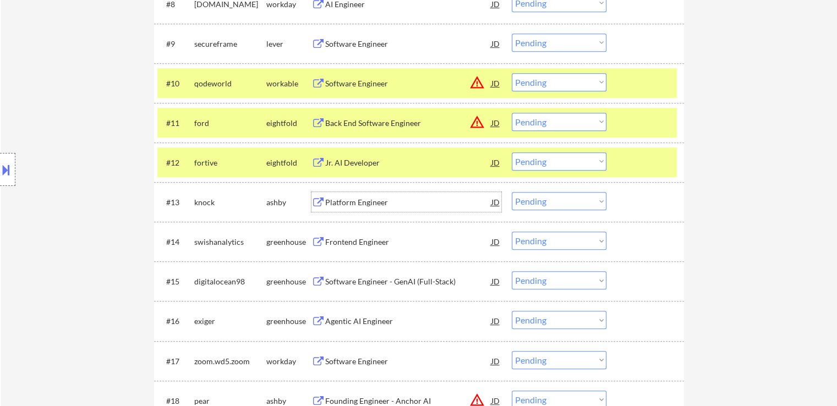
drag, startPoint x: 549, startPoint y: 198, endPoint x: 557, endPoint y: 209, distance: 13.4
click at [550, 199] on select "Choose an option... Pending Applied Excluded (Questions) Excluded (Expired) Exc…" at bounding box center [559, 201] width 95 height 18
click at [512, 192] on select "Choose an option... Pending Applied Excluded (Questions) Excluded (Expired) Exc…" at bounding box center [559, 201] width 95 height 18
click at [359, 243] on div "Frontend Engineer" at bounding box center [408, 242] width 166 height 11
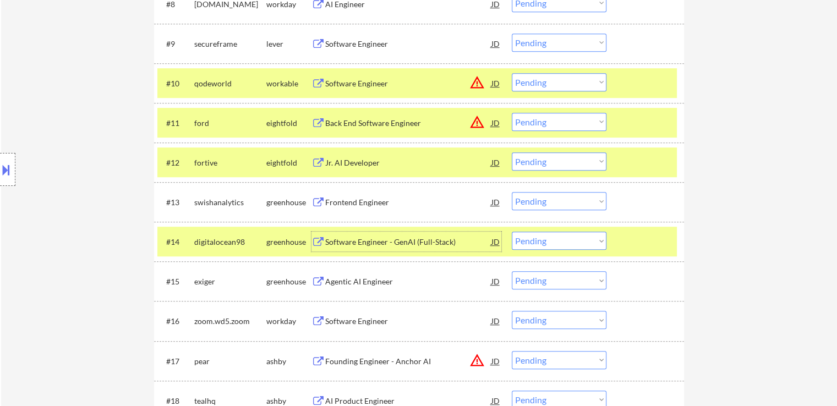
drag, startPoint x: 571, startPoint y: 200, endPoint x: 568, endPoint y: 209, distance: 9.9
click at [571, 200] on select "Choose an option... Pending Applied Excluded (Questions) Excluded (Expired) Exc…" at bounding box center [559, 201] width 95 height 18
click at [512, 192] on select "Choose an option... Pending Applied Excluded (Questions) Excluded (Expired) Exc…" at bounding box center [559, 201] width 95 height 18
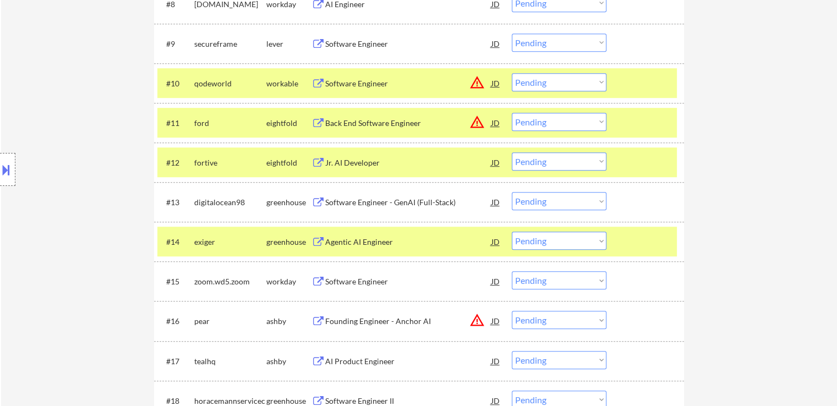
scroll to position [605, 0]
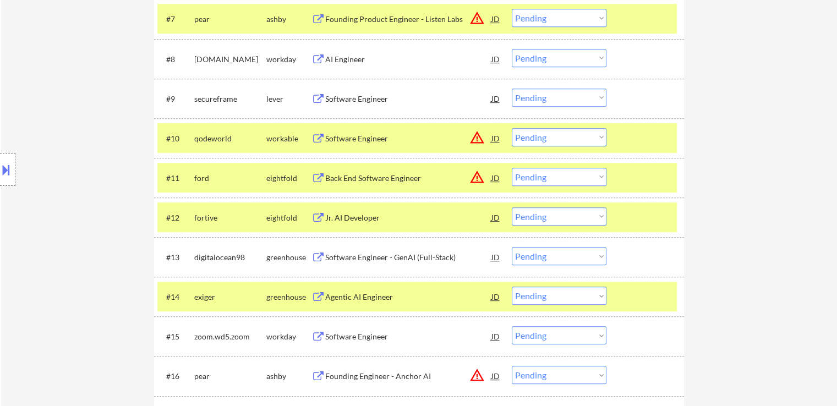
click at [349, 105] on div "Software Engineer" at bounding box center [408, 99] width 166 height 20
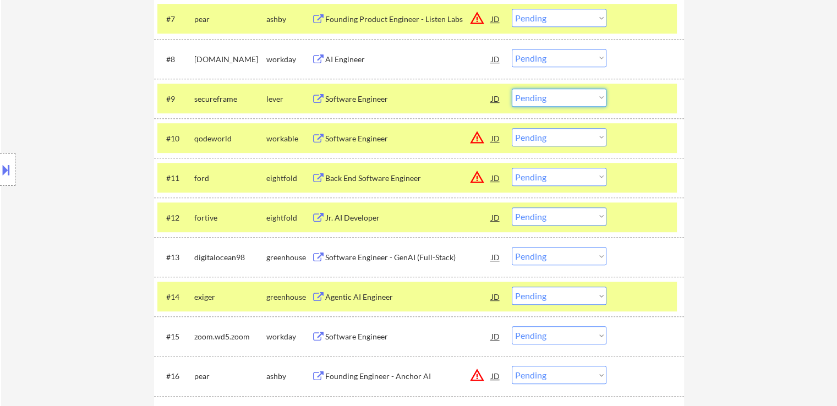
click at [542, 104] on select "Choose an option... Pending Applied Excluded (Questions) Excluded (Expired) Exc…" at bounding box center [559, 98] width 95 height 18
click at [512, 89] on select "Choose an option... Pending Applied Excluded (Questions) Excluded (Expired) Exc…" at bounding box center [559, 98] width 95 height 18
click at [349, 265] on div "Software Engineer - GenAI (Full-Stack)" at bounding box center [408, 257] width 166 height 20
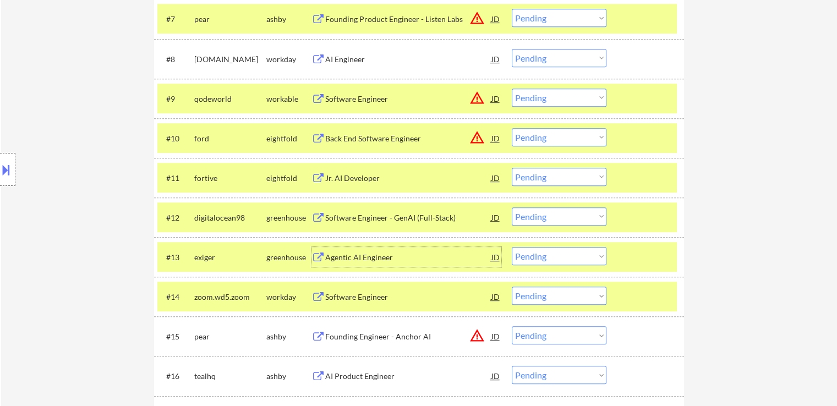
scroll to position [660, 0]
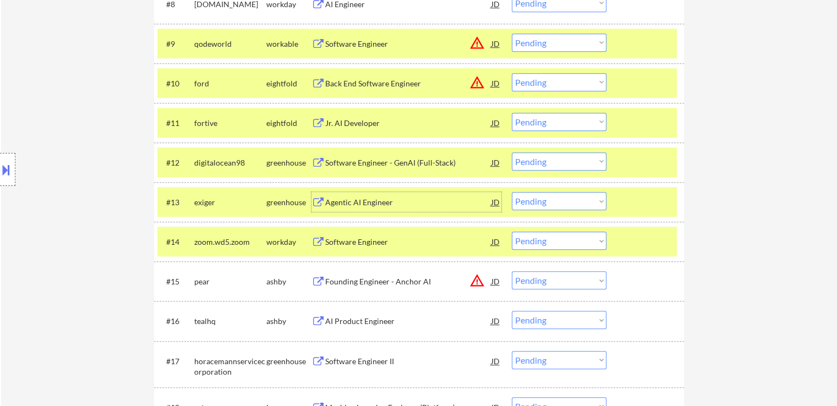
click at [560, 165] on select "Choose an option... Pending Applied Excluded (Questions) Excluded (Expired) Exc…" at bounding box center [559, 161] width 95 height 18
click at [512, 152] on select "Choose an option... Pending Applied Excluded (Questions) Excluded (Expired) Exc…" at bounding box center [559, 161] width 95 height 18
click at [321, 202] on button at bounding box center [318, 202] width 14 height 10
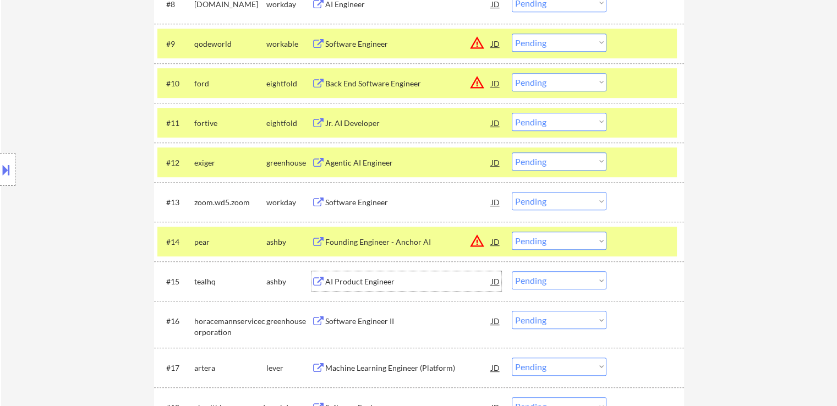
click at [336, 277] on div "AI Product Engineer" at bounding box center [408, 281] width 166 height 11
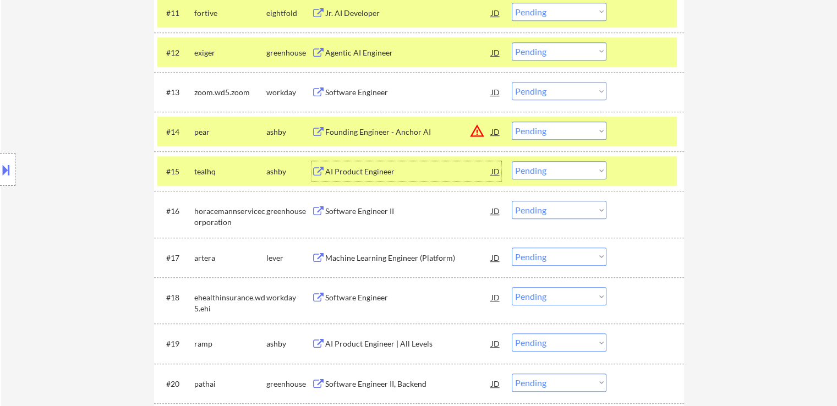
scroll to position [825, 0]
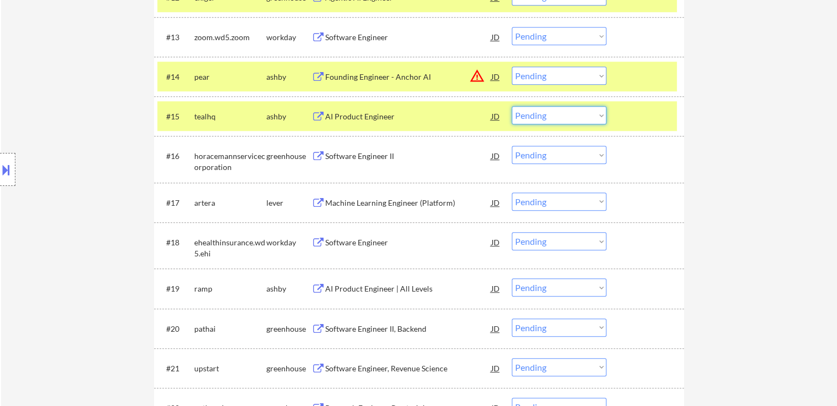
click at [533, 122] on select "Choose an option... Pending Applied Excluded (Questions) Excluded (Expired) Exc…" at bounding box center [559, 115] width 95 height 18
click at [512, 106] on select "Choose an option... Pending Applied Excluded (Questions) Excluded (Expired) Exc…" at bounding box center [559, 115] width 95 height 18
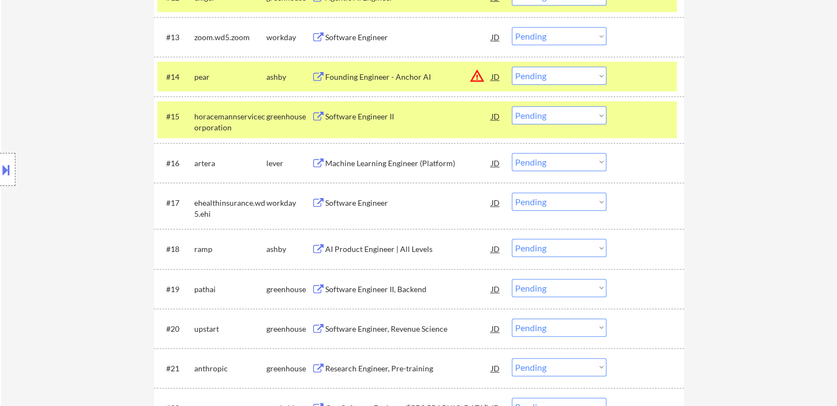
scroll to position [1970, 0]
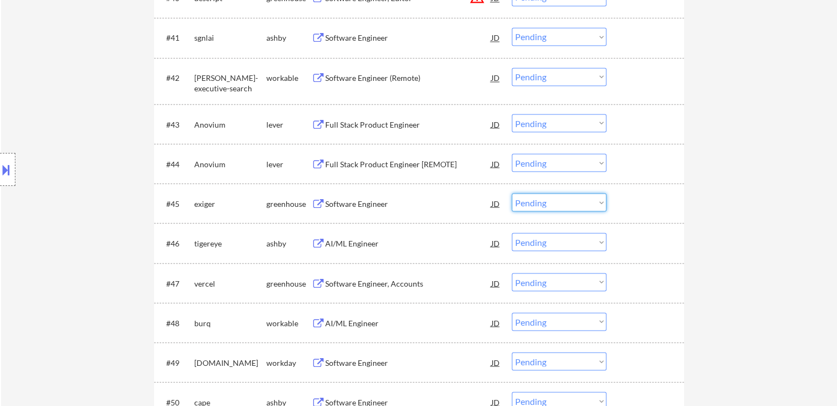
click at [555, 205] on select "Choose an option... Pending Applied Excluded (Questions) Excluded (Expired) Exc…" at bounding box center [559, 202] width 95 height 18
click at [512, 193] on select "Choose an option... Pending Applied Excluded (Questions) Excluded (Expired) Exc…" at bounding box center [559, 202] width 95 height 18
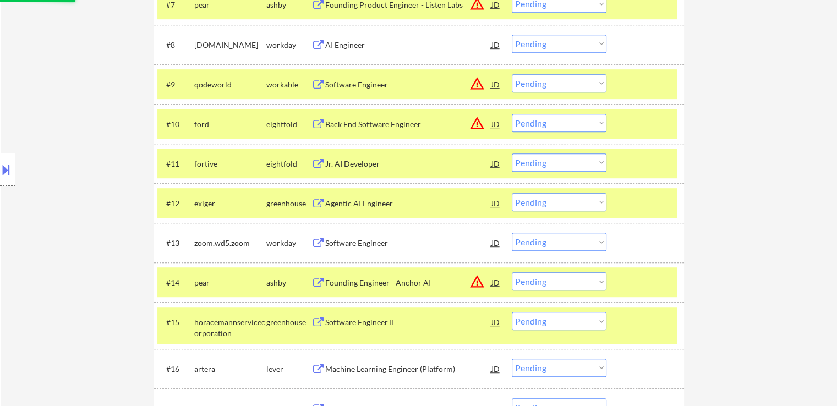
drag, startPoint x: 557, startPoint y: 202, endPoint x: 561, endPoint y: 209, distance: 7.6
click at [557, 202] on select "Choose an option... Pending Applied Excluded (Questions) Excluded (Expired) Exc…" at bounding box center [559, 202] width 95 height 18
click at [512, 193] on select "Choose an option... Pending Applied Excluded (Questions) Excluded (Expired) Exc…" at bounding box center [559, 202] width 95 height 18
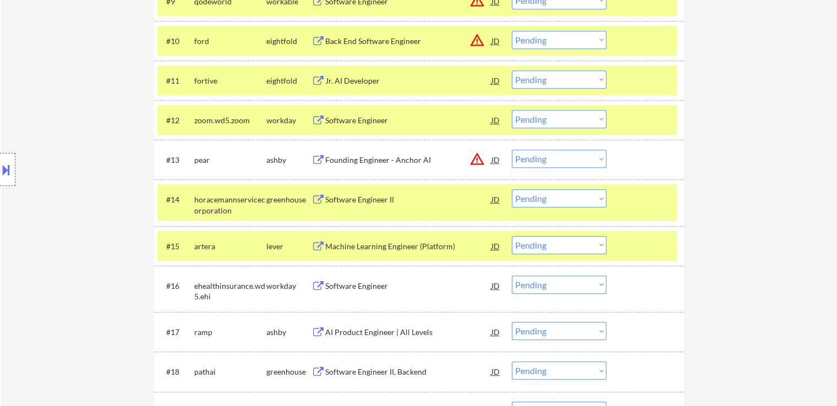
scroll to position [729, 0]
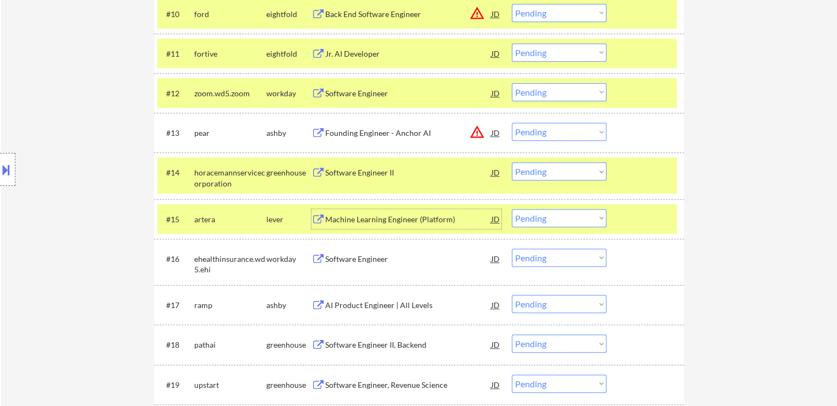
click at [340, 221] on div "Machine Learning Engineer (Platform)" at bounding box center [408, 219] width 166 height 11
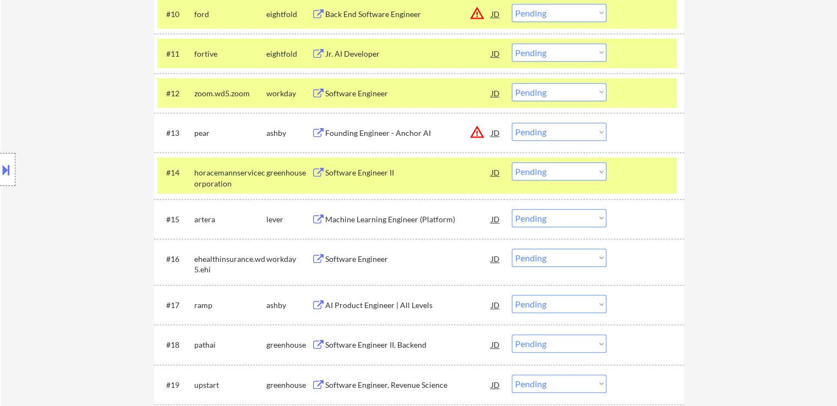
click at [328, 300] on div "AI Product Engineer | All Levels" at bounding box center [408, 305] width 166 height 11
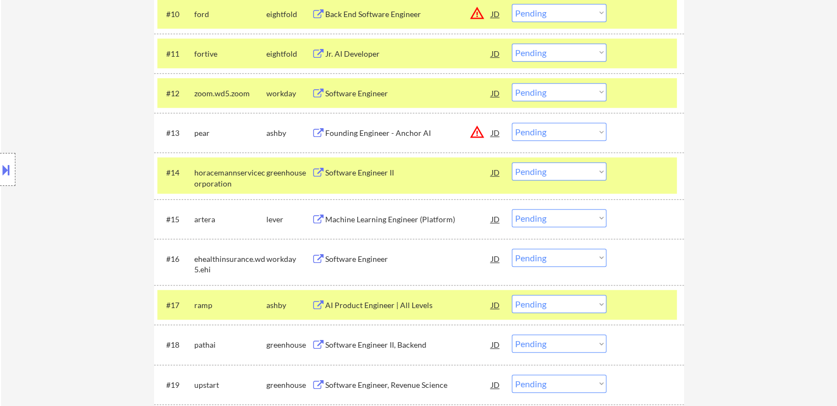
click at [322, 343] on button at bounding box center [318, 345] width 14 height 10
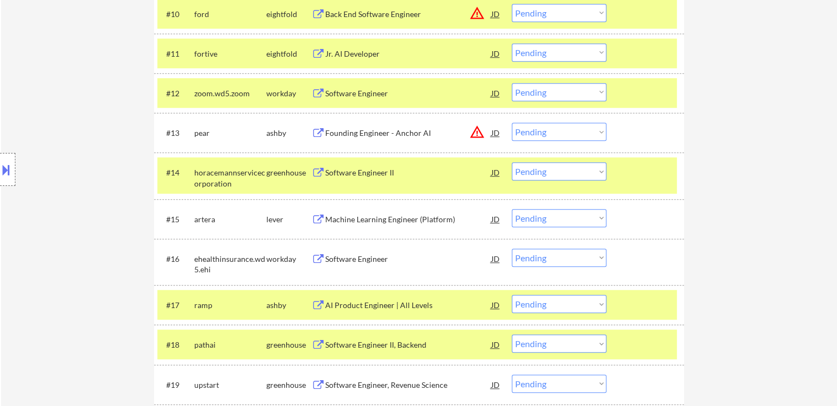
click at [322, 383] on button at bounding box center [318, 385] width 14 height 10
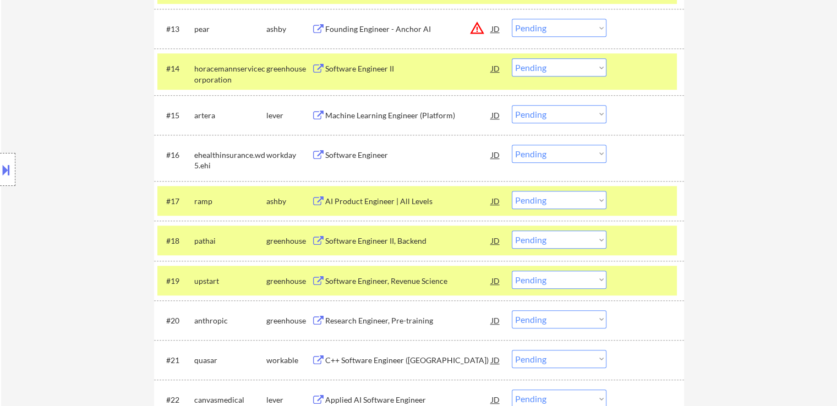
scroll to position [840, 0]
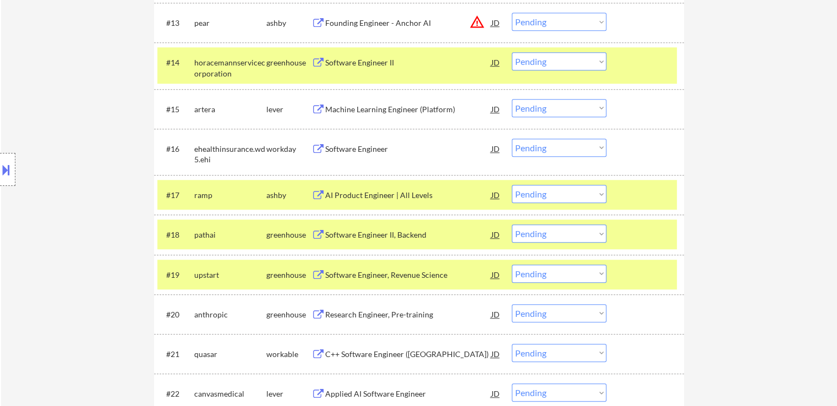
drag, startPoint x: 537, startPoint y: 277, endPoint x: 544, endPoint y: 287, distance: 11.4
click at [537, 277] on select "Choose an option... Pending Applied Excluded (Questions) Excluded (Expired) Exc…" at bounding box center [559, 274] width 95 height 18
click at [512, 265] on select "Choose an option... Pending Applied Excluded (Questions) Excluded (Expired) Exc…" at bounding box center [559, 274] width 95 height 18
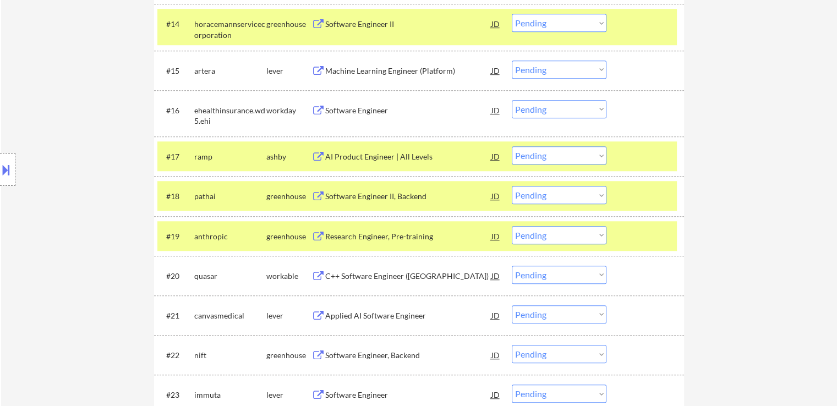
scroll to position [895, 0]
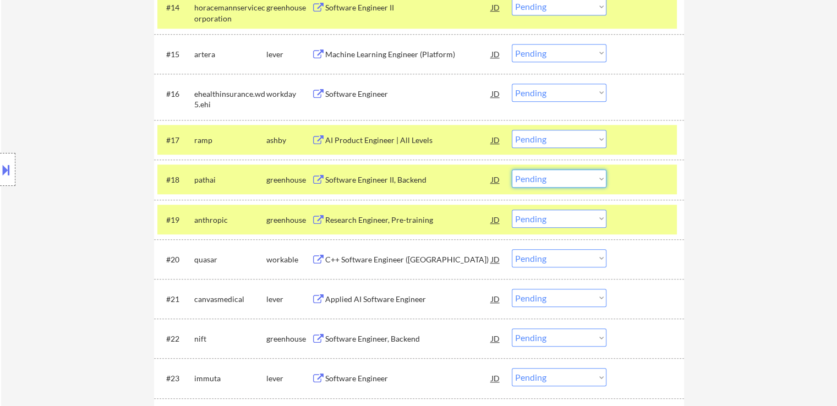
drag, startPoint x: 539, startPoint y: 179, endPoint x: 541, endPoint y: 184, distance: 5.9
click at [541, 179] on select "Choose an option... Pending Applied Excluded (Questions) Excluded (Expired) Exc…" at bounding box center [559, 178] width 95 height 18
click at [512, 169] on select "Choose an option... Pending Applied Excluded (Questions) Excluded (Expired) Exc…" at bounding box center [559, 178] width 95 height 18
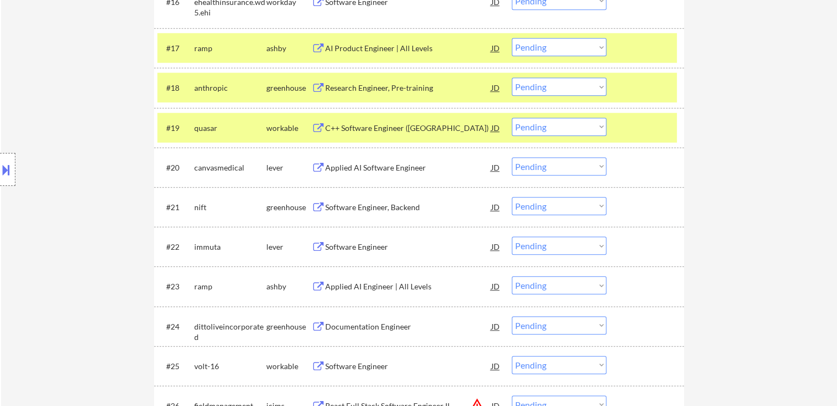
scroll to position [1005, 0]
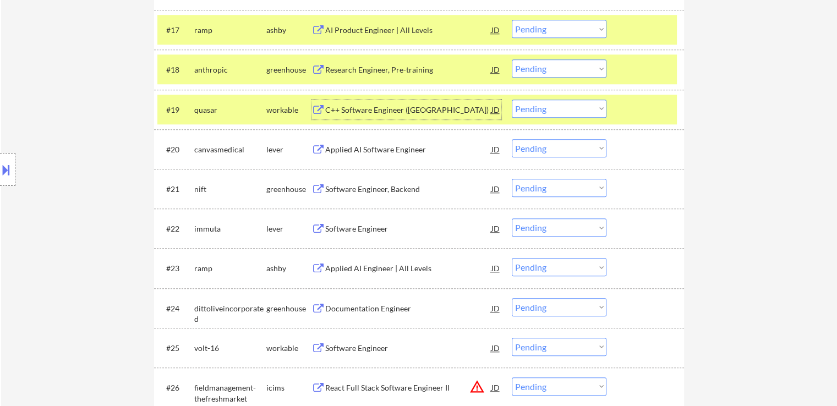
click at [351, 111] on div "C++ Software Engineer ([GEOGRAPHIC_DATA])" at bounding box center [408, 110] width 166 height 11
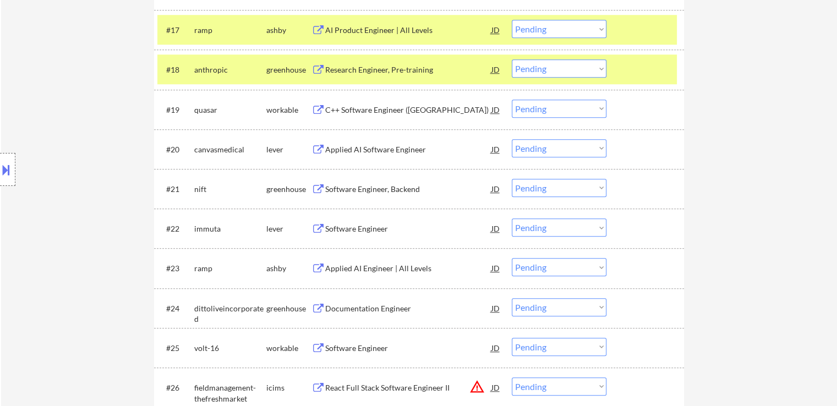
click at [352, 67] on div "Research Engineer, Pre-training" at bounding box center [408, 69] width 166 height 11
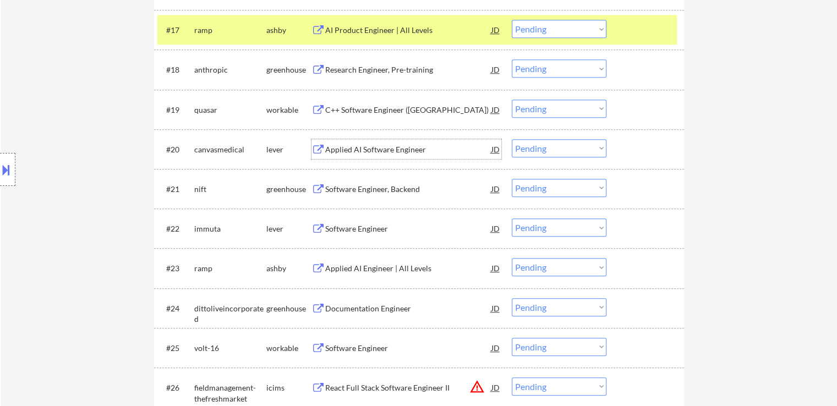
click at [336, 144] on div "Applied AI Software Engineer" at bounding box center [408, 149] width 166 height 11
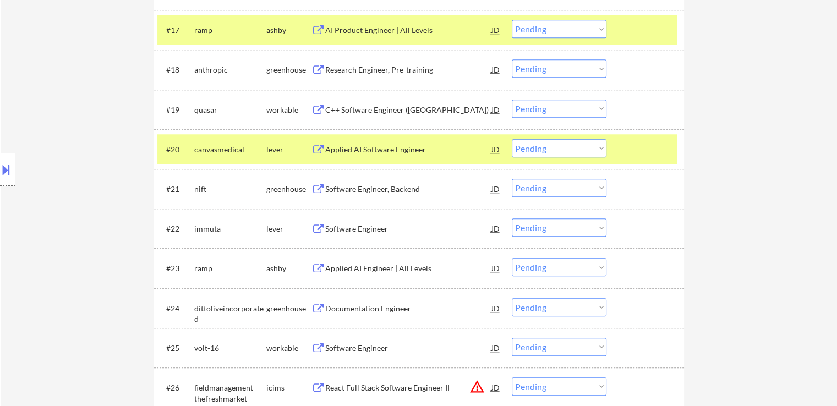
click at [333, 186] on div "Software Engineer, Backend" at bounding box center [408, 189] width 166 height 11
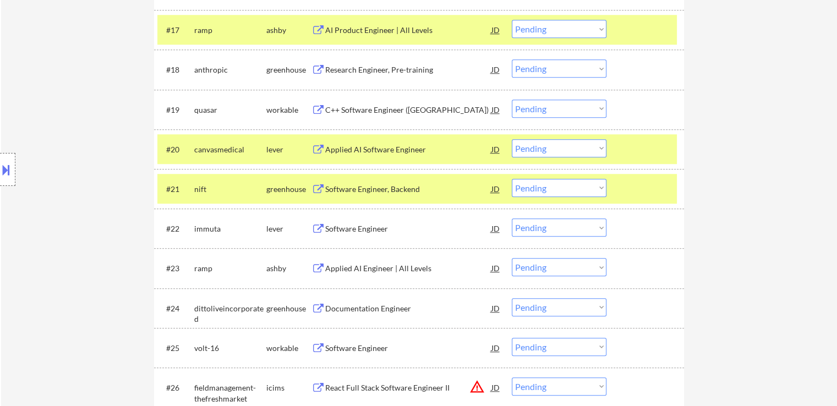
click at [332, 232] on div "Software Engineer" at bounding box center [408, 228] width 166 height 11
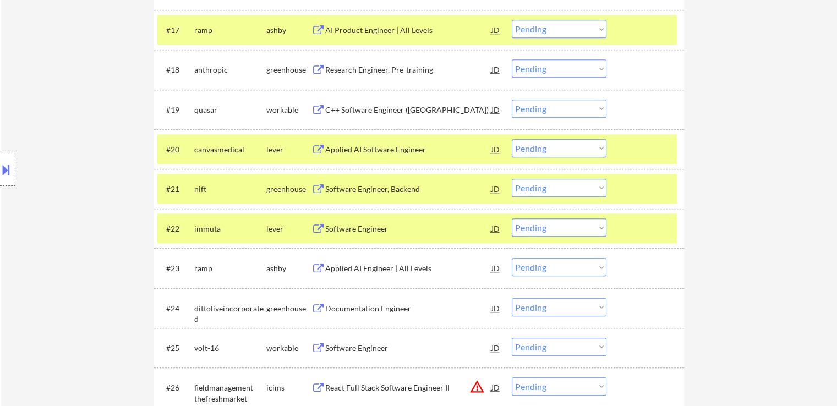
click at [328, 273] on div "Applied AI Engineer | All Levels" at bounding box center [408, 268] width 166 height 11
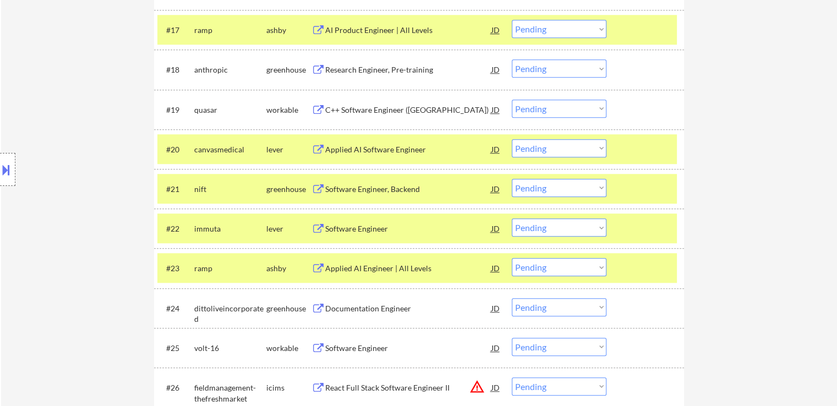
click at [328, 308] on div "Documentation Engineer" at bounding box center [408, 308] width 166 height 11
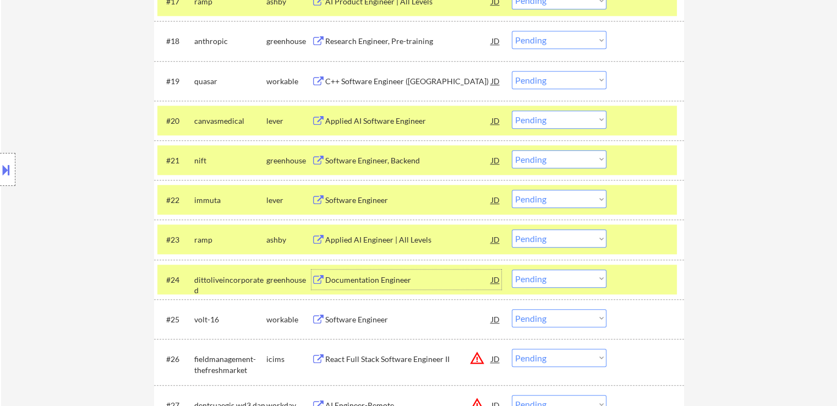
scroll to position [1060, 0]
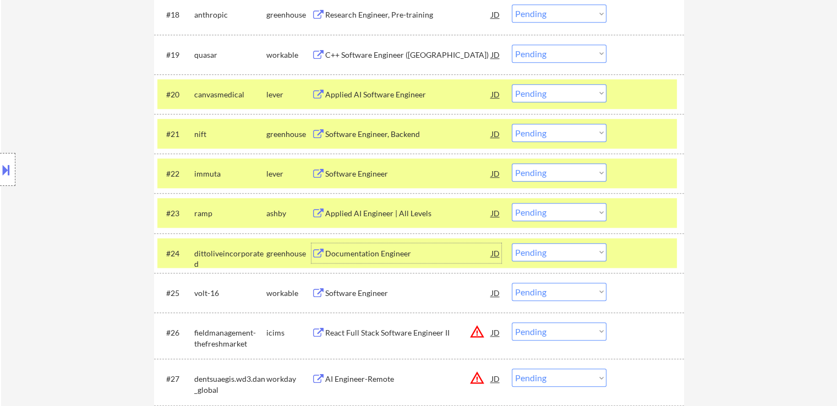
drag, startPoint x: 548, startPoint y: 253, endPoint x: 551, endPoint y: 259, distance: 6.4
click at [549, 254] on select "Choose an option... Pending Applied Excluded (Questions) Excluded (Expired) Exc…" at bounding box center [559, 252] width 95 height 18
click at [512, 243] on select "Choose an option... Pending Applied Excluded (Questions) Excluded (Expired) Exc…" at bounding box center [559, 252] width 95 height 18
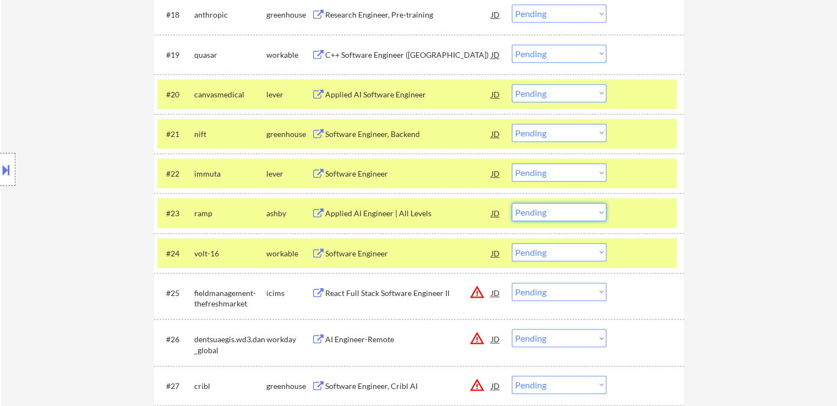
click at [532, 214] on select "Choose an option... Pending Applied Excluded (Questions) Excluded (Expired) Exc…" at bounding box center [559, 212] width 95 height 18
click at [512, 203] on select "Choose an option... Pending Applied Excluded (Questions) Excluded (Expired) Exc…" at bounding box center [559, 212] width 95 height 18
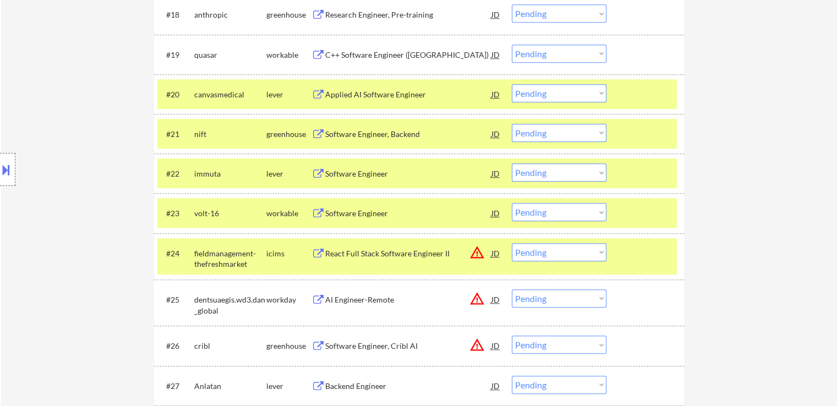
click at [562, 174] on select "Choose an option... Pending Applied Excluded (Questions) Excluded (Expired) Exc…" at bounding box center [559, 172] width 95 height 18
click at [512, 163] on select "Choose an option... Pending Applied Excluded (Questions) Excluded (Expired) Exc…" at bounding box center [559, 172] width 95 height 18
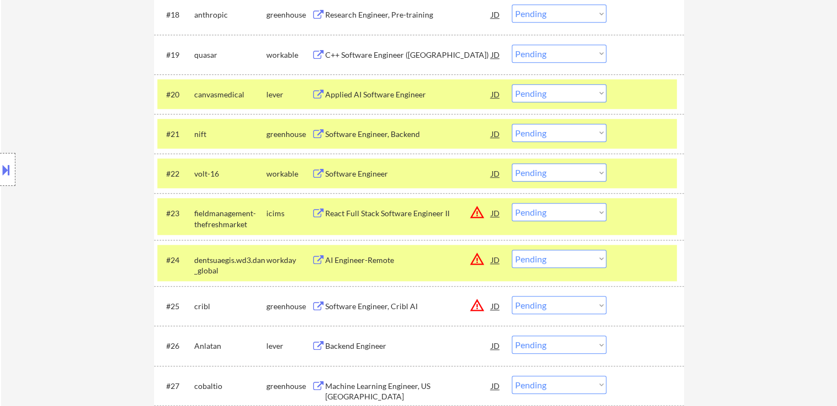
click at [540, 134] on select "Choose an option... Pending Applied Excluded (Questions) Excluded (Expired) Exc…" at bounding box center [559, 133] width 95 height 18
click at [512, 124] on select "Choose an option... Pending Applied Excluded (Questions) Excluded (Expired) Exc…" at bounding box center [559, 133] width 95 height 18
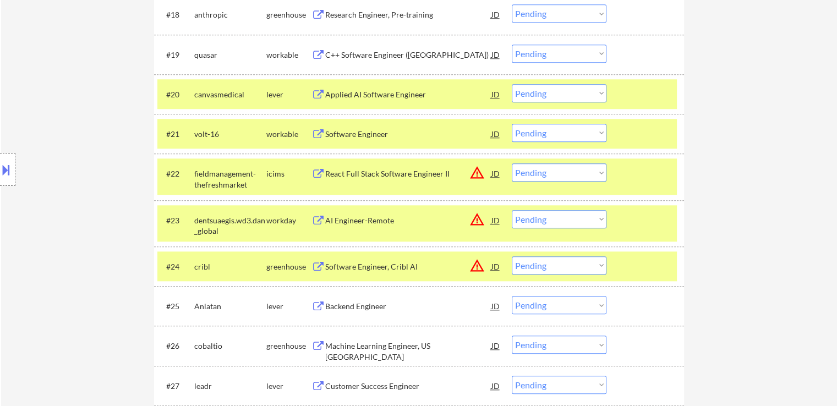
drag, startPoint x: 559, startPoint y: 90, endPoint x: 559, endPoint y: 97, distance: 6.6
click at [559, 90] on select "Choose an option... Pending Applied Excluded (Questions) Excluded (Expired) Exc…" at bounding box center [559, 93] width 95 height 18
click at [512, 84] on select "Choose an option... Pending Applied Excluded (Questions) Excluded (Expired) Exc…" at bounding box center [559, 93] width 95 height 18
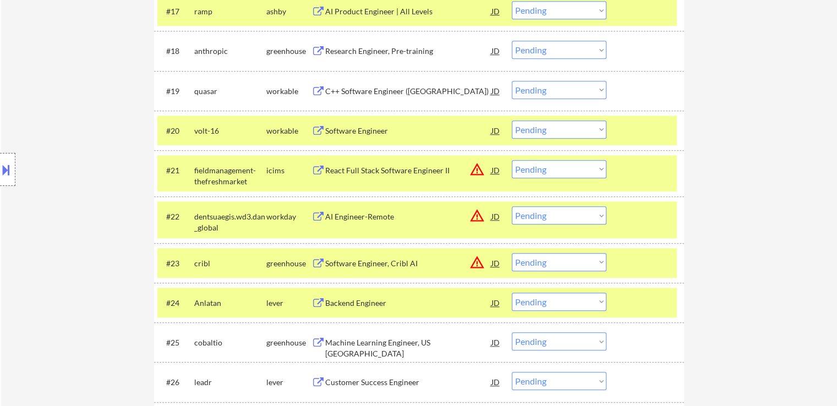
scroll to position [1005, 0]
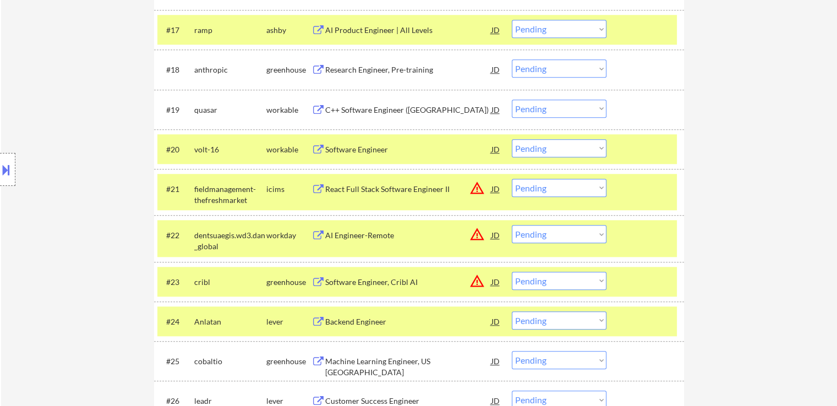
drag, startPoint x: 538, startPoint y: 69, endPoint x: 546, endPoint y: 74, distance: 9.2
click at [539, 69] on select "Choose an option... Pending Applied Excluded (Questions) Excluded (Expired) Exc…" at bounding box center [559, 68] width 95 height 18
click at [512, 59] on select "Choose an option... Pending Applied Excluded (Questions) Excluded (Expired) Exc…" at bounding box center [559, 68] width 95 height 18
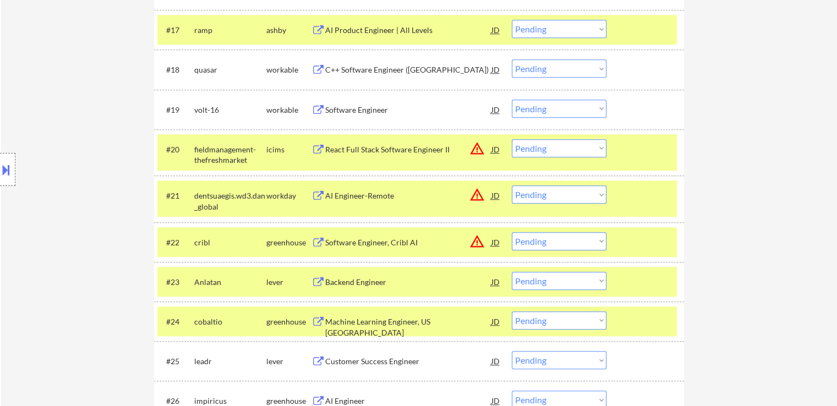
click at [548, 67] on select "Choose an option... Pending Applied Excluded (Questions) Excluded (Expired) Exc…" at bounding box center [559, 68] width 95 height 18
click at [512, 59] on select "Choose an option... Pending Applied Excluded (Questions) Excluded (Expired) Exc…" at bounding box center [559, 68] width 95 height 18
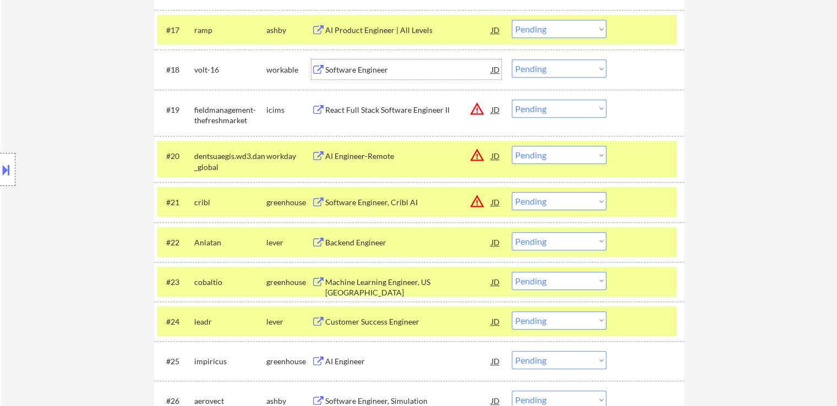
click at [332, 68] on div "Software Engineer" at bounding box center [408, 69] width 166 height 11
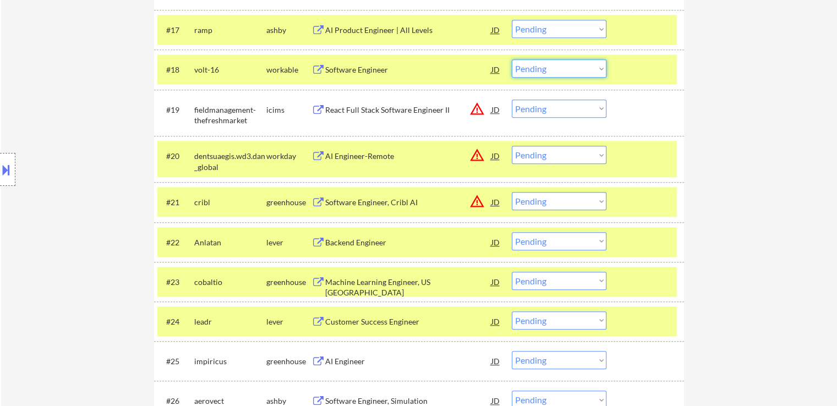
drag, startPoint x: 529, startPoint y: 63, endPoint x: 534, endPoint y: 73, distance: 11.3
click at [530, 64] on select "Choose an option... Pending Applied Excluded (Questions) Excluded (Expired) Exc…" at bounding box center [559, 68] width 95 height 18
click at [512, 59] on select "Choose an option... Pending Applied Excluded (Questions) Excluded (Expired) Exc…" at bounding box center [559, 68] width 95 height 18
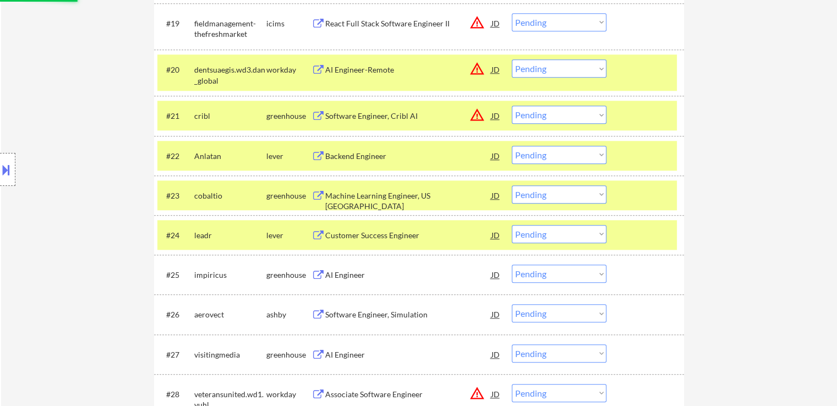
scroll to position [1115, 0]
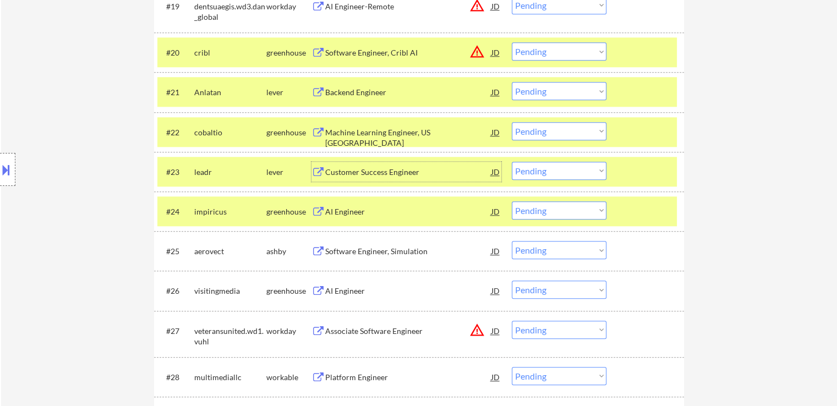
click at [328, 168] on div "Customer Success Engineer" at bounding box center [408, 172] width 166 height 11
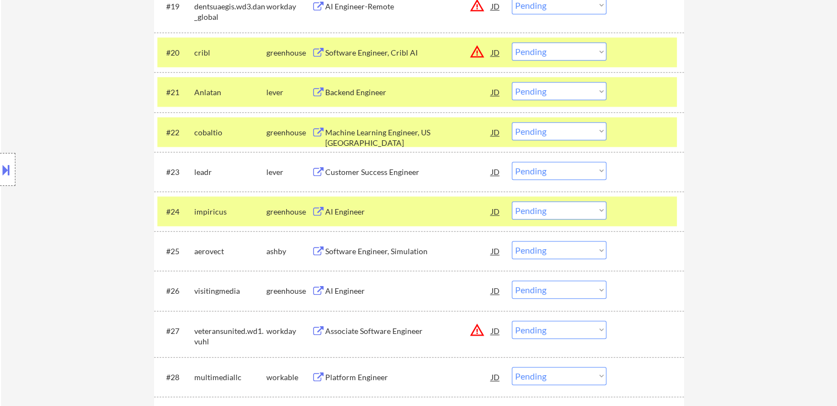
click at [338, 91] on div "Backend Engineer" at bounding box center [408, 92] width 166 height 11
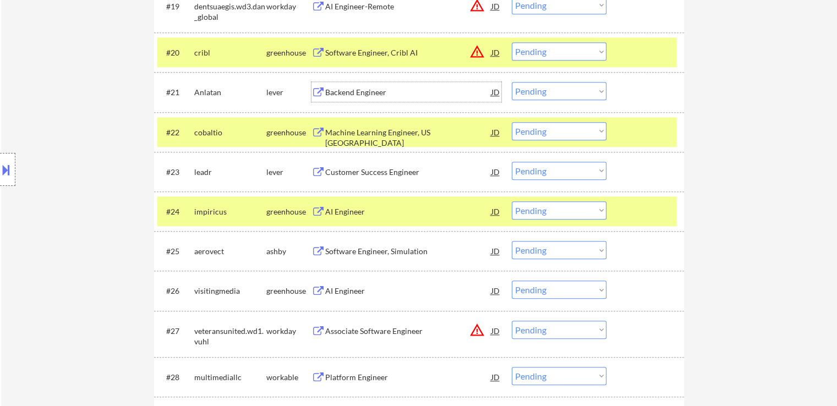
click at [541, 91] on select "Choose an option... Pending Applied Excluded (Questions) Excluded (Expired) Exc…" at bounding box center [559, 91] width 95 height 18
click at [512, 82] on select "Choose an option... Pending Applied Excluded (Questions) Excluded (Expired) Exc…" at bounding box center [559, 91] width 95 height 18
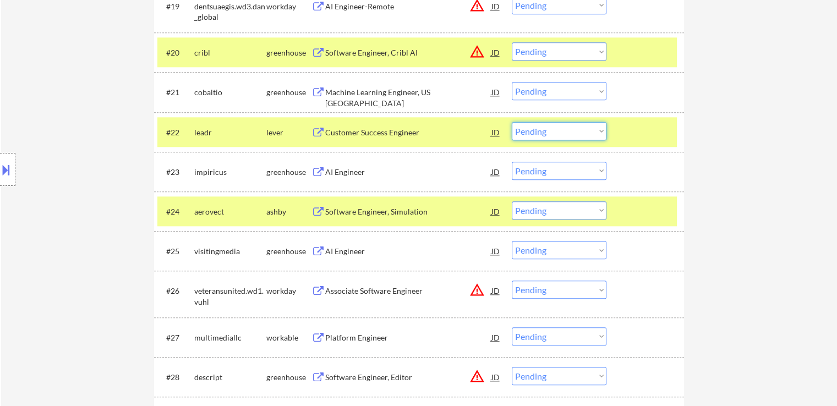
drag, startPoint x: 568, startPoint y: 128, endPoint x: 570, endPoint y: 137, distance: 9.5
click at [568, 128] on select "Choose an option... Pending Applied Excluded (Questions) Excluded (Expired) Exc…" at bounding box center [559, 131] width 95 height 18
click at [512, 122] on select "Choose an option... Pending Applied Excluded (Questions) Excluded (Expired) Exc…" at bounding box center [559, 131] width 95 height 18
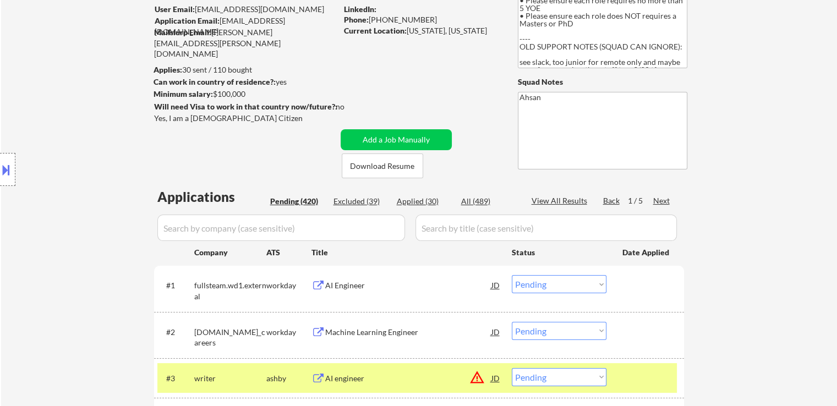
scroll to position [0, 0]
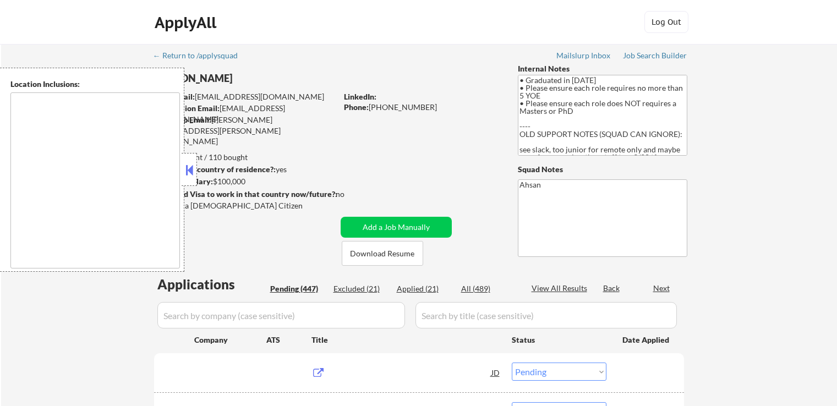
select select ""pending""
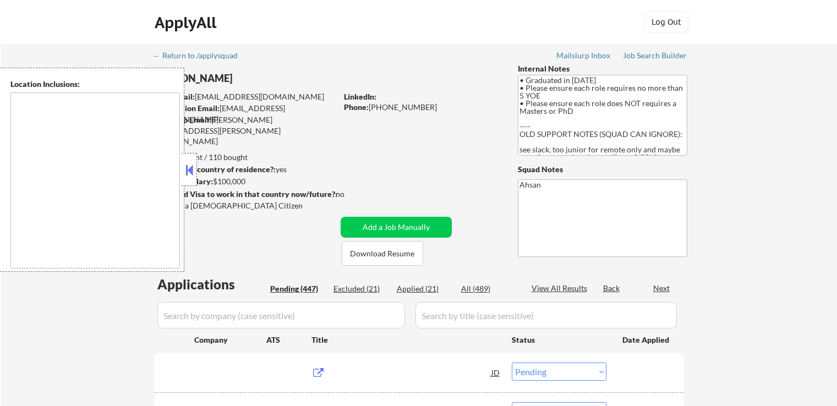
select select ""pending""
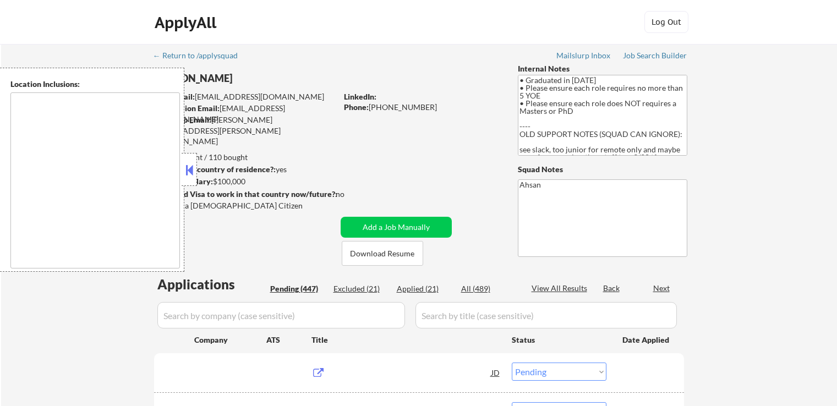
select select ""pending""
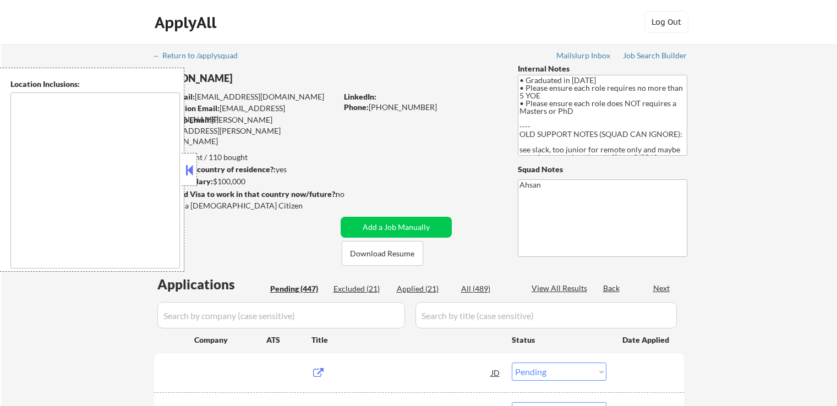
select select ""pending""
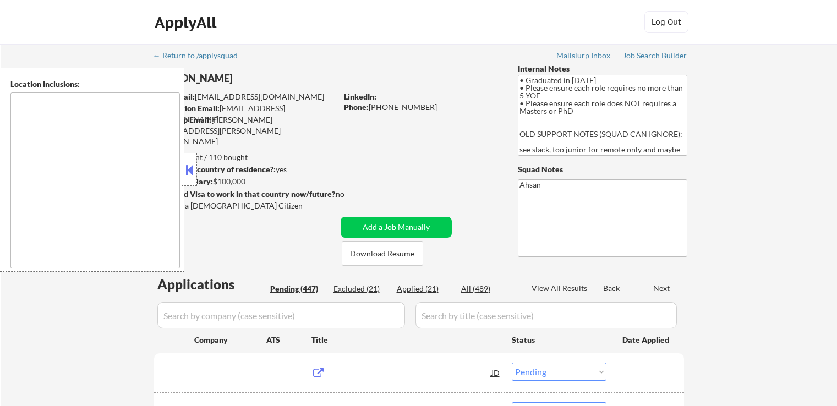
select select ""pending""
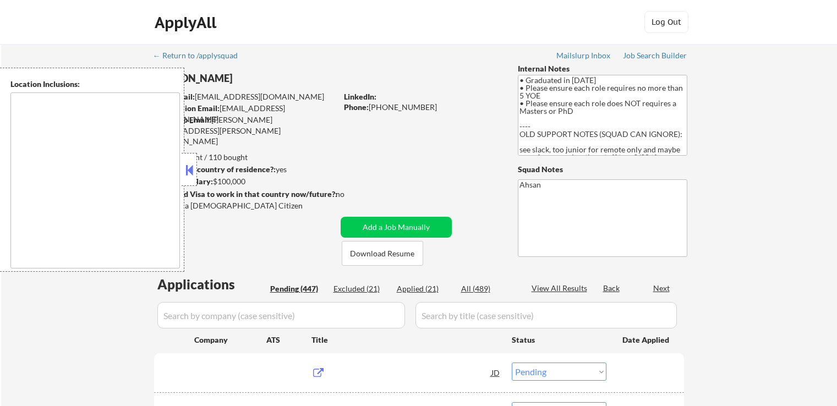
select select ""pending""
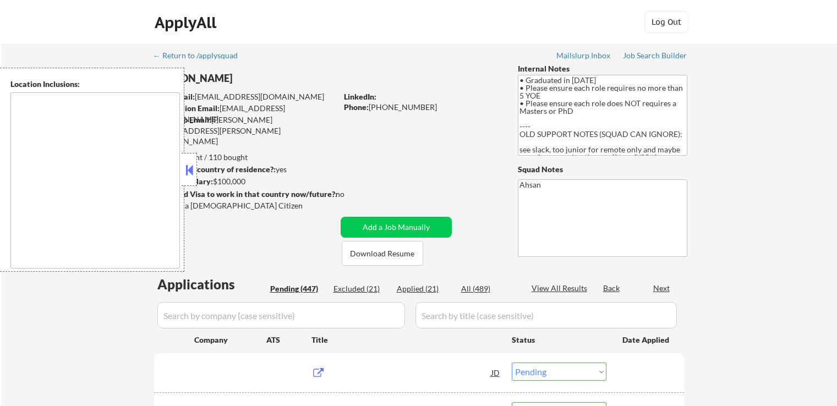
select select ""pending""
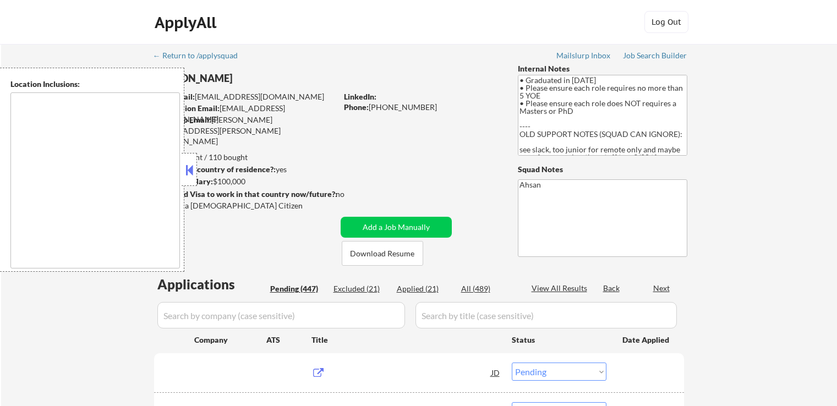
select select ""pending""
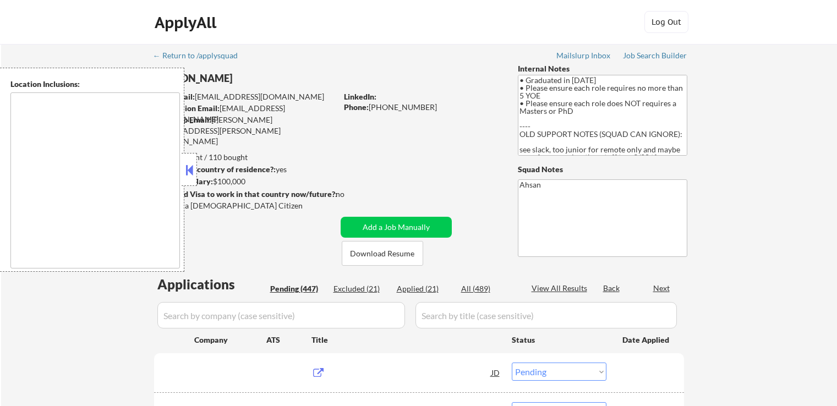
select select ""pending""
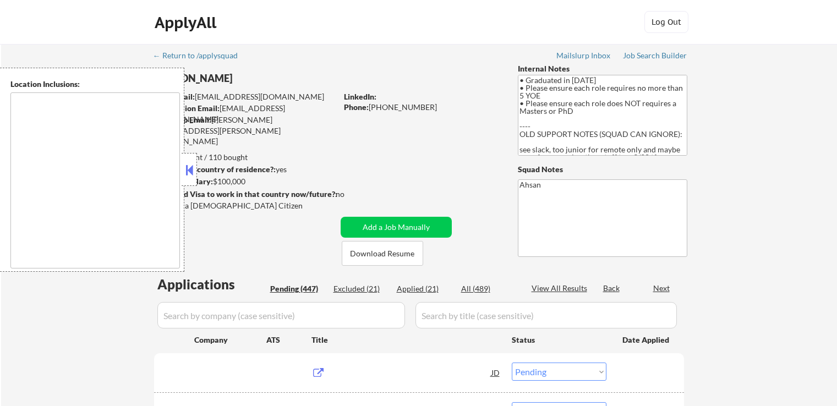
select select ""pending""
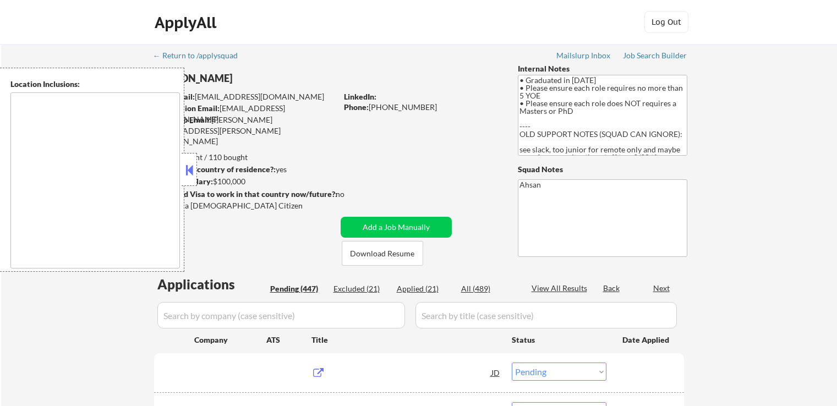
select select ""pending""
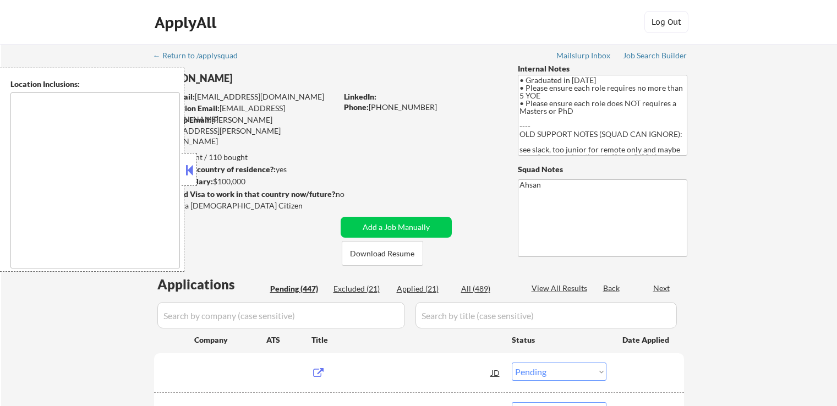
select select ""pending""
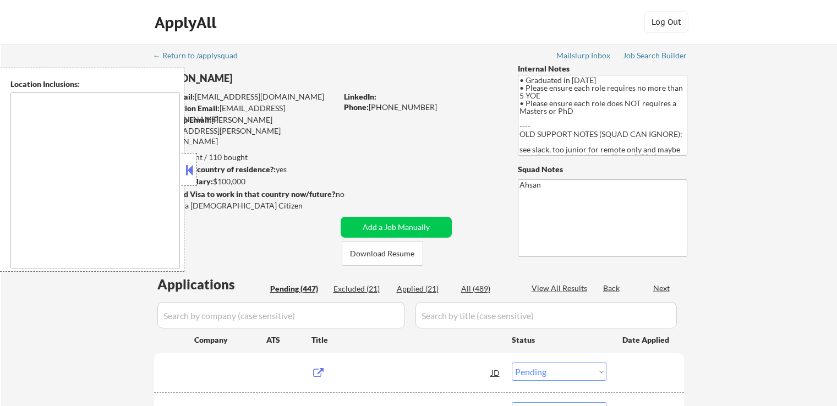
select select ""pending""
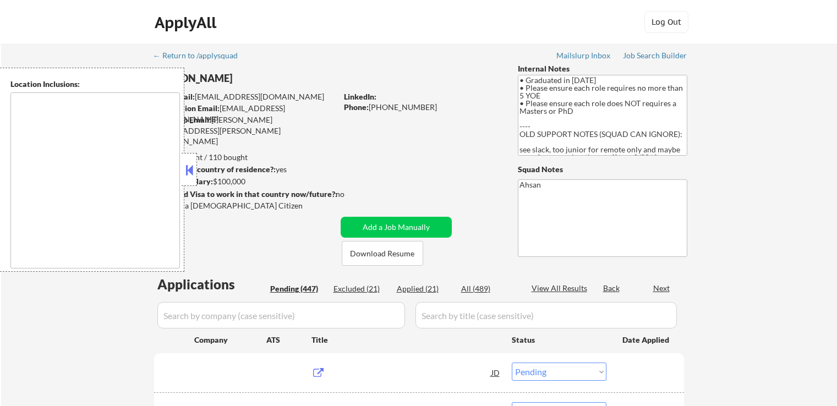
select select ""pending""
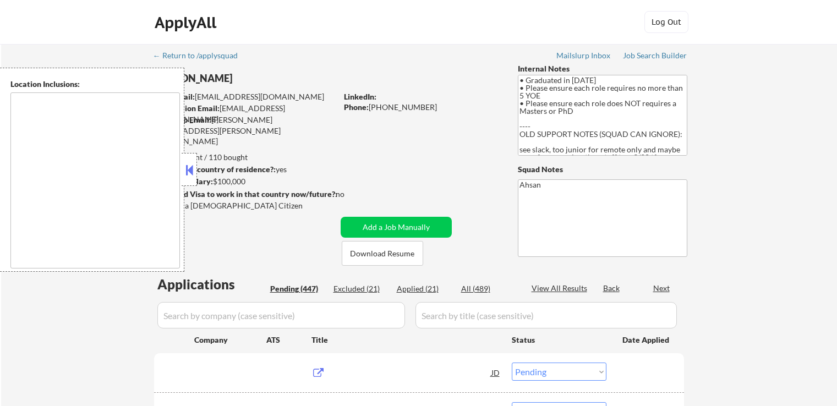
select select ""pending""
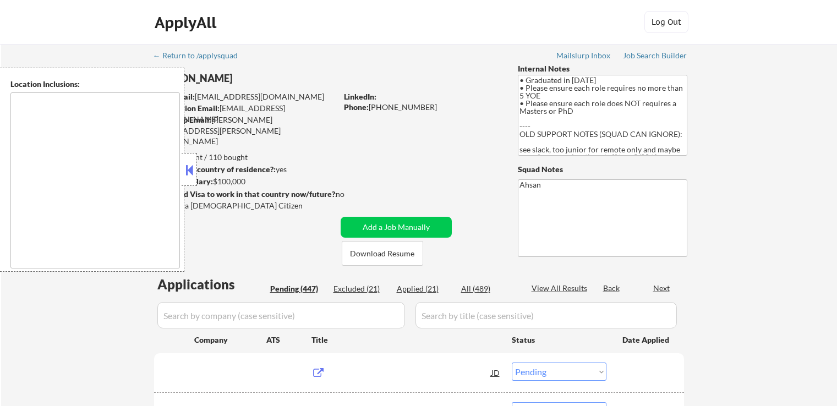
select select ""pending""
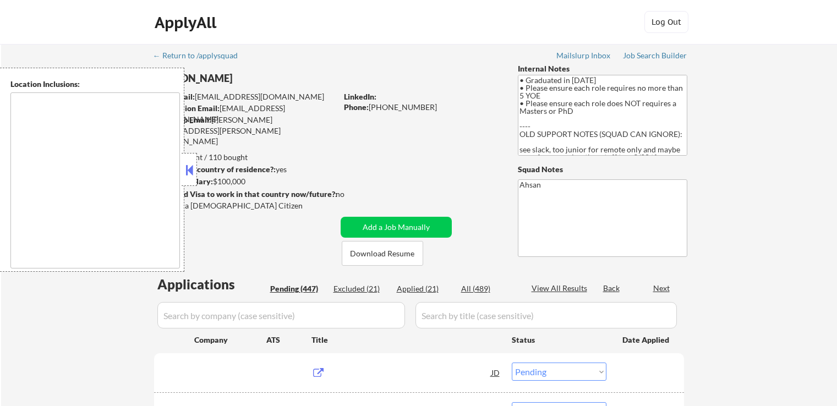
select select ""pending""
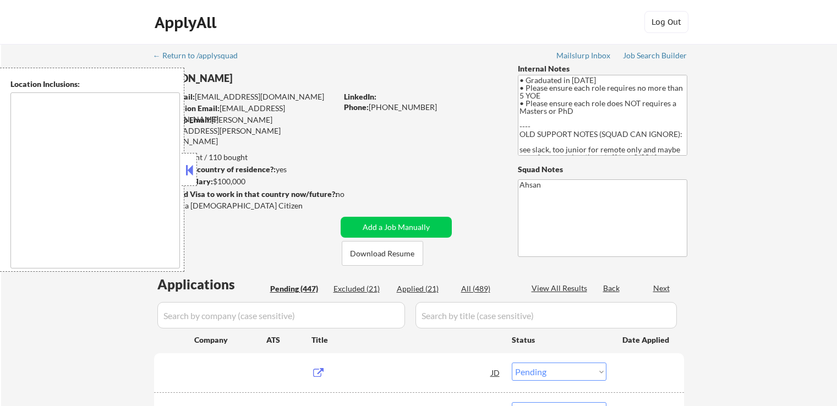
select select ""pending""
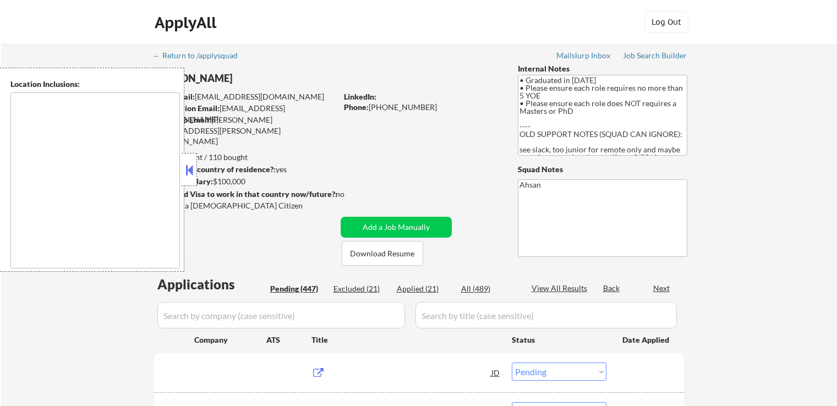
select select ""pending""
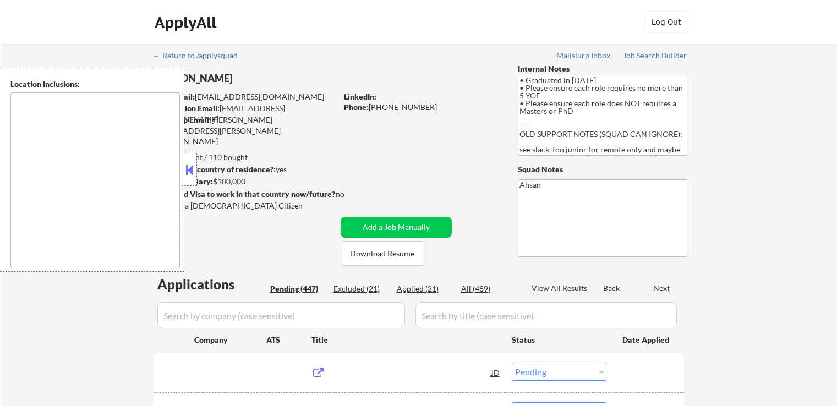
select select ""pending""
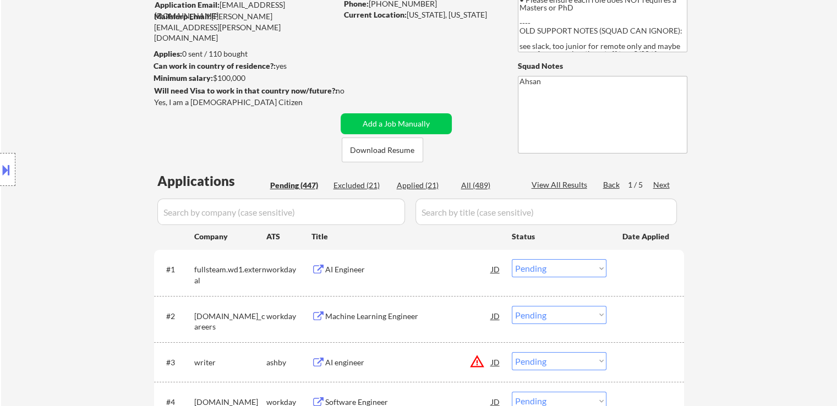
scroll to position [110, 0]
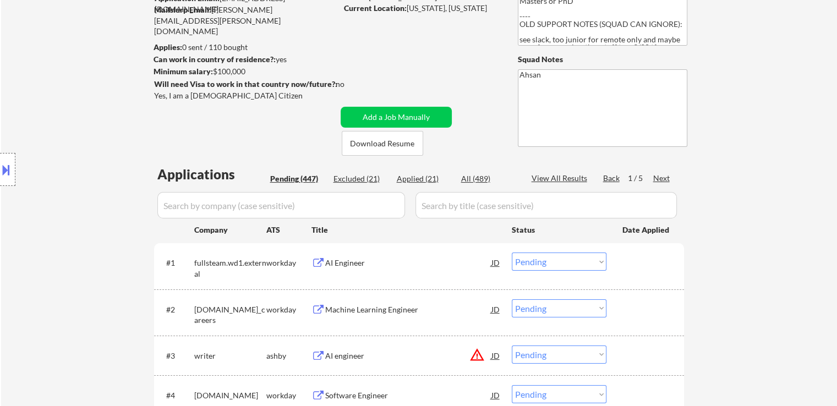
select select ""pending""
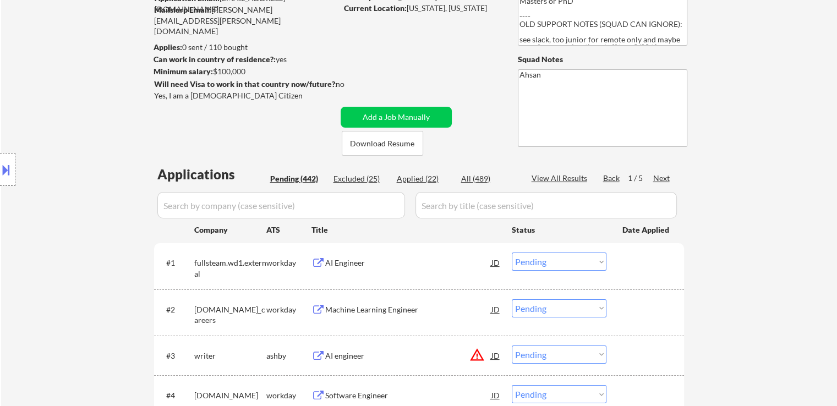
select select ""pending""
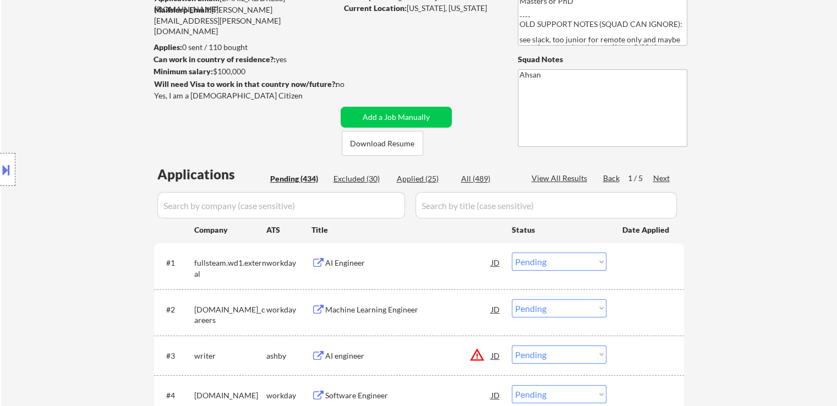
select select ""pending""
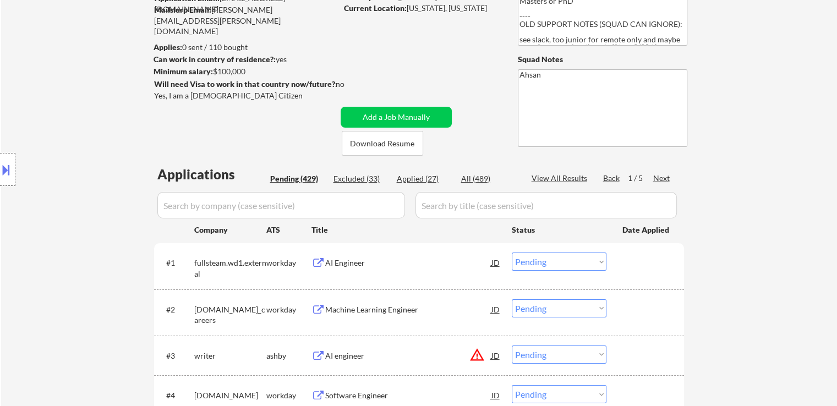
select select ""pending""
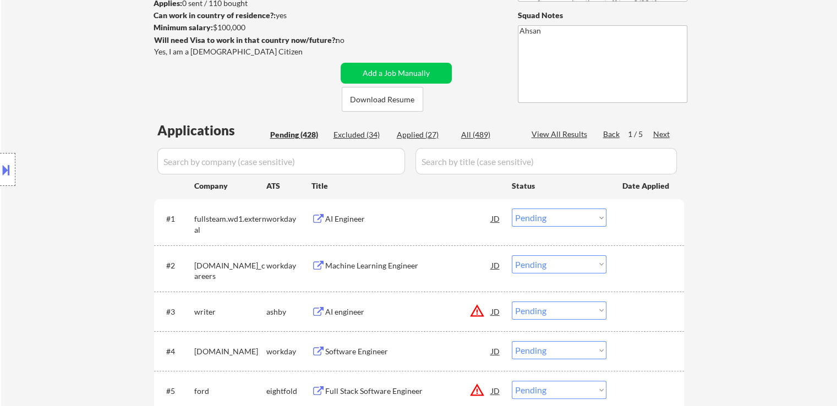
scroll to position [165, 0]
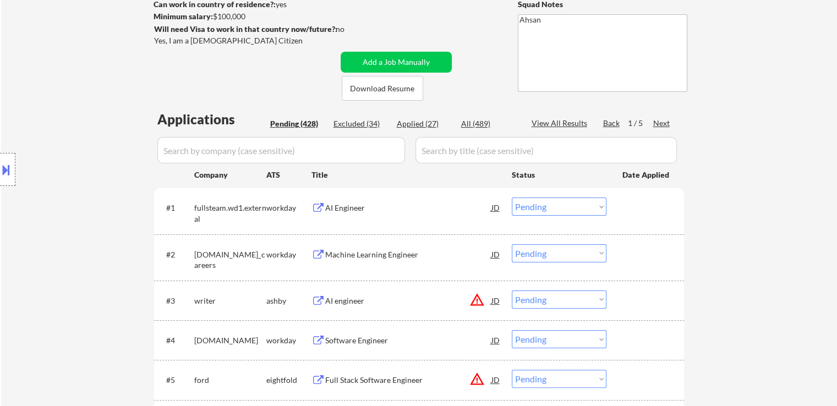
select select ""pending""
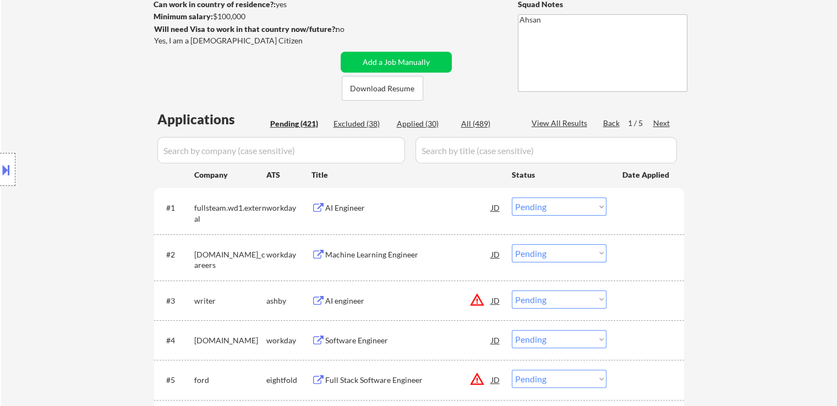
select select ""pending""
